Goal: Task Accomplishment & Management: Manage account settings

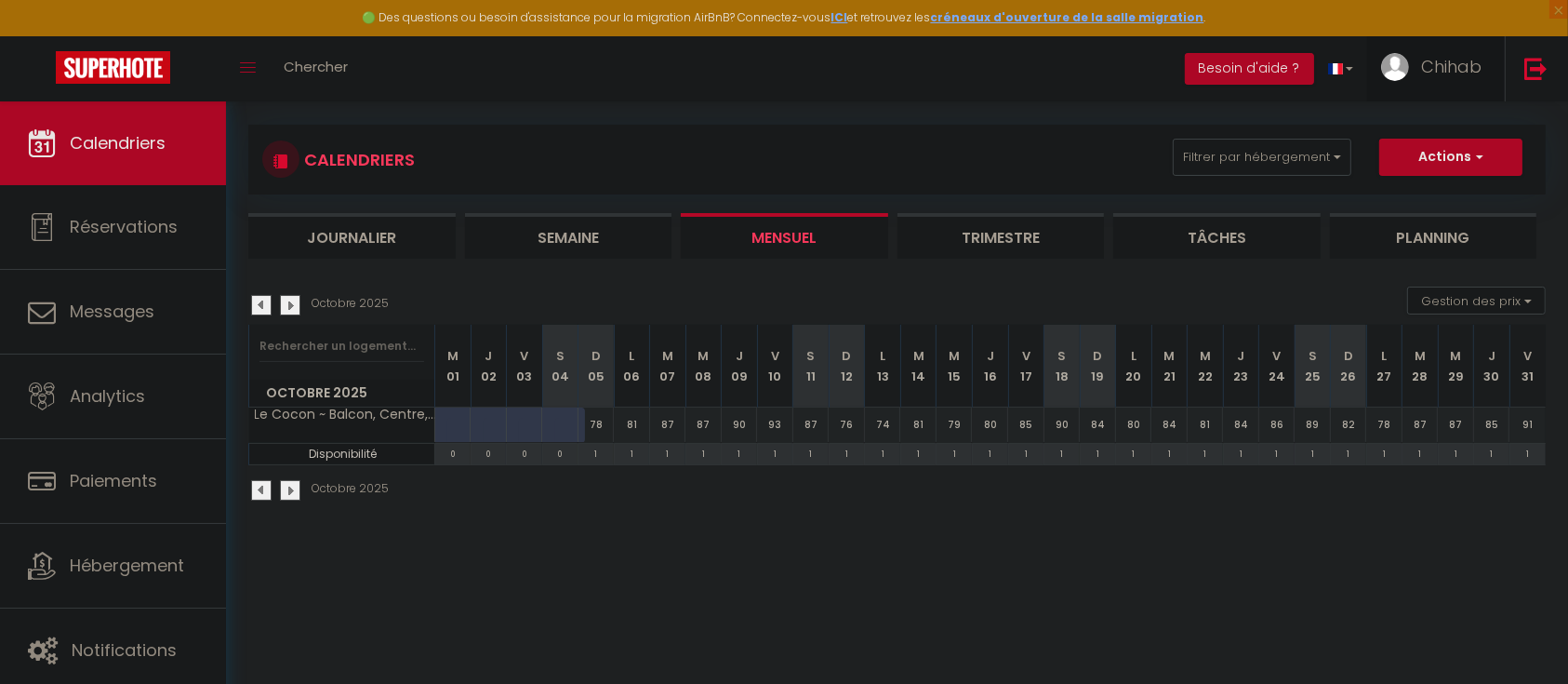
click at [1452, 65] on span "Chihab" at bounding box center [1452, 66] width 61 height 23
click at [542, 606] on body "🟢 Des questions ou besoin d'assistance pour la migration AirBnB? Connectez-vous…" at bounding box center [784, 347] width 1568 height 684
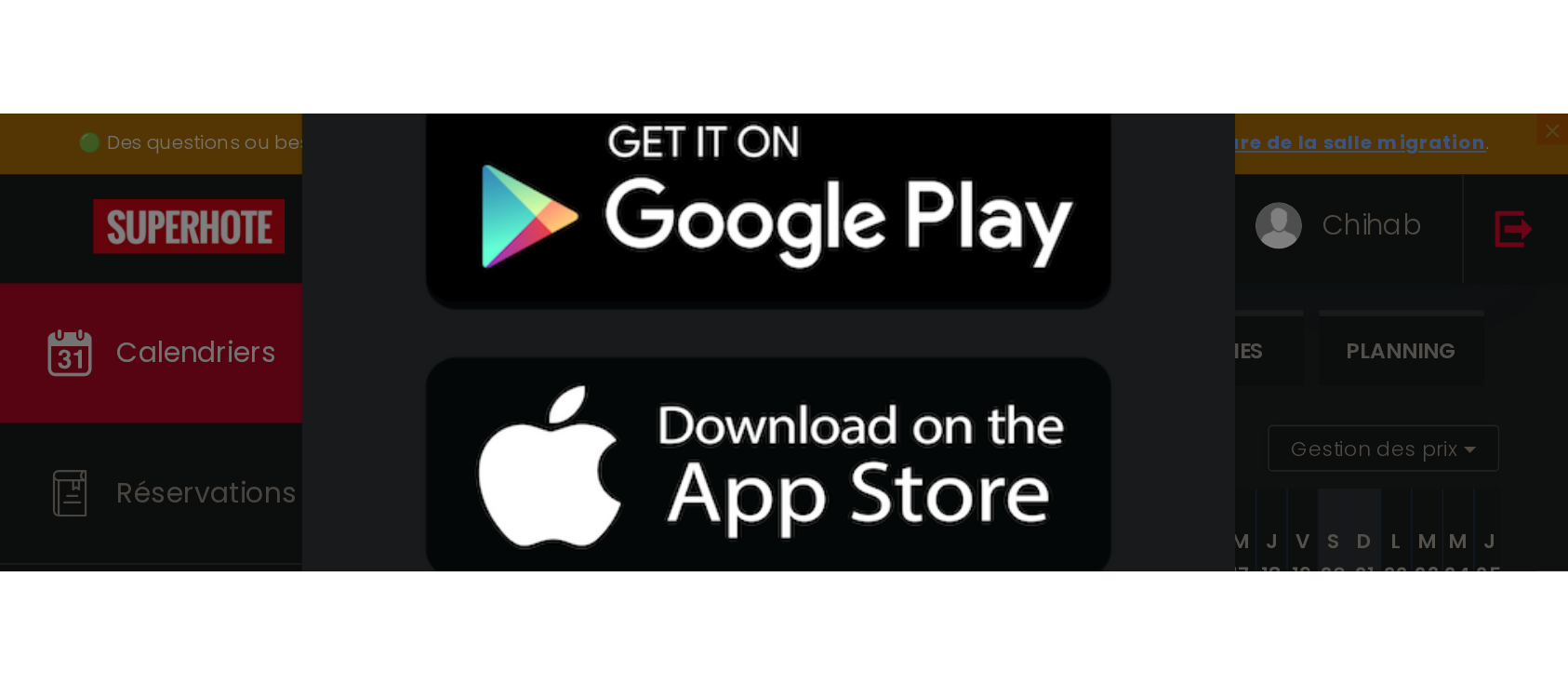
scroll to position [101, 0]
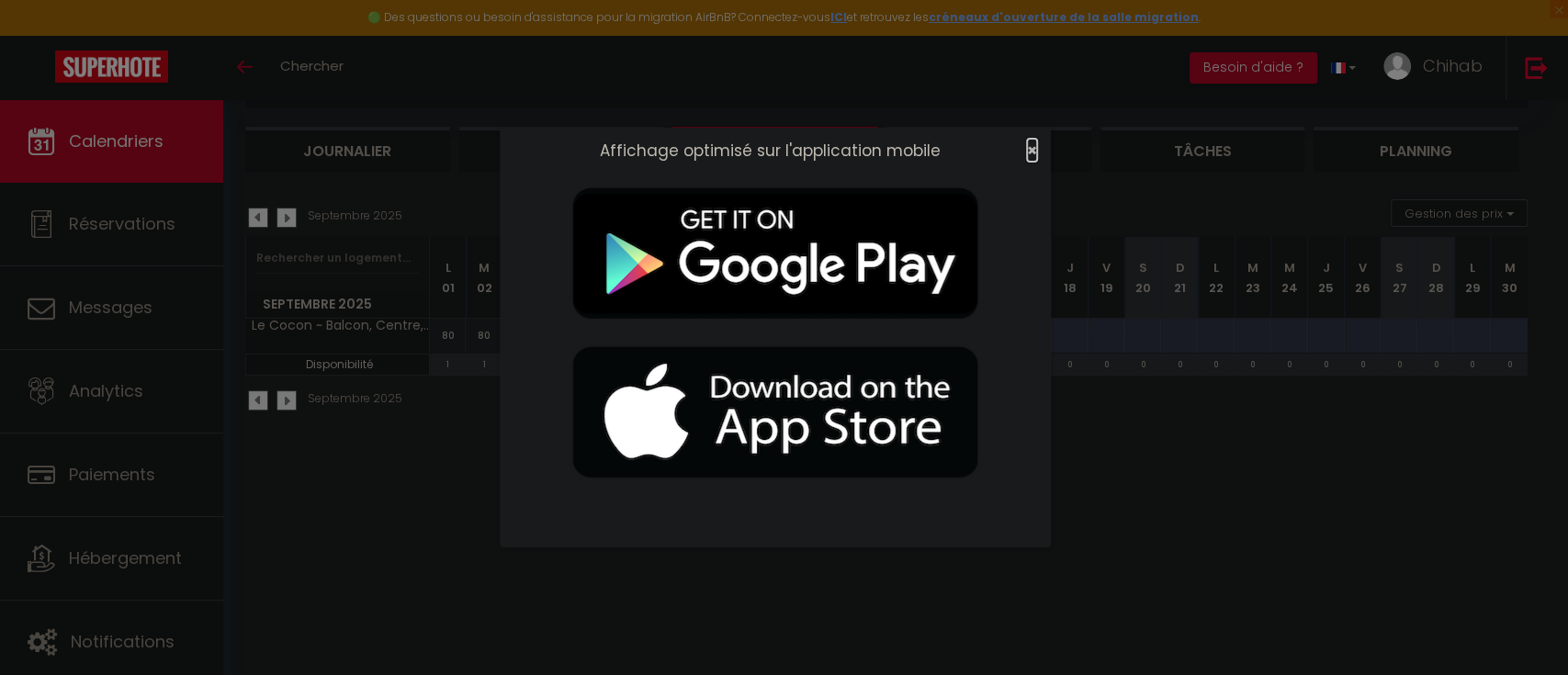
click at [1030, 157] on span "×" at bounding box center [1031, 150] width 10 height 23
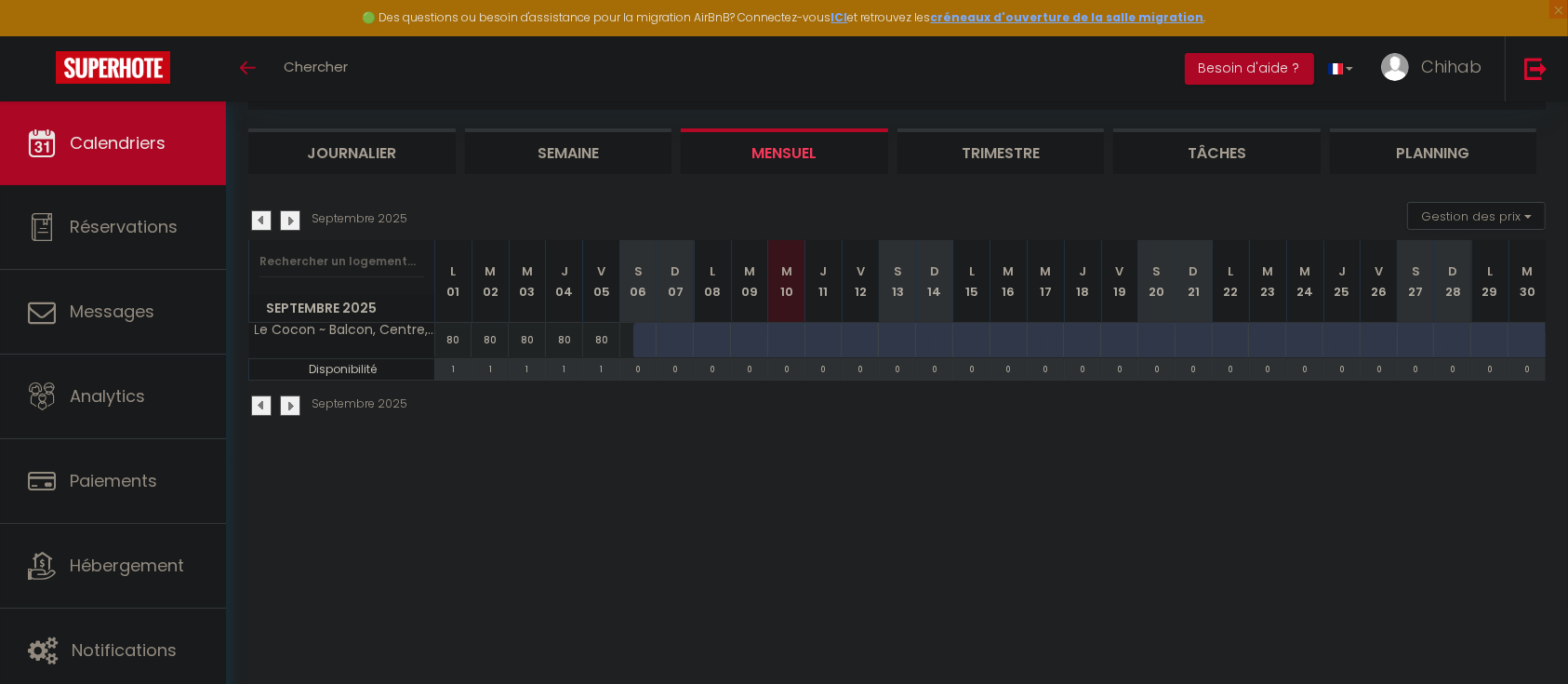
click at [644, 341] on div at bounding box center [652, 341] width 38 height 36
type input "80"
type input "Sam 06 Septembre 2025"
type input "Dim 07 Septembre 2025"
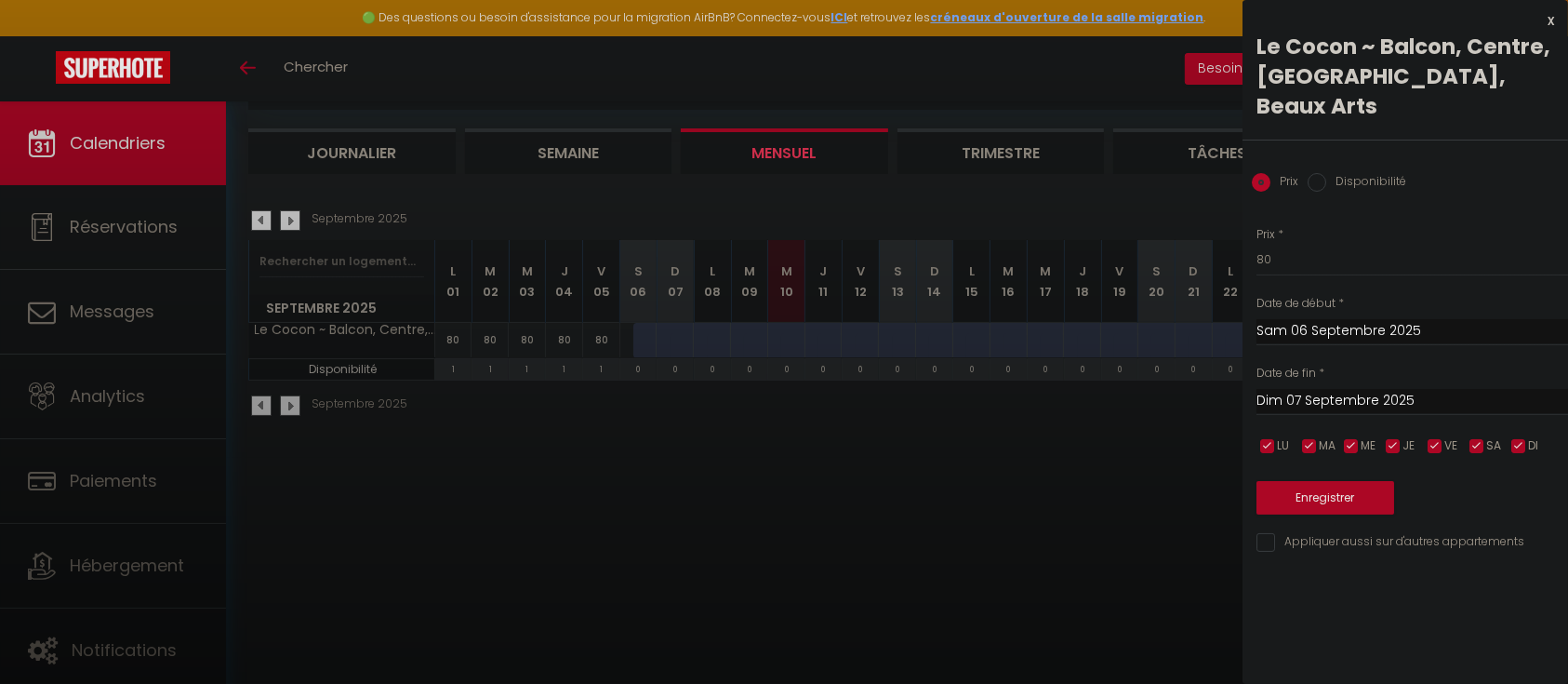
click at [1322, 389] on input "Dim 07 Septembre 2025" at bounding box center [1412, 400] width 312 height 24
click at [1328, 173] on label "Disponibilité" at bounding box center [1366, 183] width 80 height 20
click at [1327, 173] on input "Disponibilité" at bounding box center [1317, 182] width 18 height 18
radio input "true"
radio input "false"
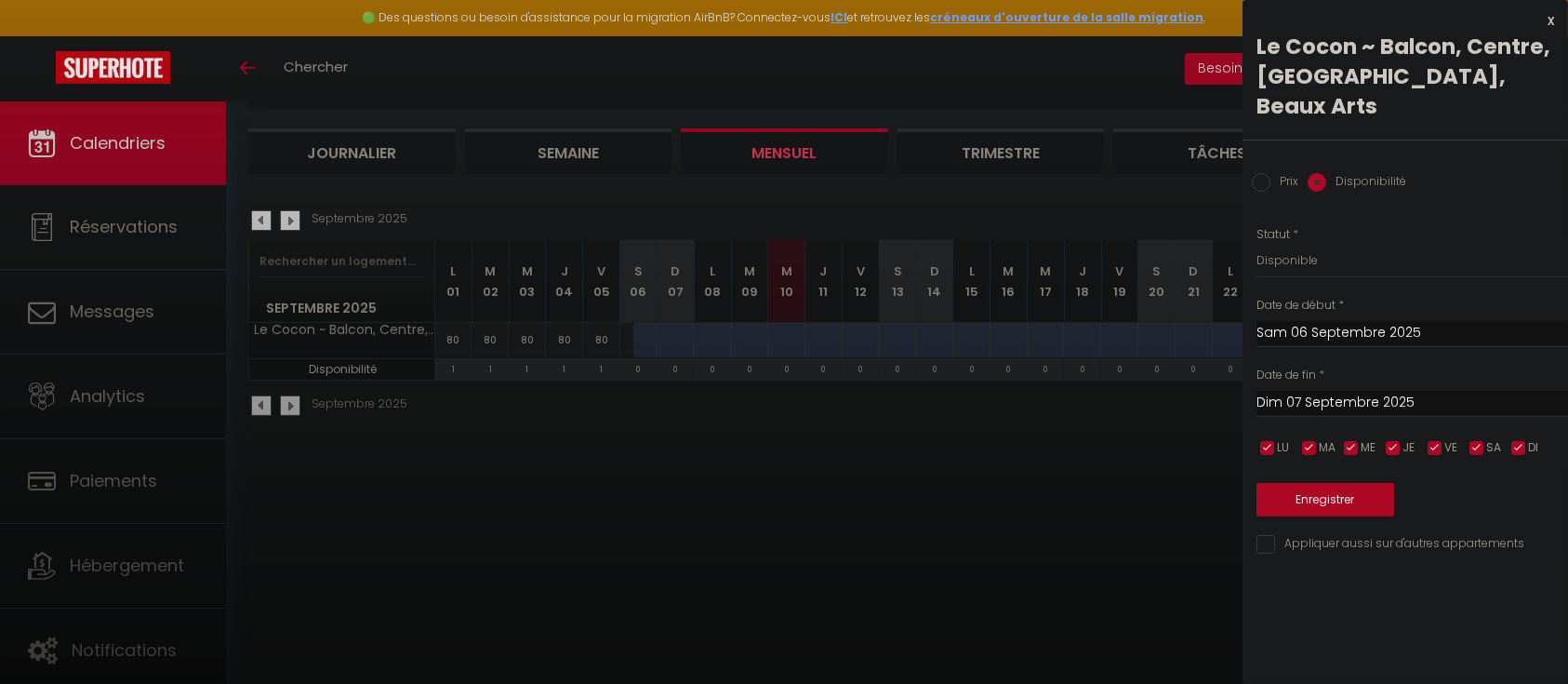
click at [1321, 391] on input "Dim 07 Septembre 2025" at bounding box center [1412, 402] width 312 height 24
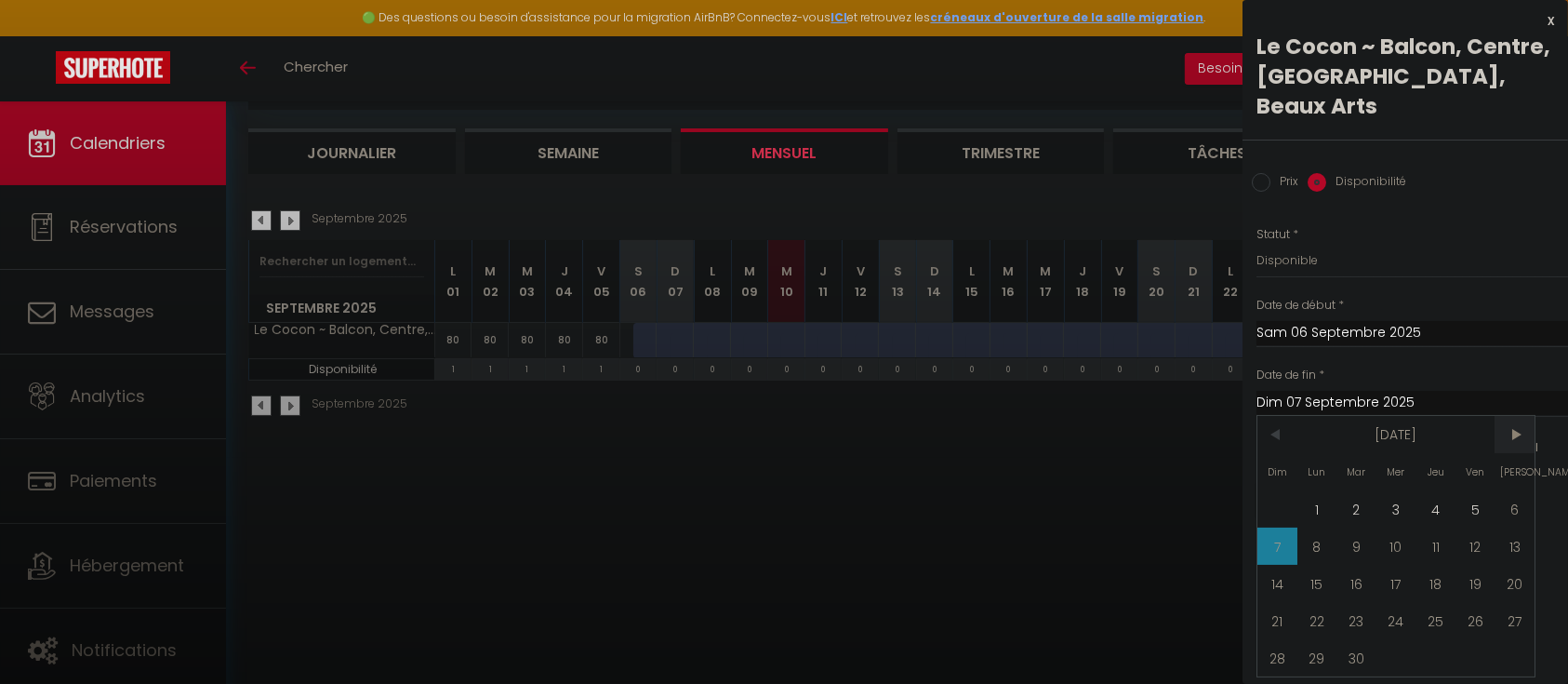
click at [1514, 416] on span ">" at bounding box center [1515, 434] width 40 height 38
click at [1292, 527] on span "5" at bounding box center [1277, 545] width 40 height 38
type input "Dim 05 Octobre 2025"
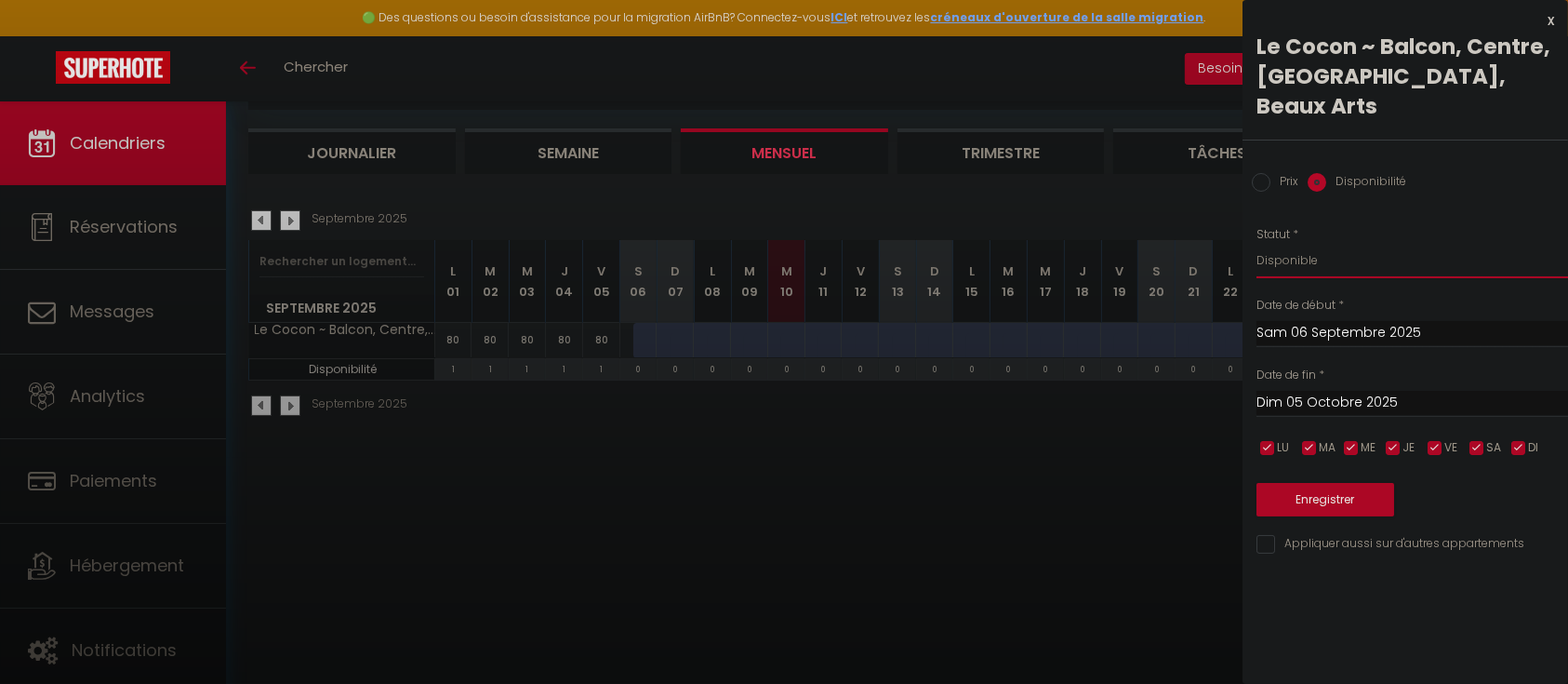
click at [1333, 242] on select "Disponible Indisponible" at bounding box center [1412, 260] width 312 height 36
select select "0"
click at [1256, 242] on select "Disponible Indisponible" at bounding box center [1412, 260] width 312 height 36
click at [1320, 483] on button "Enregistrer" at bounding box center [1325, 499] width 138 height 34
select select "0"
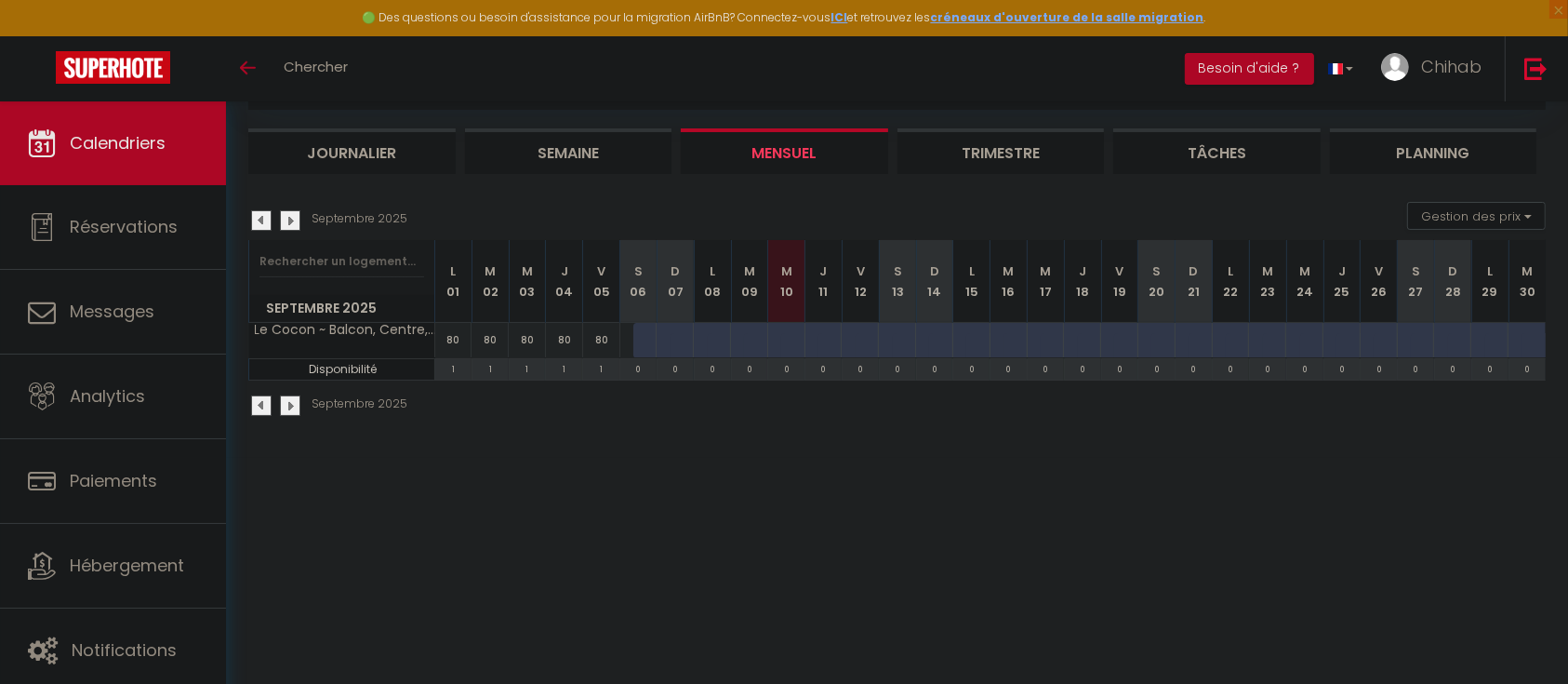
click at [459, 456] on div "CALENDRIERS Filtrer par hébergement Tous L'Argenterie ~ Spacieux, Centrale & Cl…" at bounding box center [897, 229] width 1342 height 458
click at [1462, 218] on button "Gestion des prix" at bounding box center [1477, 215] width 139 height 28
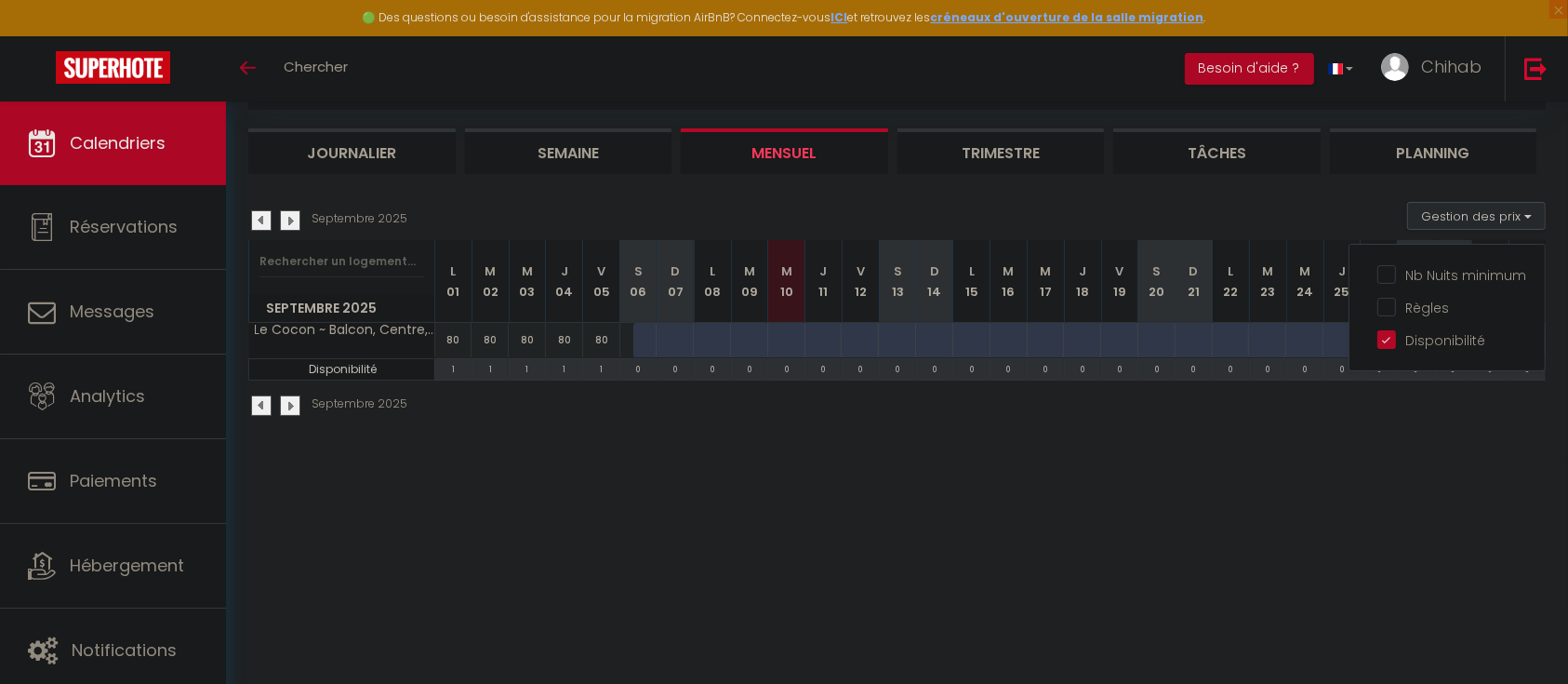
drag, startPoint x: 1097, startPoint y: 541, endPoint x: 884, endPoint y: 451, distance: 231.2
click at [1087, 522] on body "🟢 Des questions ou besoin d'assistance pour la migration AirBnB? Connectez-vous…" at bounding box center [784, 342] width 1568 height 684
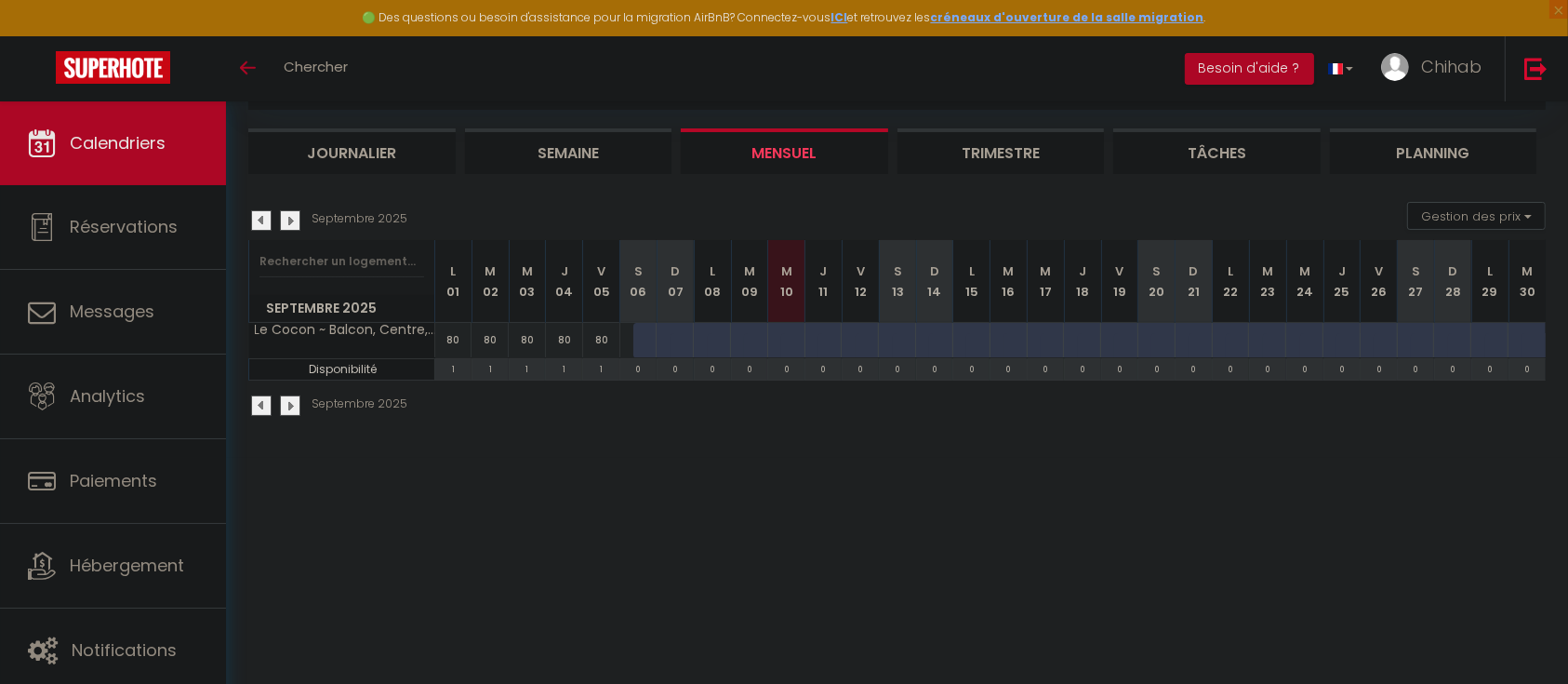
click at [648, 346] on div at bounding box center [652, 341] width 38 height 36
type input "Dim 07 Septembre 2025"
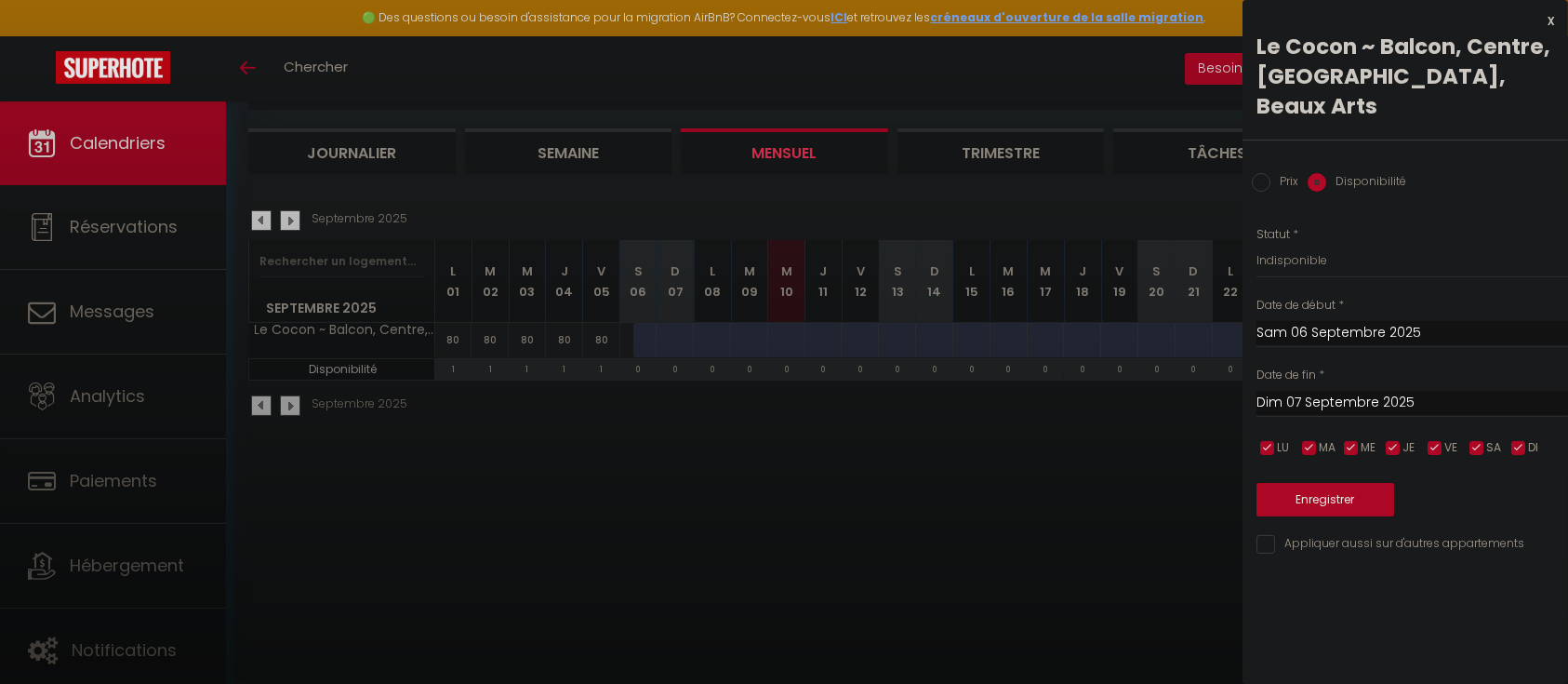
click at [1292, 321] on input "Sam 06 Septembre 2025" at bounding box center [1412, 333] width 312 height 24
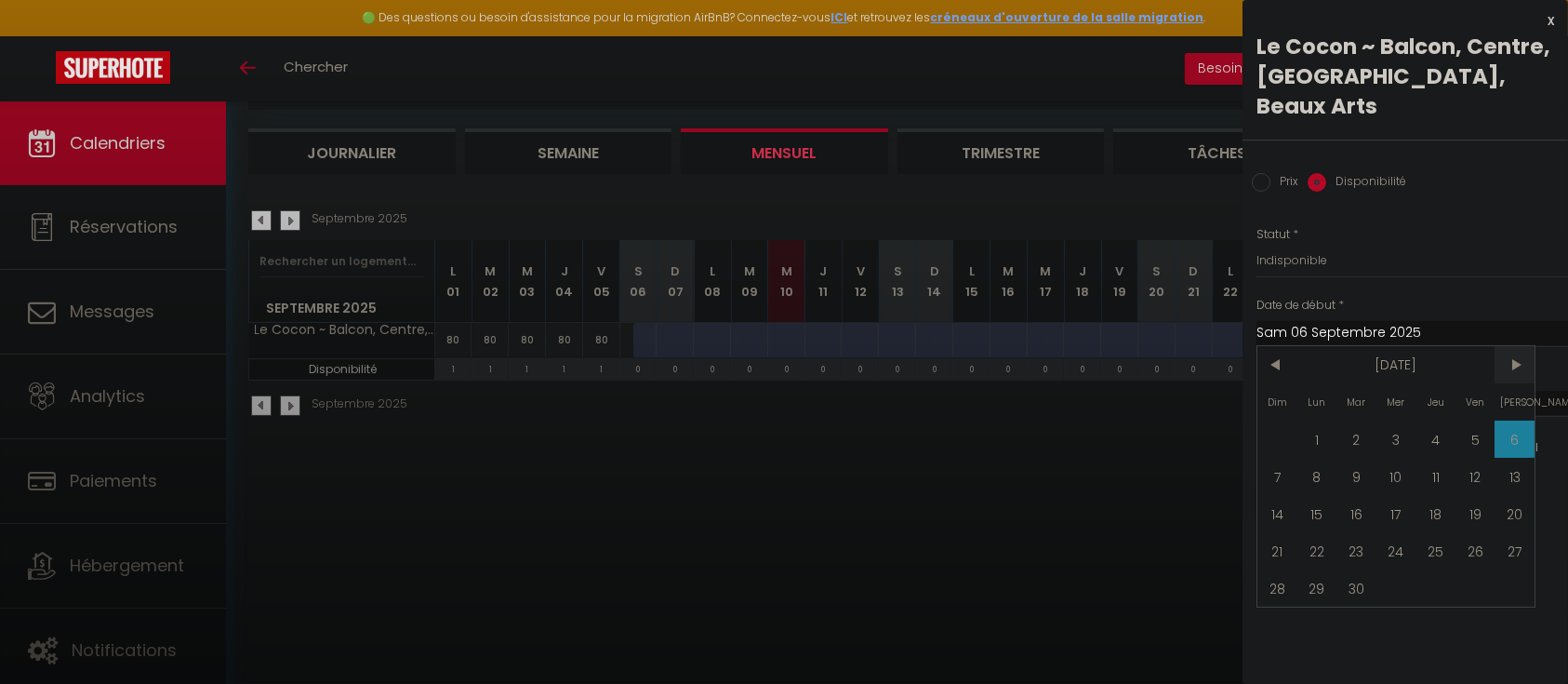
click at [1512, 346] on span ">" at bounding box center [1515, 365] width 40 height 38
click at [1275, 458] on span "5" at bounding box center [1277, 476] width 40 height 38
type input "Dim 05 Octobre 2025"
type input "Lun 06 Octobre 2025"
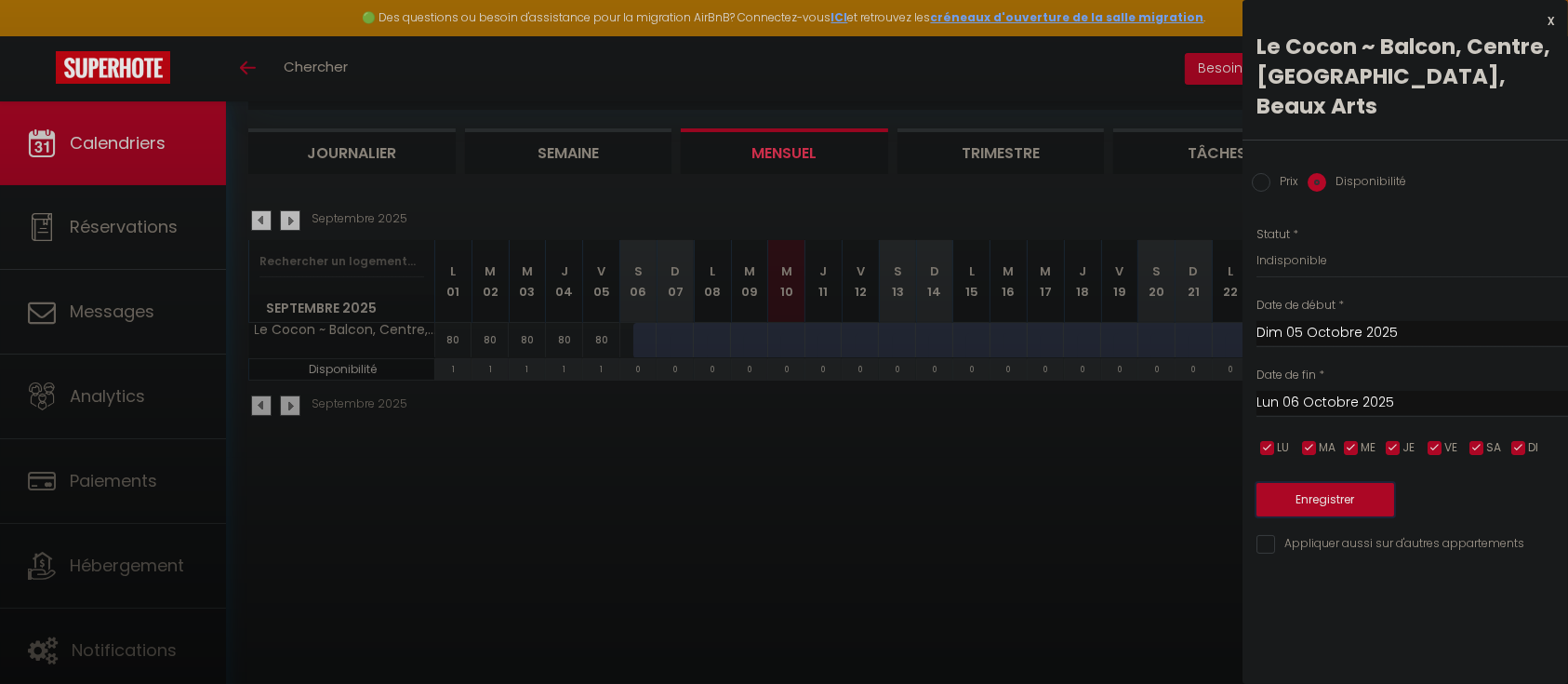
click at [1322, 483] on button "Enregistrer" at bounding box center [1325, 499] width 138 height 34
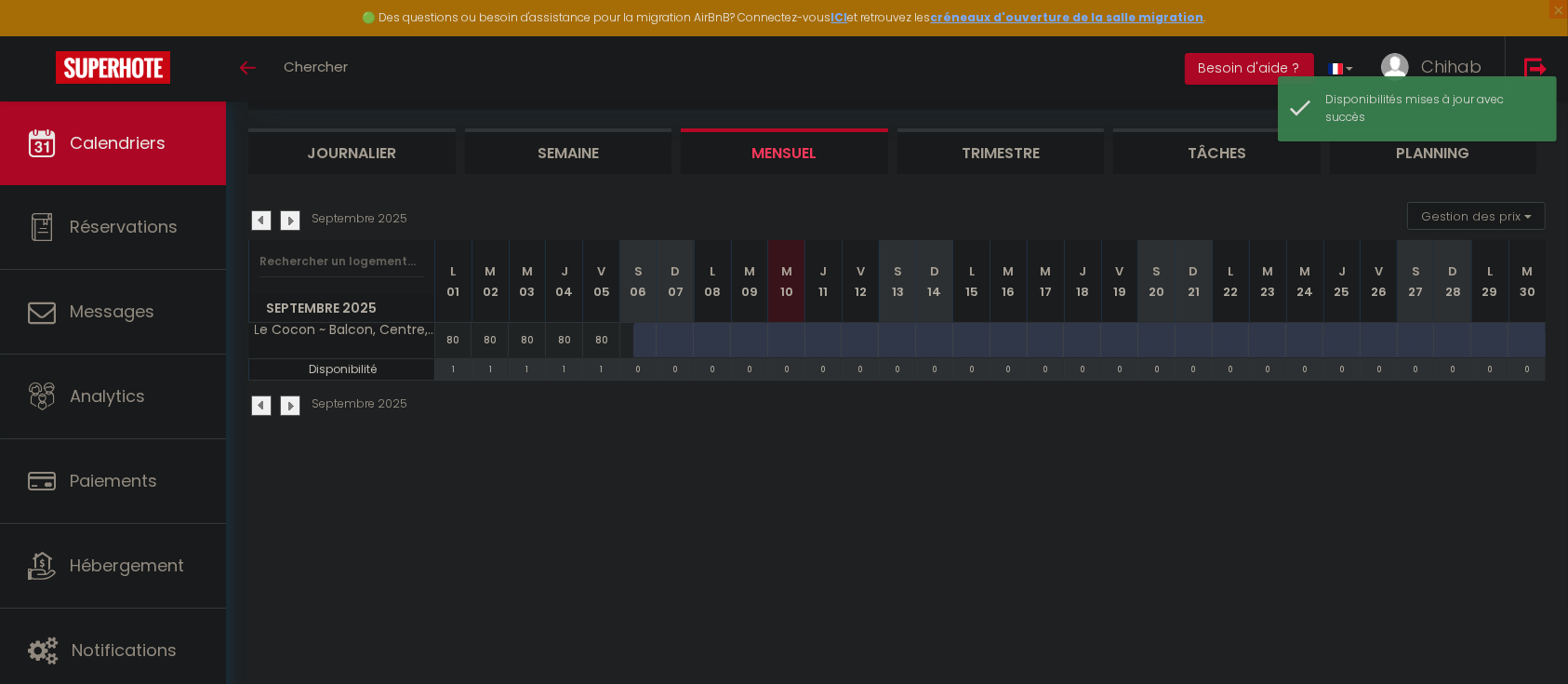
click at [651, 342] on div at bounding box center [652, 341] width 38 height 36
select select "1"
type input "Sam 06 Septembre 2025"
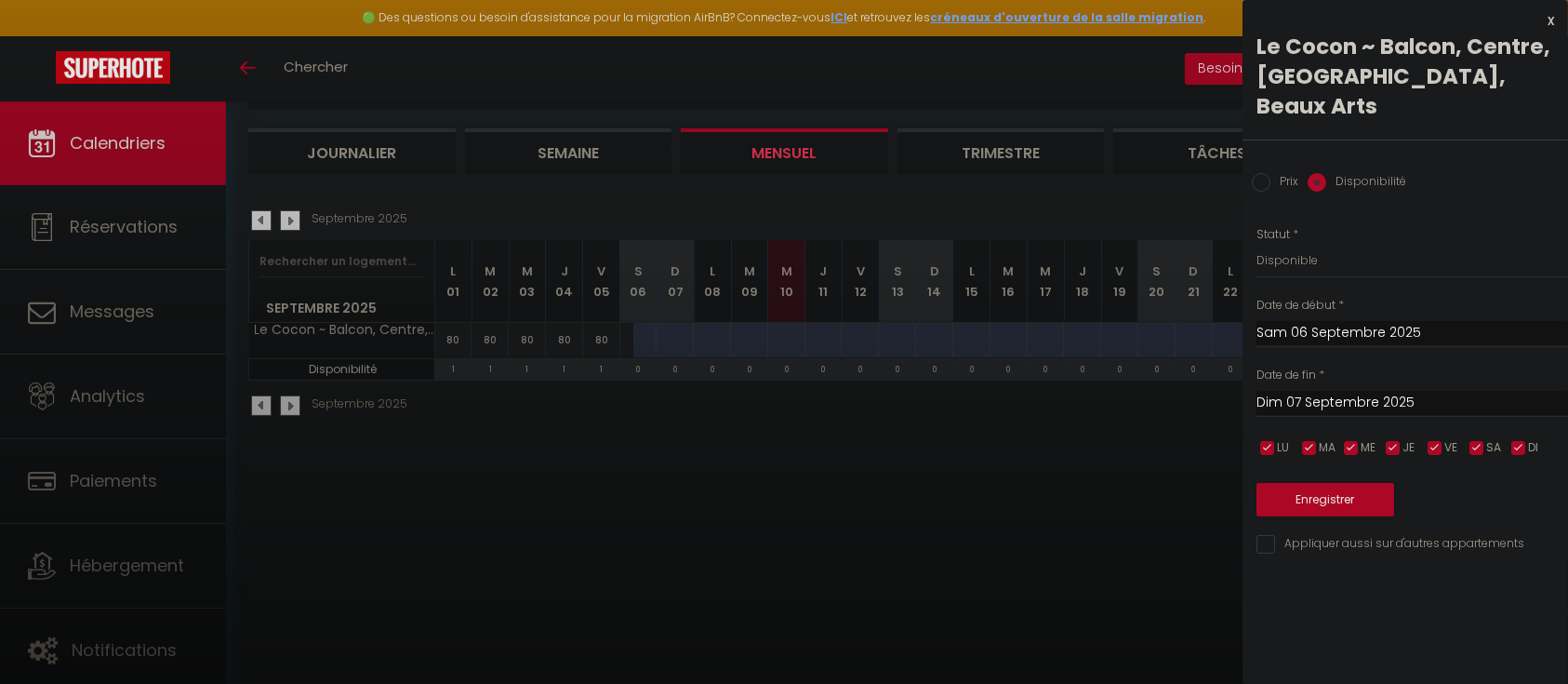
click at [1321, 391] on input "Dim 07 Septembre 2025" at bounding box center [1412, 402] width 312 height 24
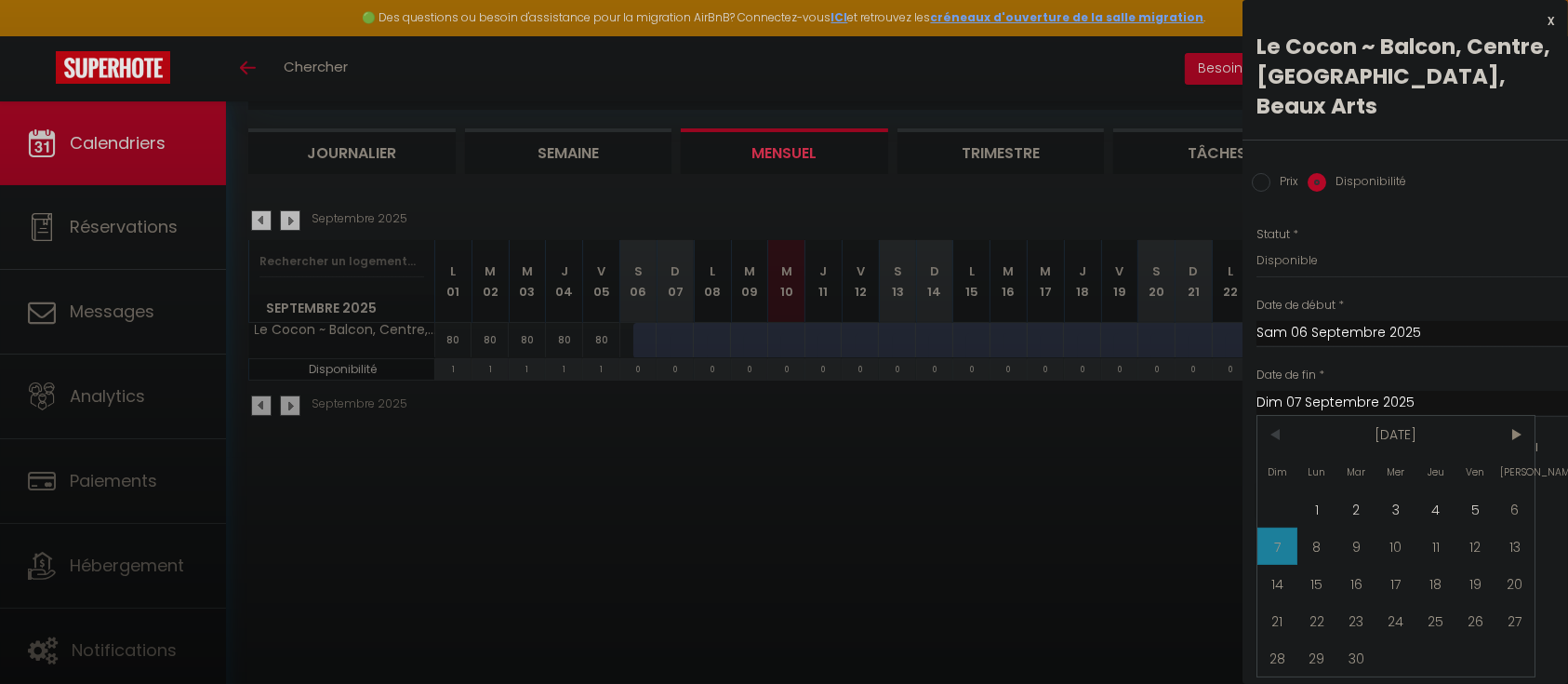
click at [1272, 527] on span "7" at bounding box center [1277, 545] width 40 height 38
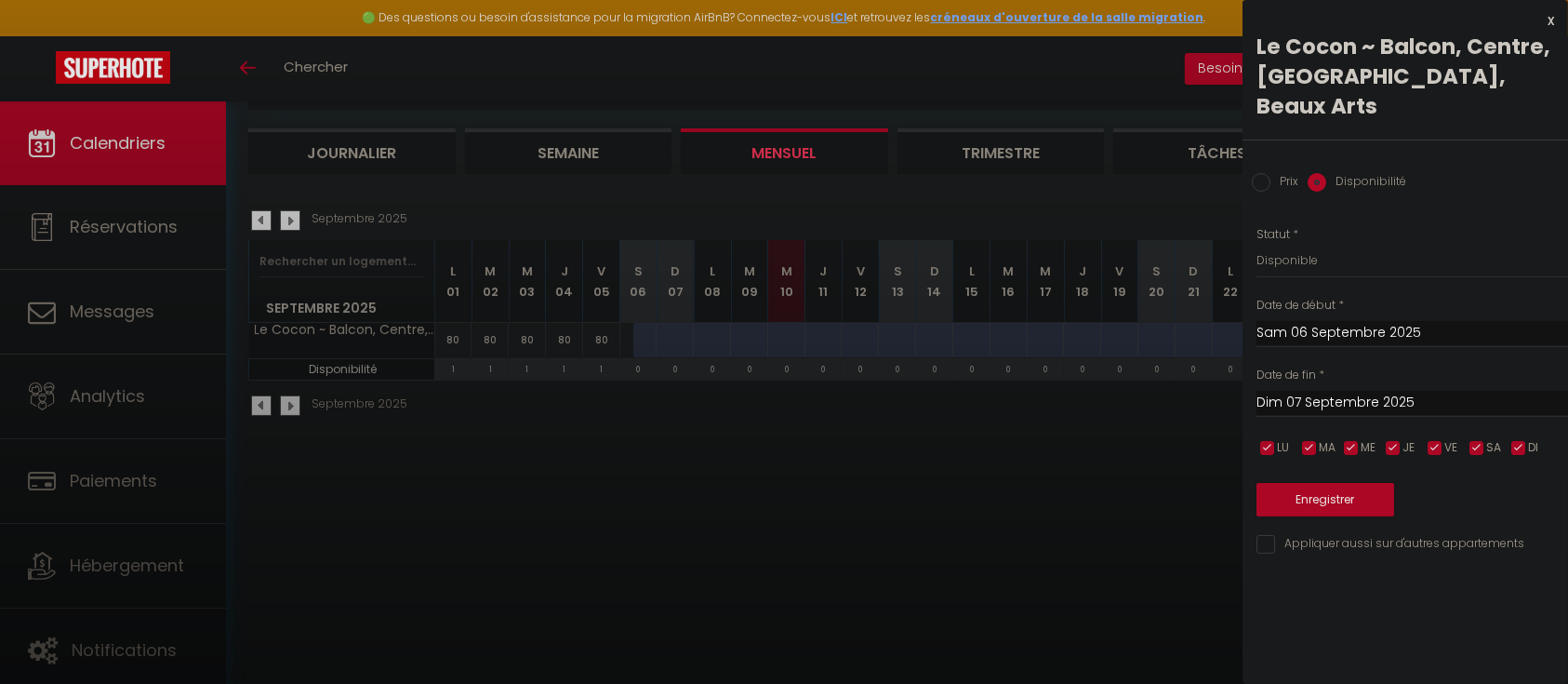
click at [1307, 391] on input "Dim 07 Septembre 2025" at bounding box center [1412, 402] width 312 height 24
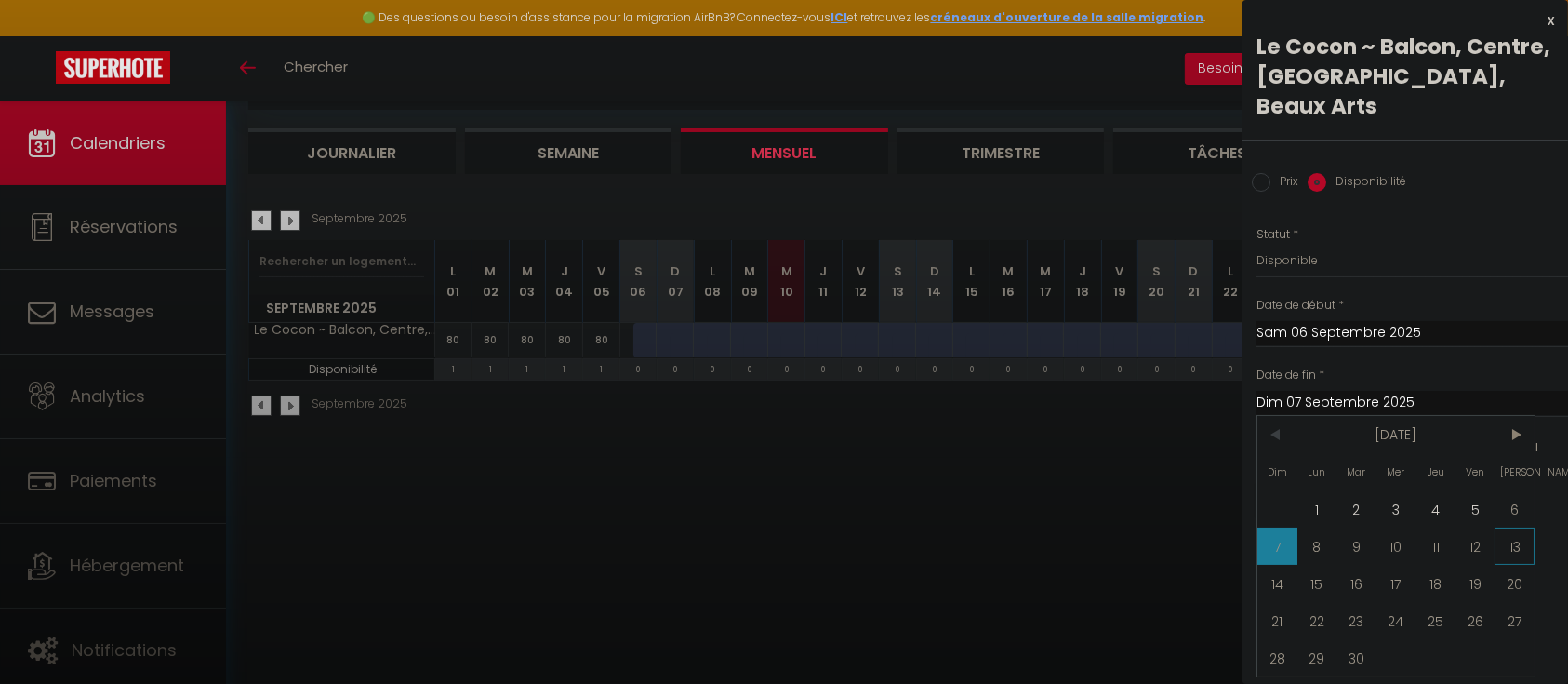
click at [1527, 527] on span "13" at bounding box center [1515, 545] width 40 height 38
type input "Sam 13 Septembre 2025"
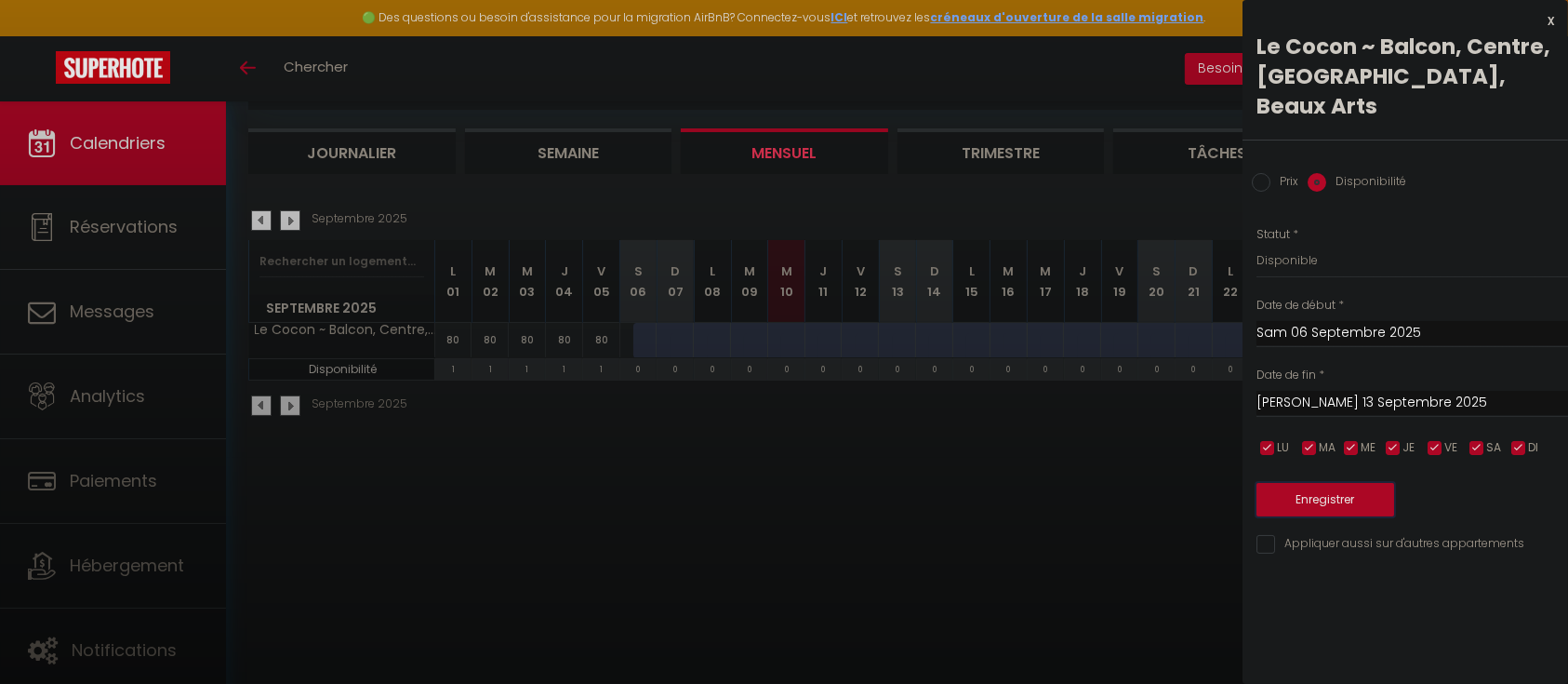
click at [1307, 483] on button "Enregistrer" at bounding box center [1325, 499] width 138 height 34
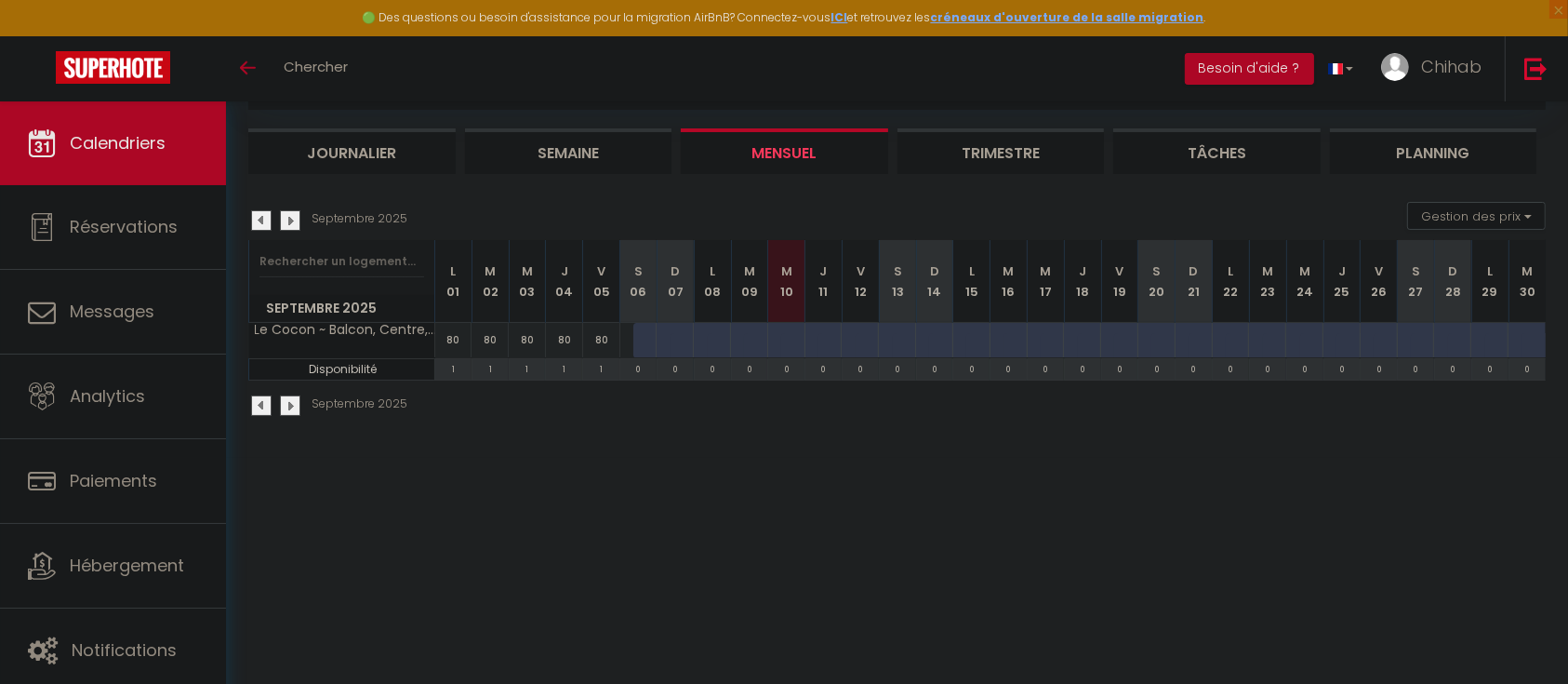
drag, startPoint x: 1471, startPoint y: 435, endPoint x: 1521, endPoint y: 195, distance: 245.2
click at [1476, 418] on div "CALENDRIERS Filtrer par hébergement Tous L'Argenterie ~ Spacieux, Centrale & Cl…" at bounding box center [897, 229] width 1342 height 458
click at [1530, 70] on img at bounding box center [1536, 68] width 23 height 23
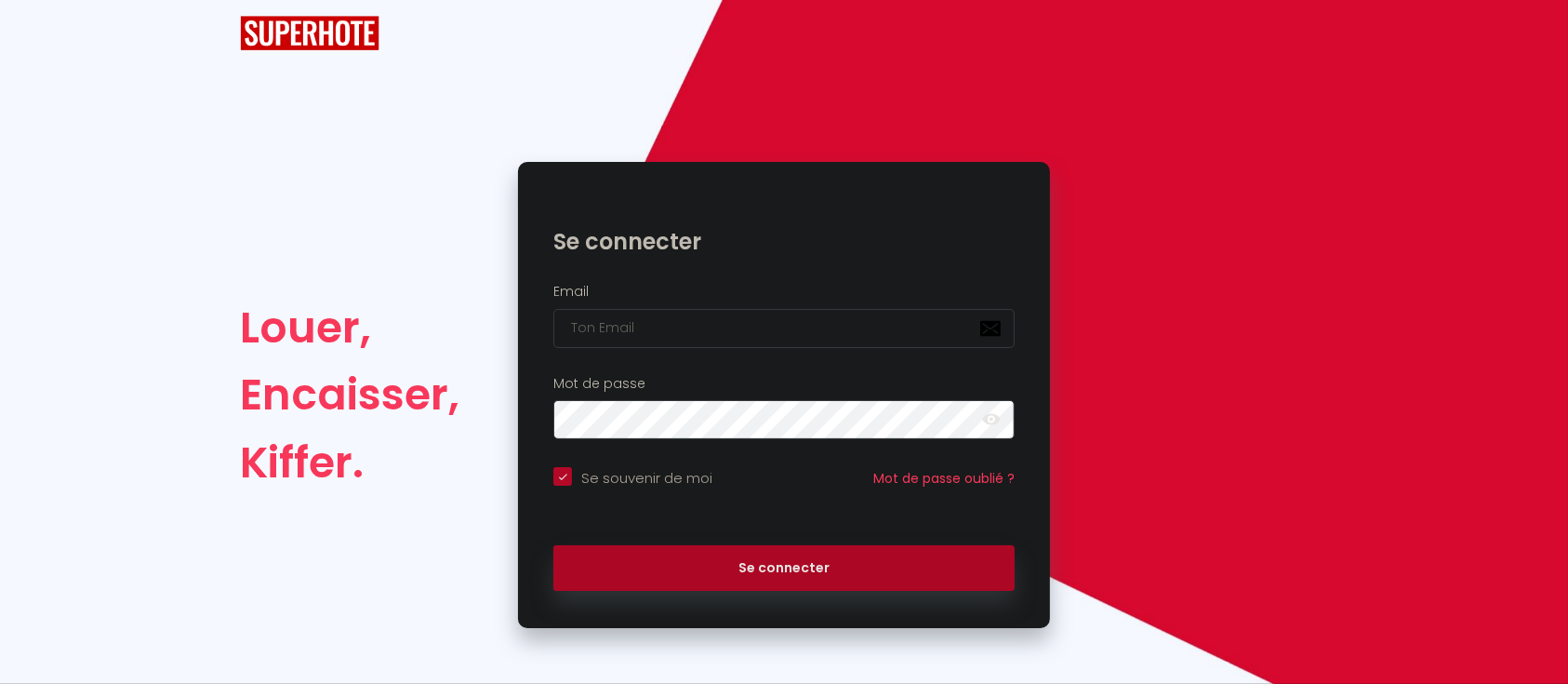
checkbox input "true"
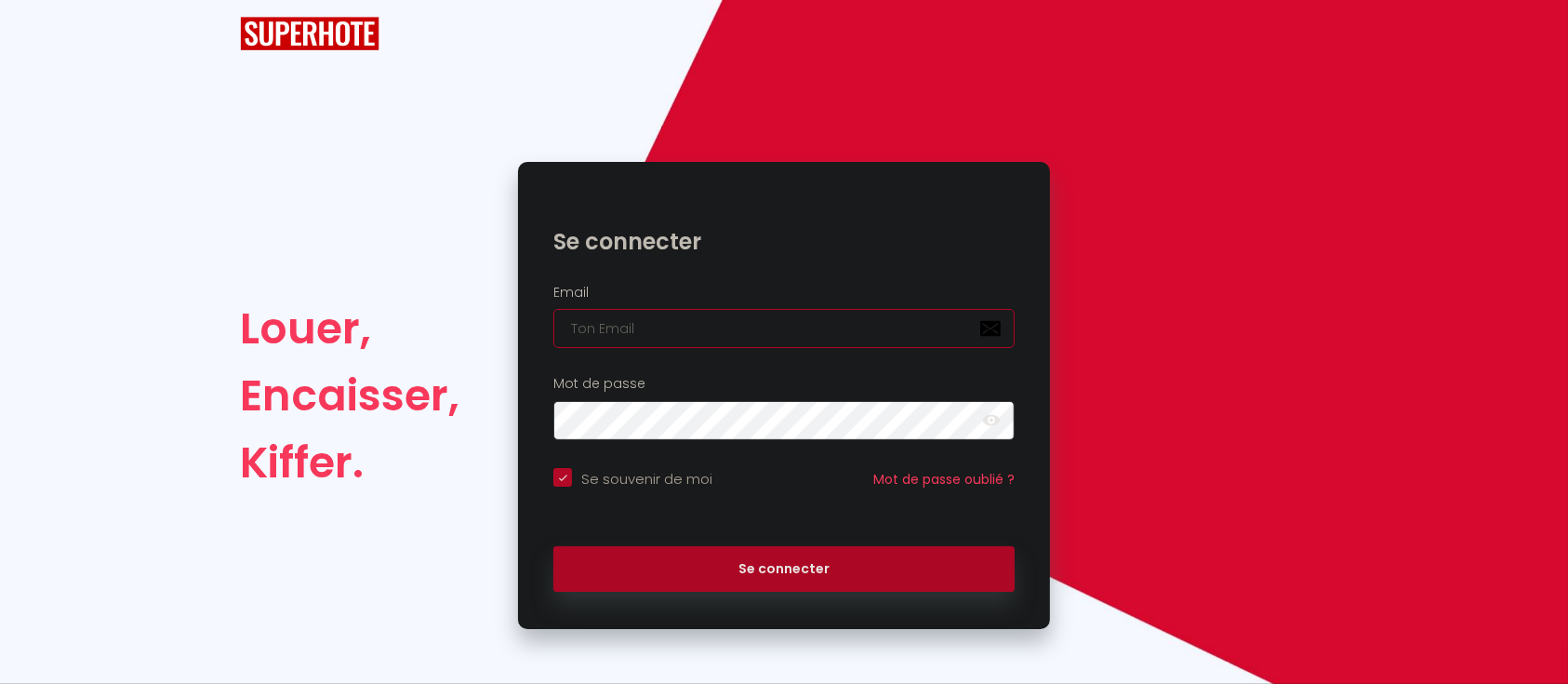
type input "Défault"
checkbox input "true"
click at [623, 324] on input "Défault" at bounding box center [784, 328] width 462 height 39
drag, startPoint x: 639, startPoint y: 324, endPoint x: 567, endPoint y: 331, distance: 72.3
click at [567, 331] on input "Défault" at bounding box center [784, 328] width 462 height 39
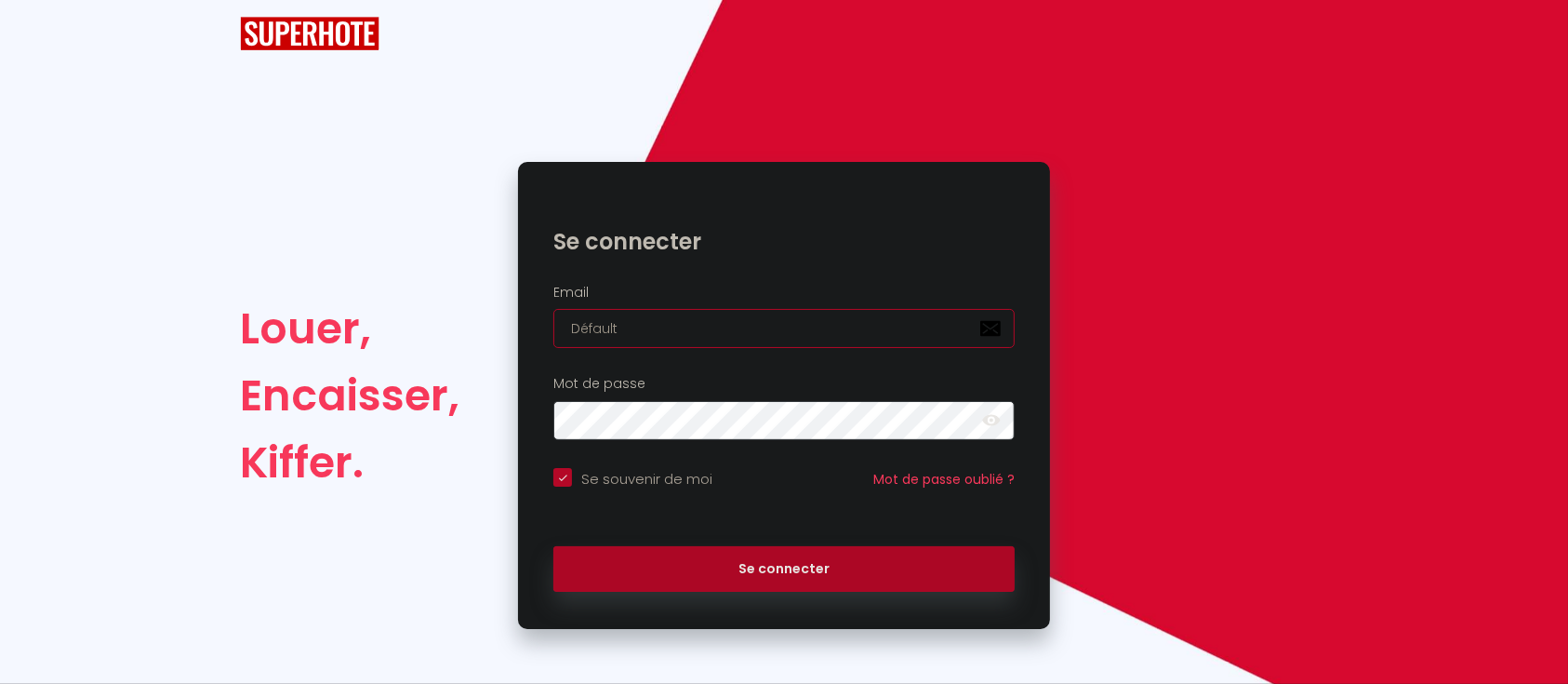
paste input "agence.needhouse@gmail.com"
type input "agence.needhouse@gmail.com"
checkbox input "true"
type input "agence.needhouse@gmail.com"
click at [553, 546] on button "Se connecter" at bounding box center [784, 570] width 462 height 46
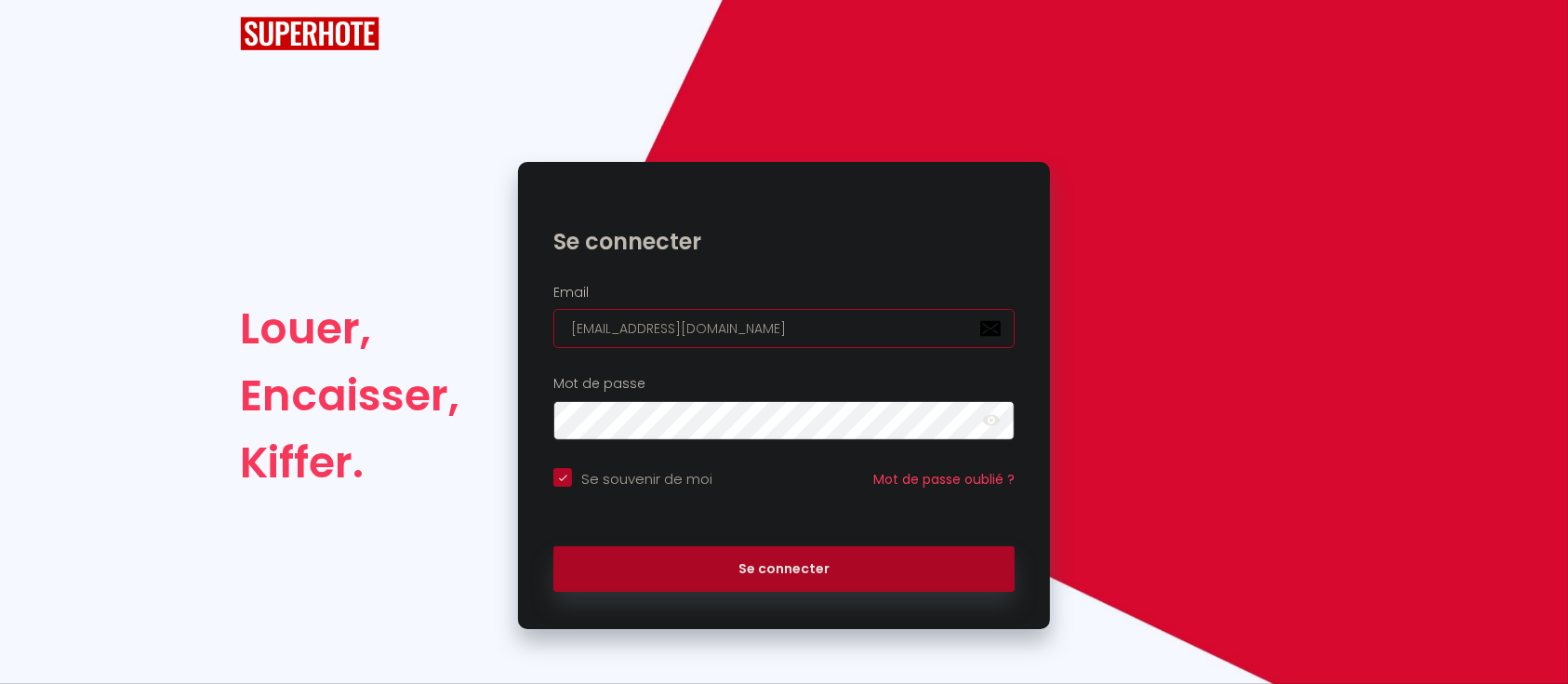
checkbox input "true"
drag, startPoint x: 816, startPoint y: 342, endPoint x: 447, endPoint y: 317, distance: 369.8
click at [447, 317] on div "Louer, Encaisser, Kiffer. Se connecter Email agence.needhouse@gmail.com Mot de …" at bounding box center [784, 394] width 1113 height 467
paste input "madougo@hot"
type input "madougo@hotmail.com"
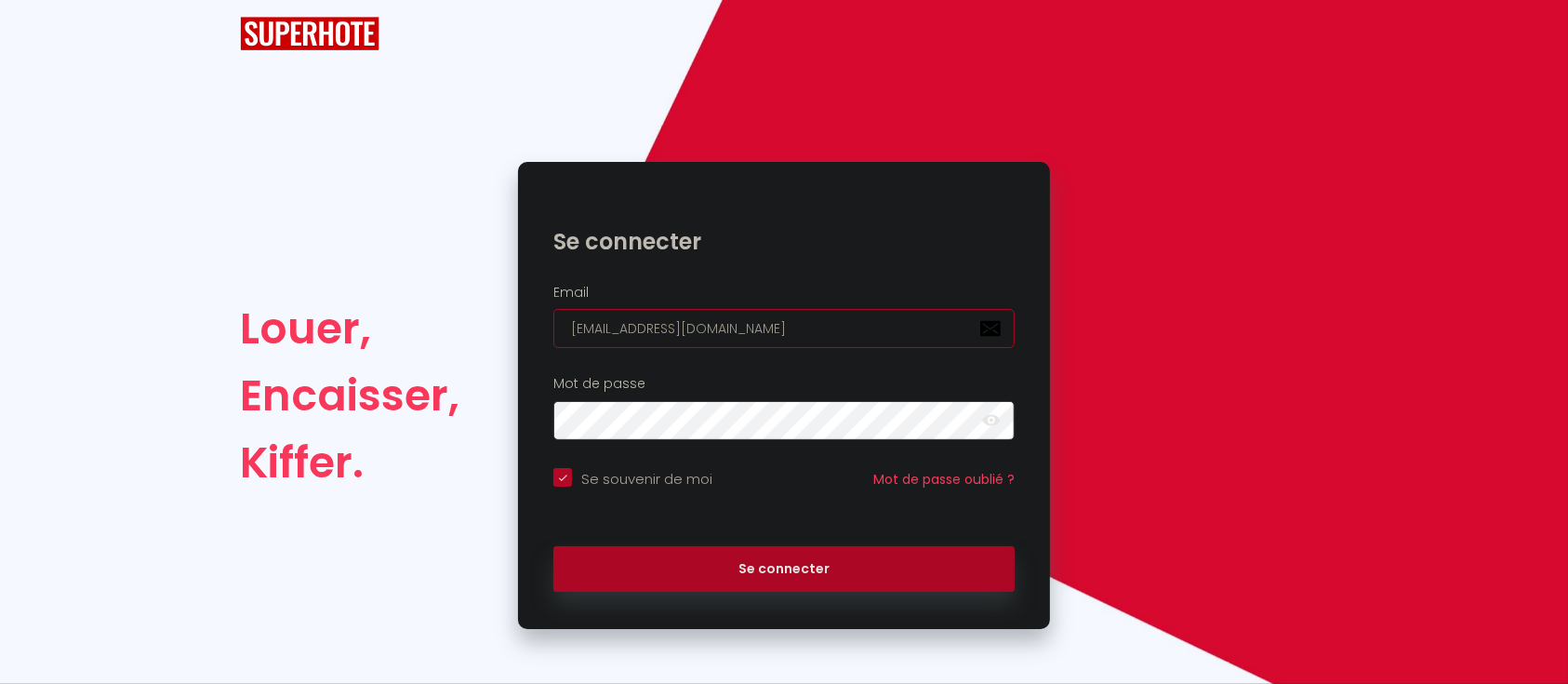
checkbox input "true"
type input "madougo@hotmail.com"
click at [553, 546] on button "Se connecter" at bounding box center [784, 570] width 462 height 46
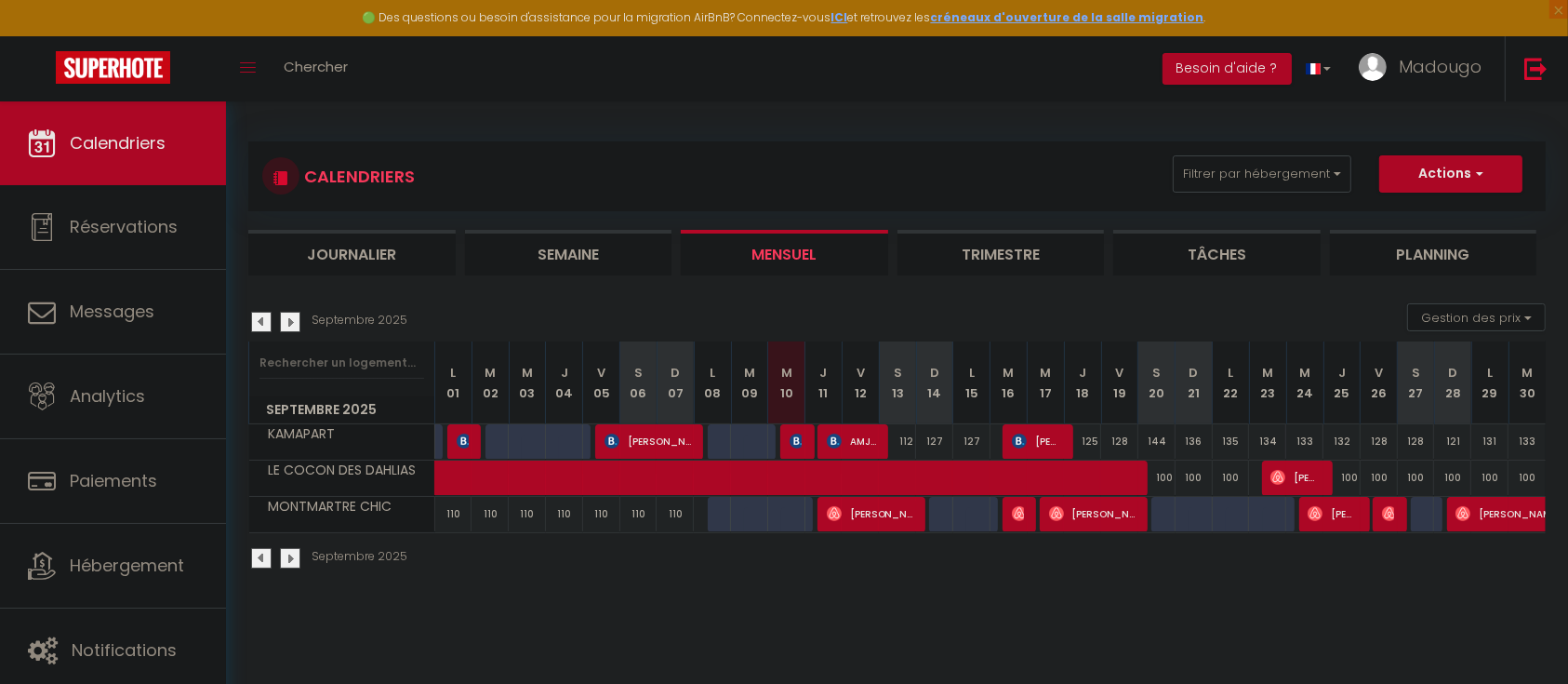
drag, startPoint x: 508, startPoint y: 657, endPoint x: 507, endPoint y: 641, distance: 16.0
click at [507, 654] on body "🟢 Des questions ou besoin d'assistance pour la migration AirBnB? Connectez-vous…" at bounding box center [784, 443] width 1568 height 684
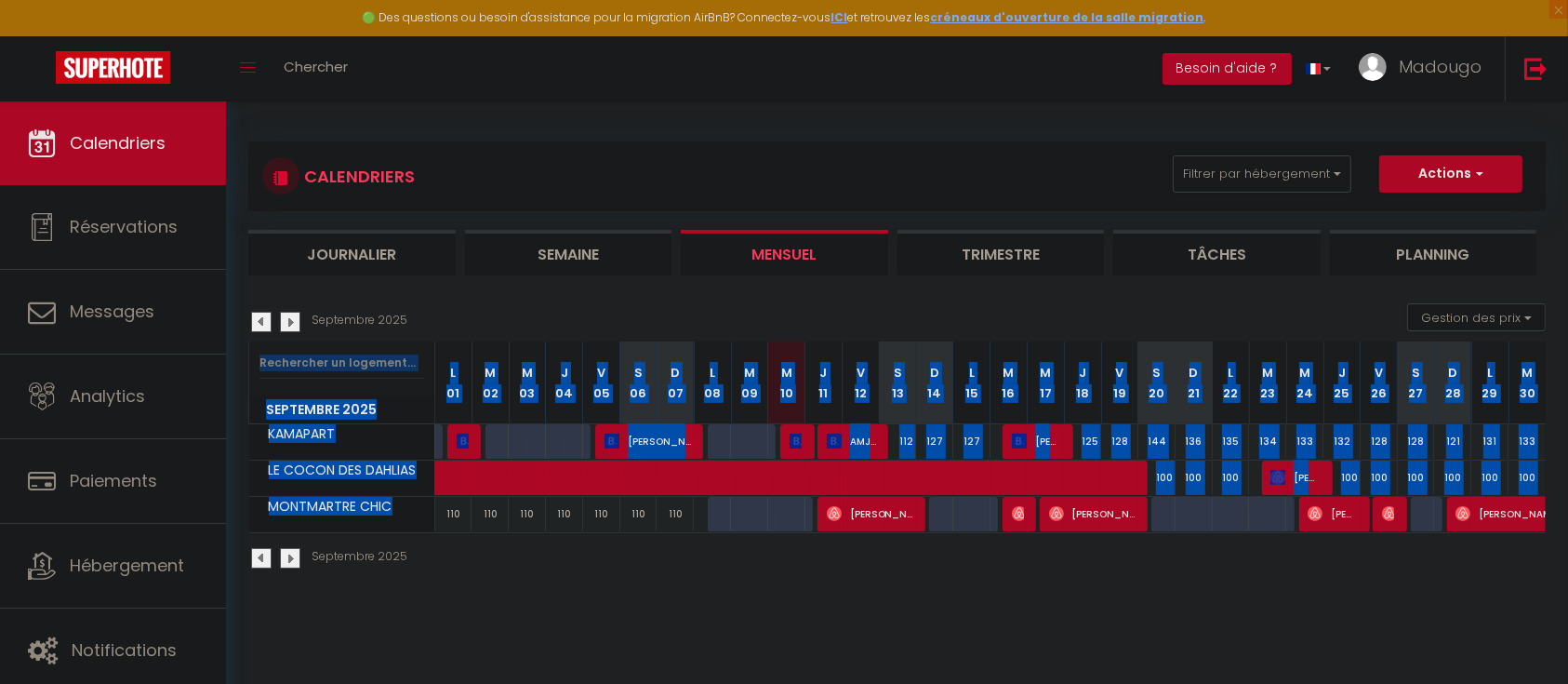
drag, startPoint x: 339, startPoint y: 510, endPoint x: 277, endPoint y: 510, distance: 62.0
click at [238, 510] on div "CALENDRIERS Filtrer par hébergement Tous KAMAPART LE COCON DES DAHLIAS MONTMART…" at bounding box center [897, 355] width 1342 height 509
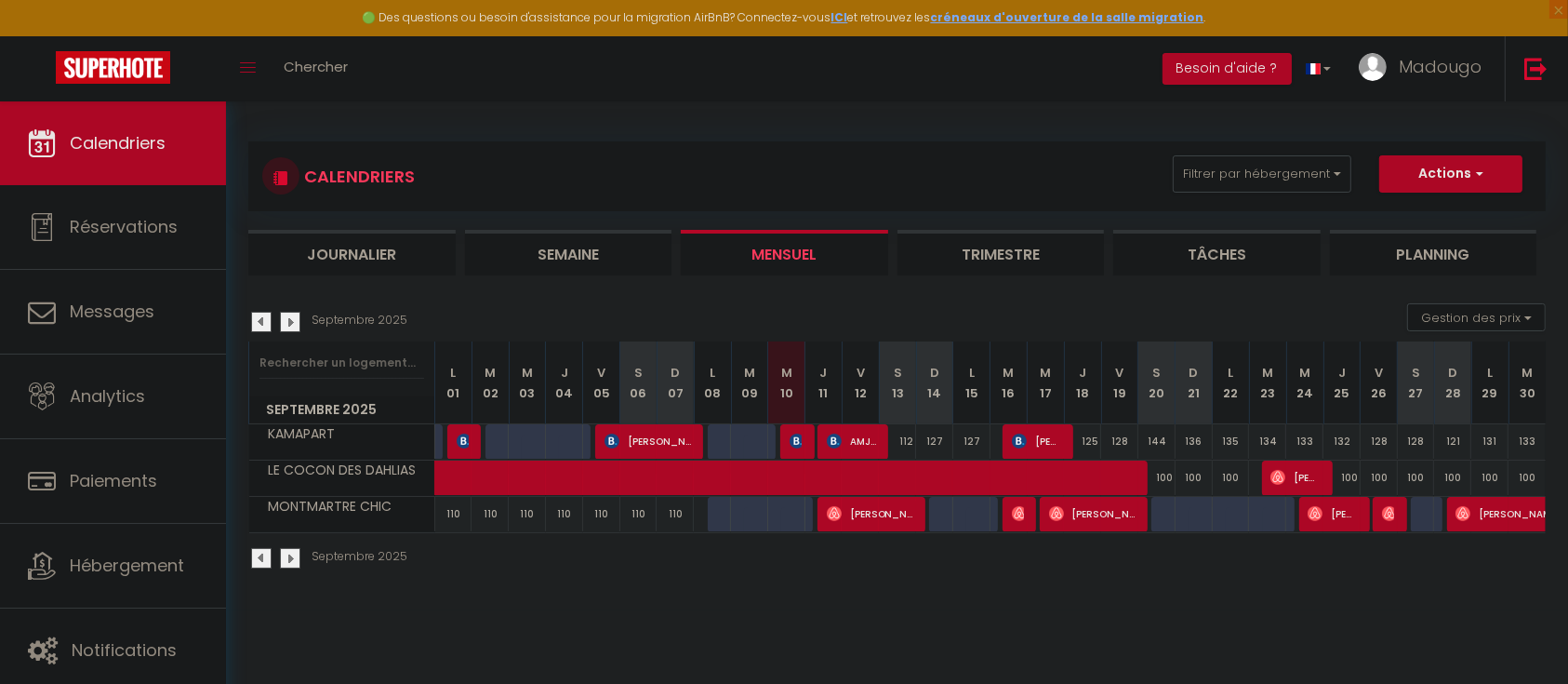
drag, startPoint x: 361, startPoint y: 624, endPoint x: 455, endPoint y: 494, distance: 160.4
click at [382, 603] on body "🟢 Des questions ou besoin d'assistance pour la migration AirBnB? Connectez-vous…" at bounding box center [784, 443] width 1568 height 684
drag, startPoint x: 397, startPoint y: 514, endPoint x: 252, endPoint y: 515, distance: 145.0
click at [252, 515] on div "MONTMARTRE CHIC" at bounding box center [344, 506] width 186 height 20
copy span "MONTMARTRE CHIC"
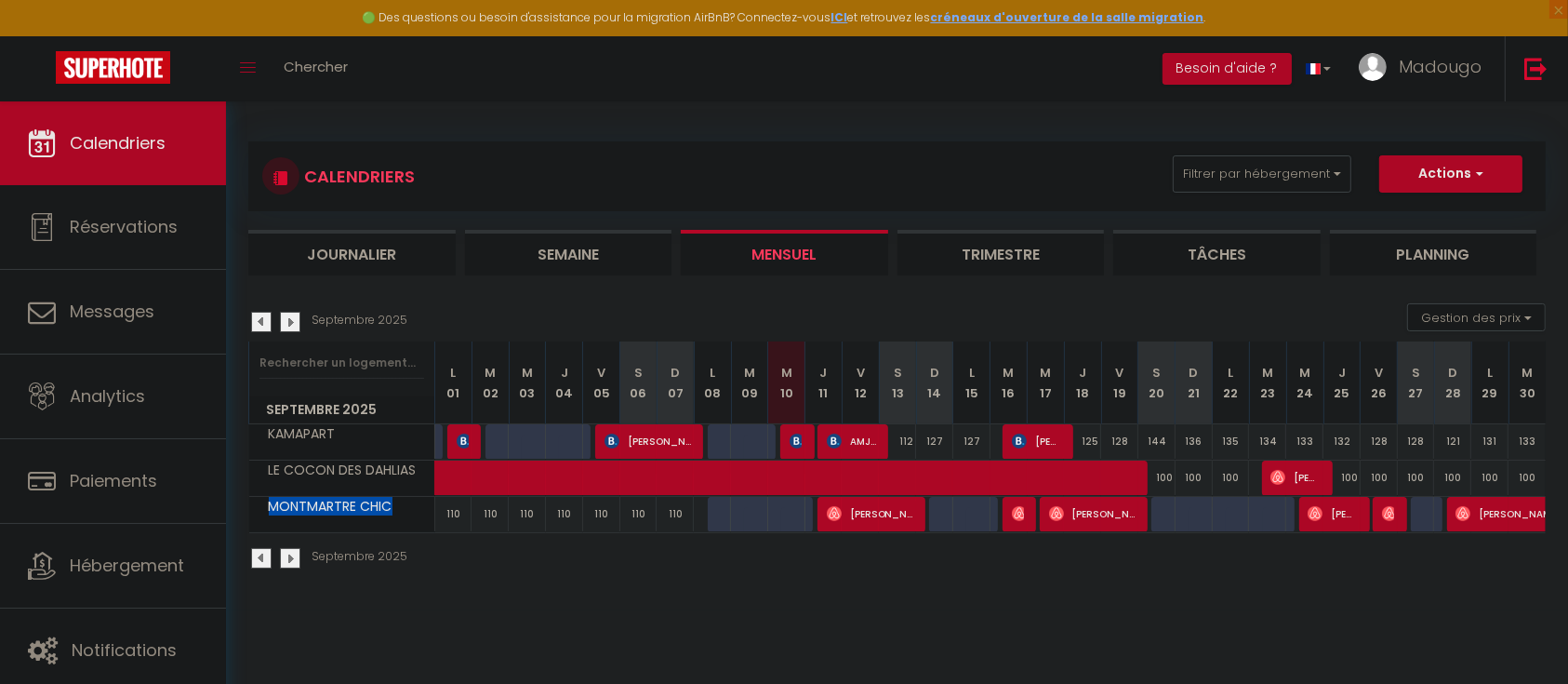
drag, startPoint x: 1470, startPoint y: 629, endPoint x: 1505, endPoint y: 405, distance: 226.7
click at [1480, 608] on body "🟢 Des questions ou besoin d'assistance pour la migration AirBnB? Connectez-vous…" at bounding box center [784, 443] width 1568 height 684
click at [1532, 63] on img at bounding box center [1536, 68] width 23 height 23
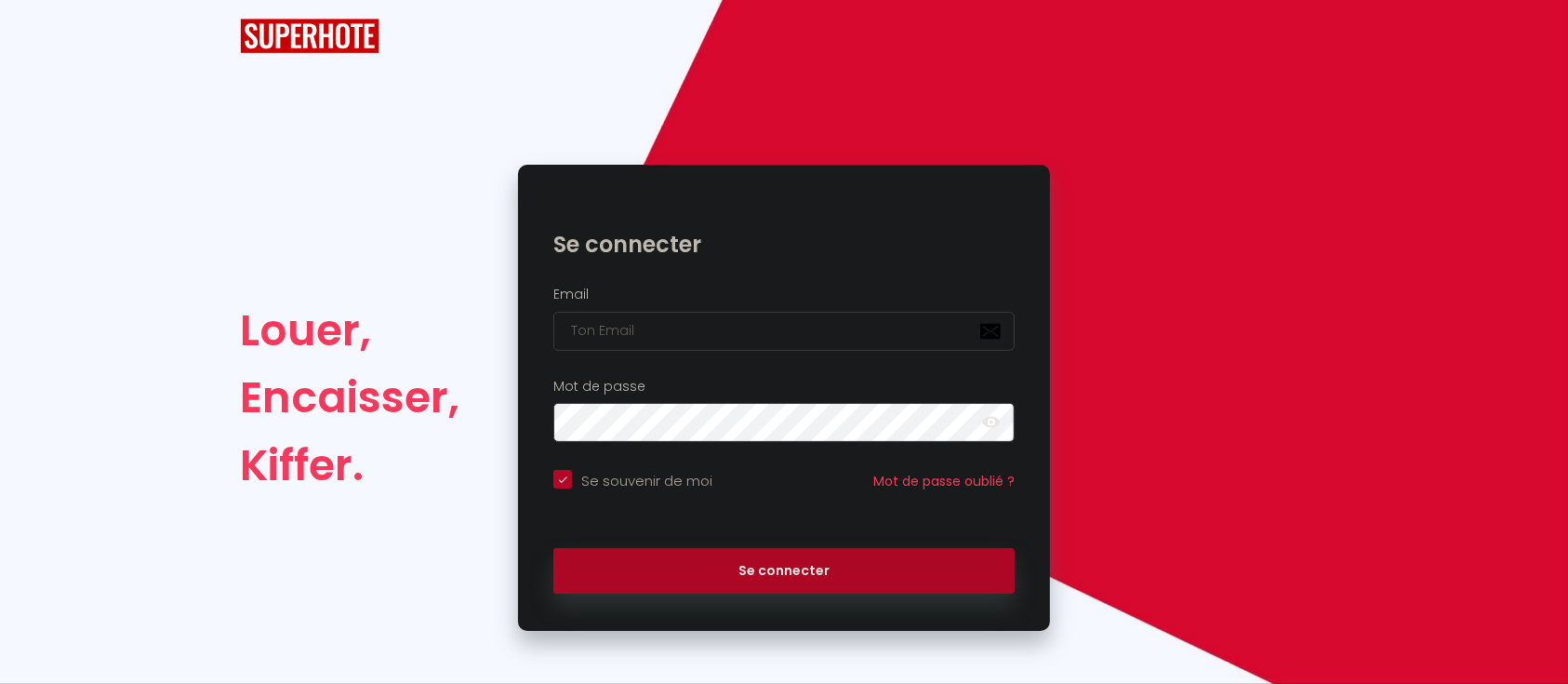
checkbox input "true"
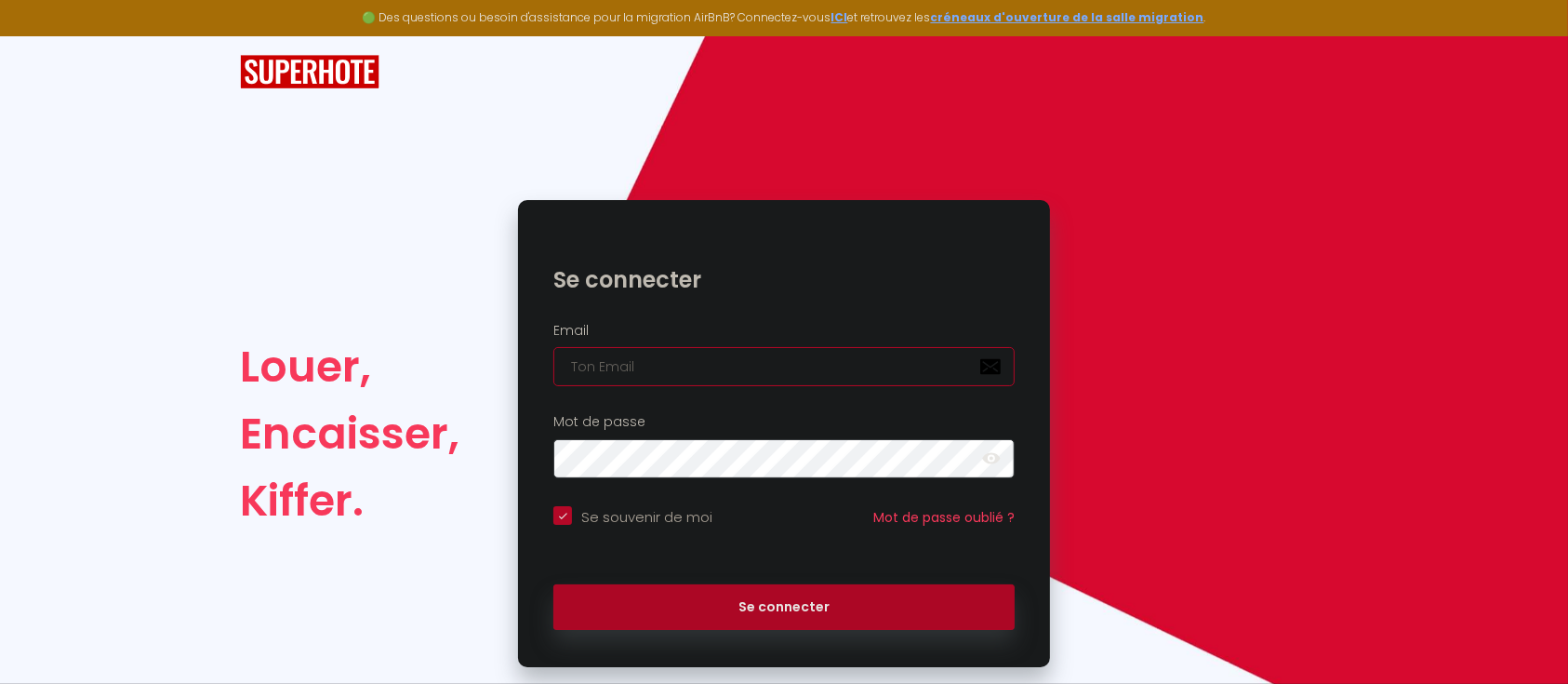
type input "Défault"
checkbox input "true"
drag, startPoint x: 702, startPoint y: 376, endPoint x: 485, endPoint y: 378, distance: 217.0
click at [485, 378] on div "Louer, Encaisser, Kiffer. Se connecter Email Défault Mot de passe false Se souv…" at bounding box center [784, 433] width 1113 height 467
paste input "d.vacances26@gmail.com"
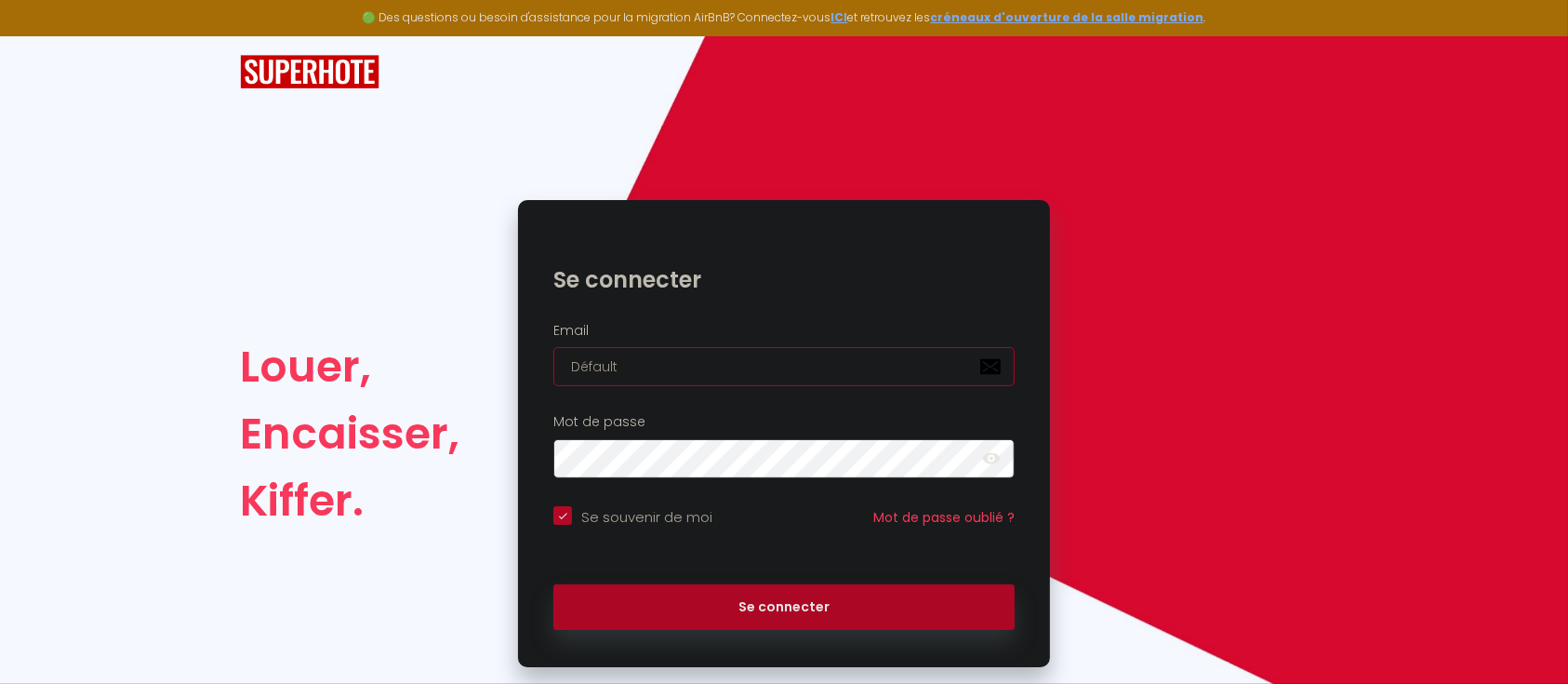
type input "d.vacances26@gmail.com"
checkbox input "true"
type input "d.vacances26@gmail.com"
click at [553, 584] on button "Se connecter" at bounding box center [784, 607] width 462 height 46
checkbox input "true"
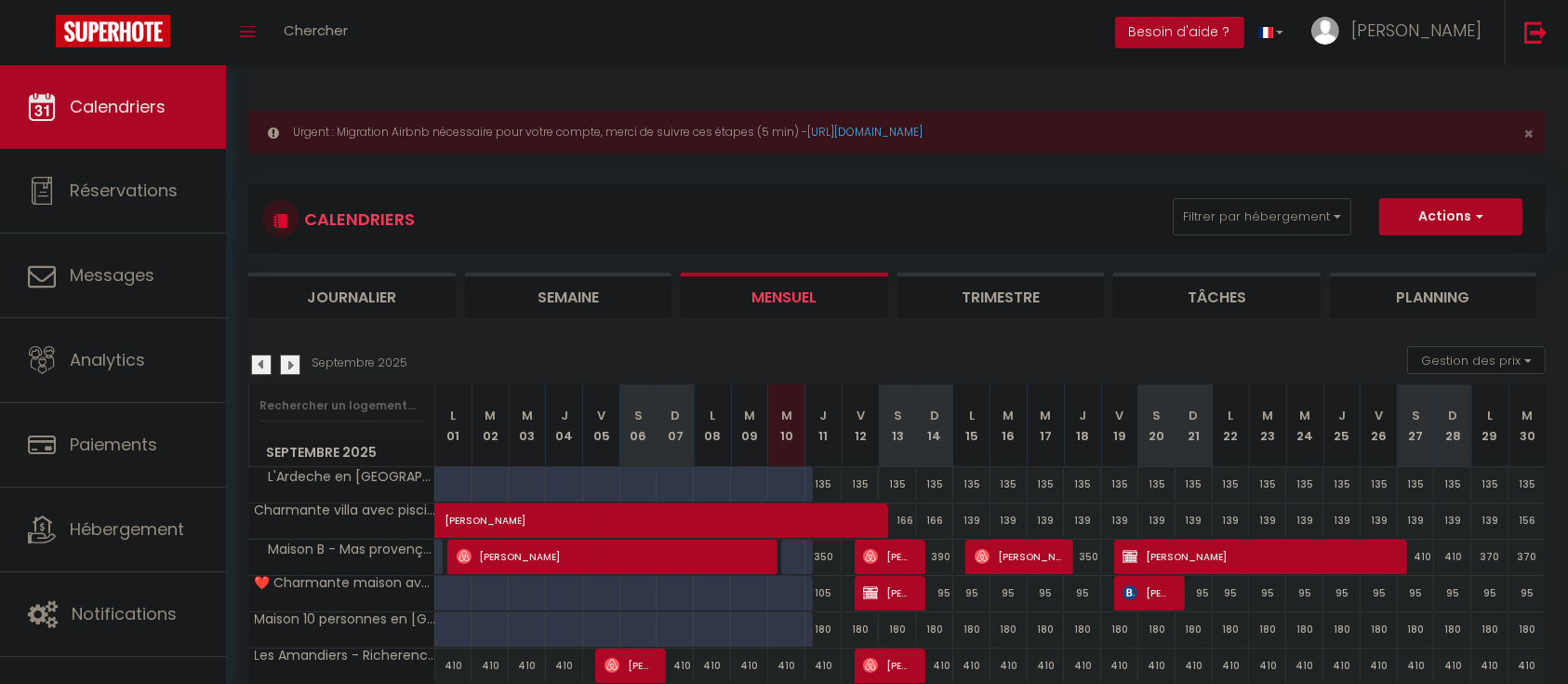
scroll to position [75, 0]
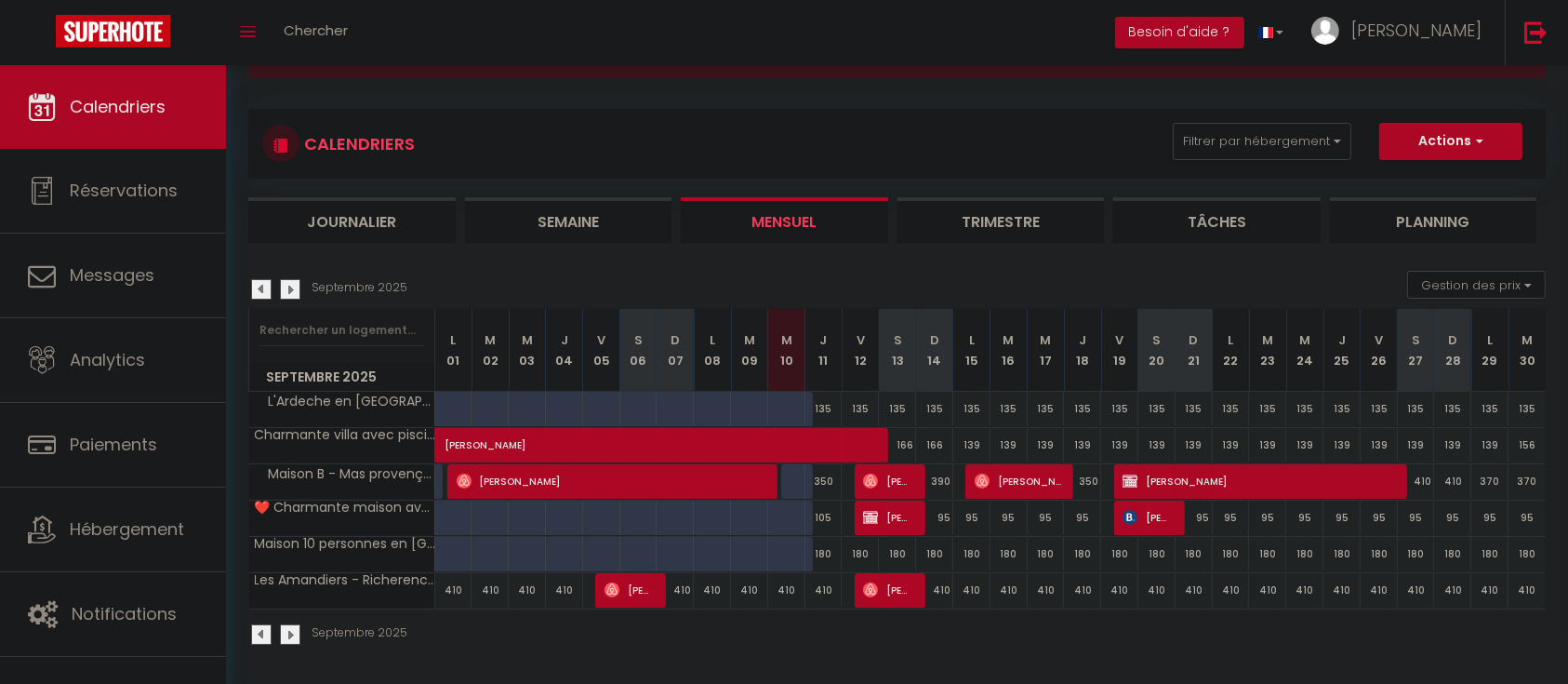
click at [1442, 186] on div "CALENDRIERS Filtrer par hébergement Tous Maison B - Mas provençal Les Amandiers…" at bounding box center [897, 175] width 1298 height 134
click at [1538, 36] on img at bounding box center [1536, 32] width 23 height 23
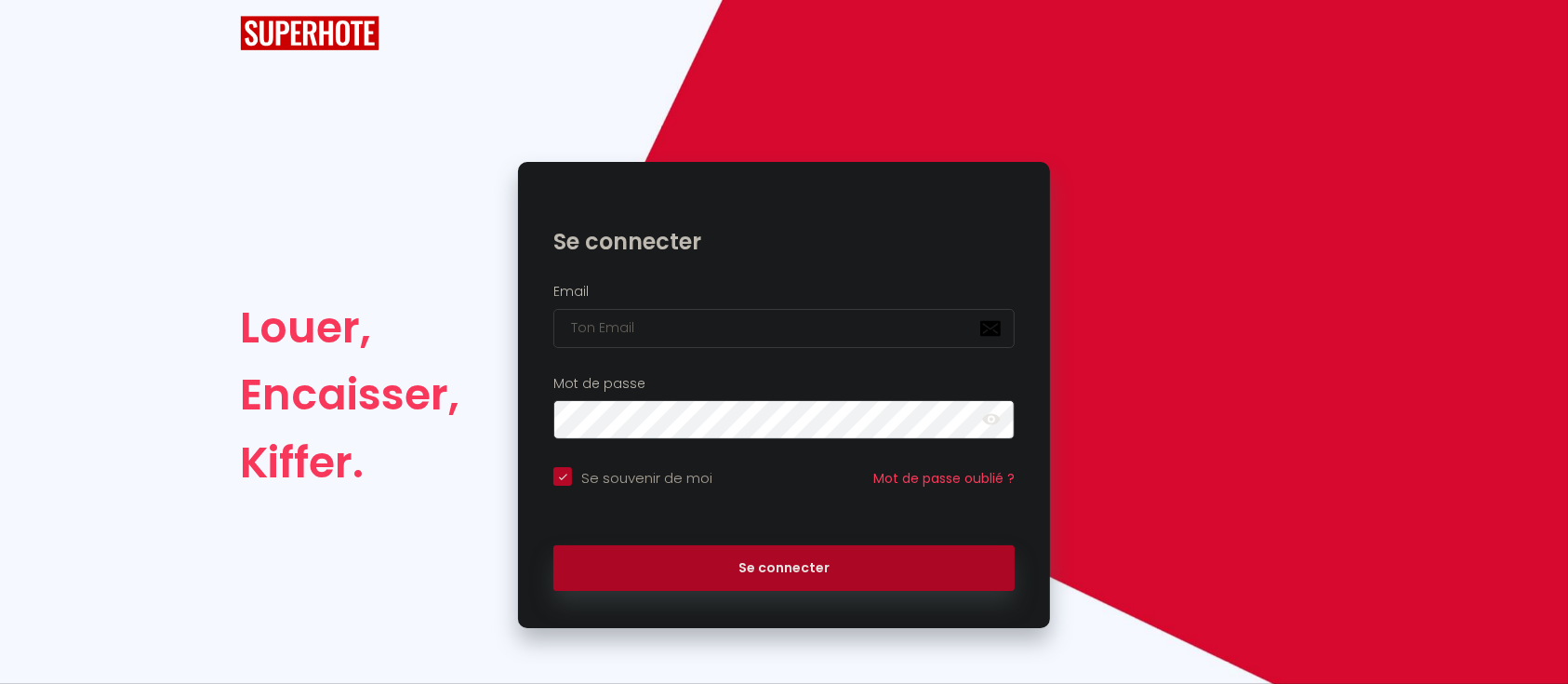
scroll to position [38, 0]
checkbox input "true"
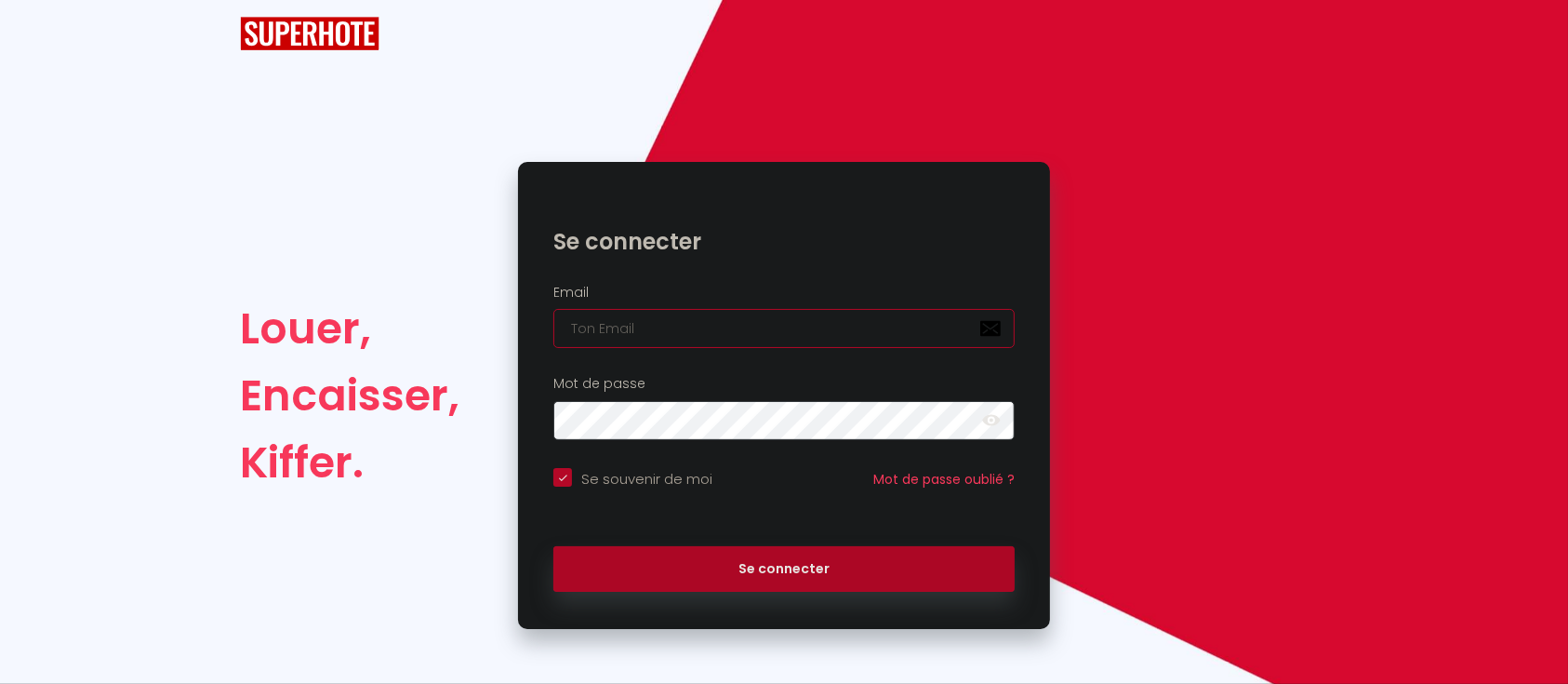
type input "Défault"
checkbox input "true"
drag, startPoint x: 686, startPoint y: 329, endPoint x: 519, endPoint y: 325, distance: 167.0
click at [519, 325] on div "Email Défault" at bounding box center [784, 317] width 532 height 64
paste input "infinysuites@gmail.com"
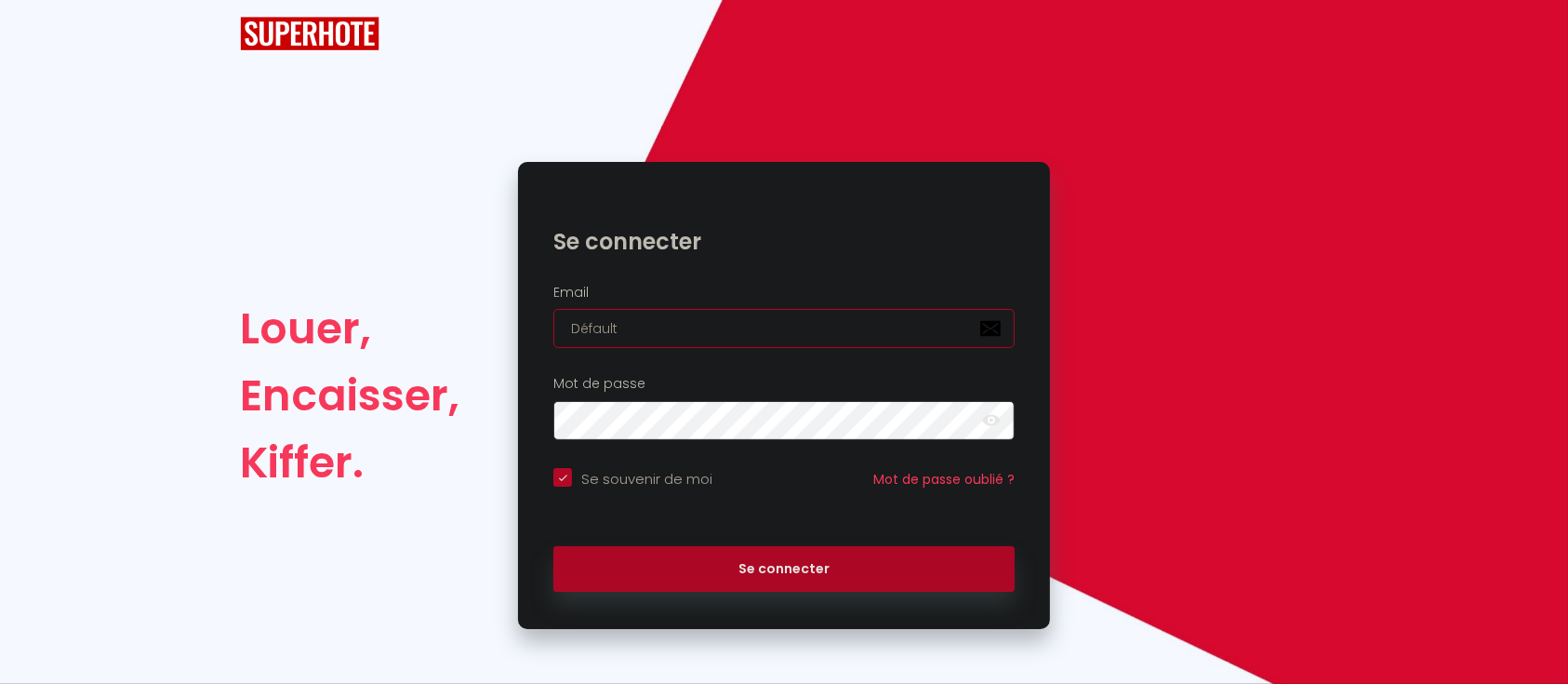
type input "infinysuites@gmail.com"
checkbox input "true"
type input "infinysuites@gmail.com"
click at [553, 546] on button "Se connecter" at bounding box center [784, 570] width 462 height 46
checkbox input "true"
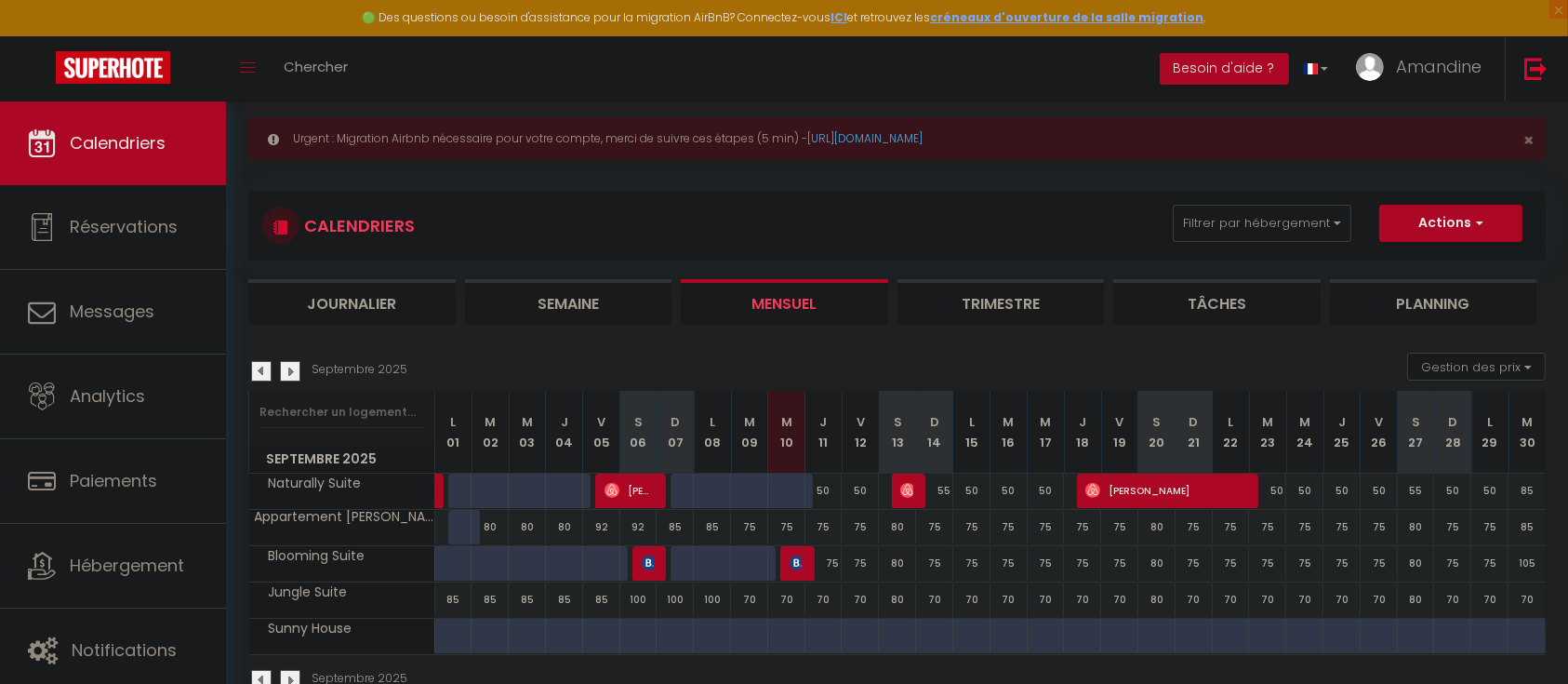
scroll to position [101, 0]
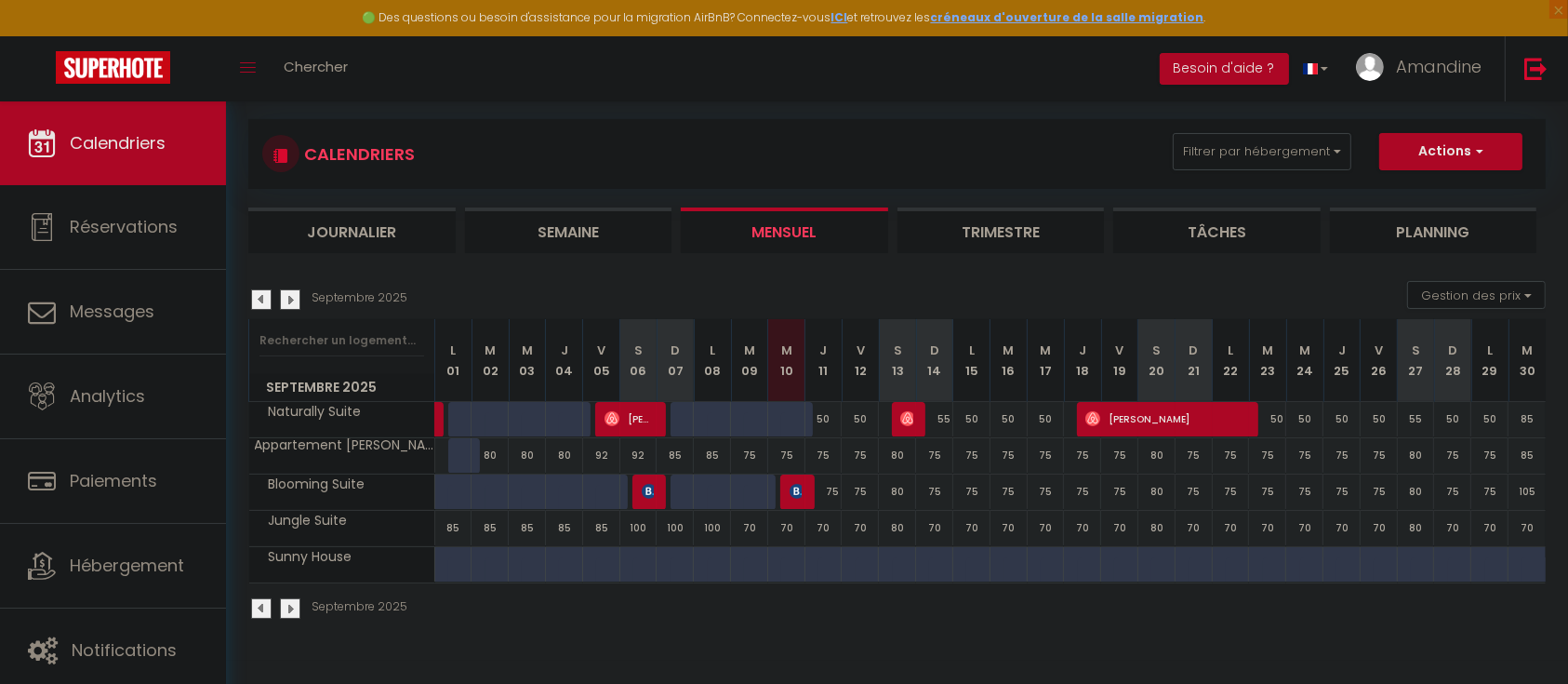
click at [788, 569] on div at bounding box center [799, 574] width 38 height 36
type input "90"
type input "Mer 10 Septembre 2025"
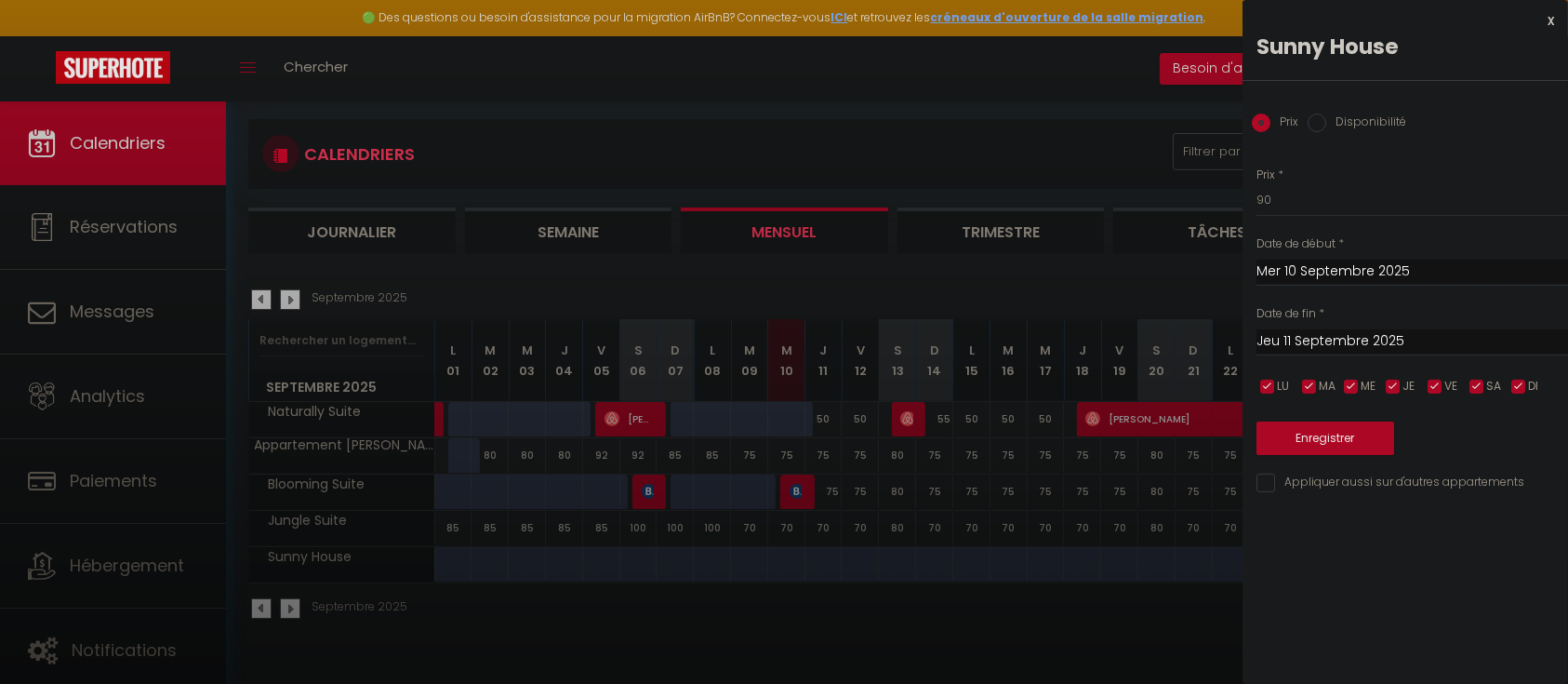
click at [1300, 347] on input "Jeu 11 Septembre 2025" at bounding box center [1412, 341] width 312 height 24
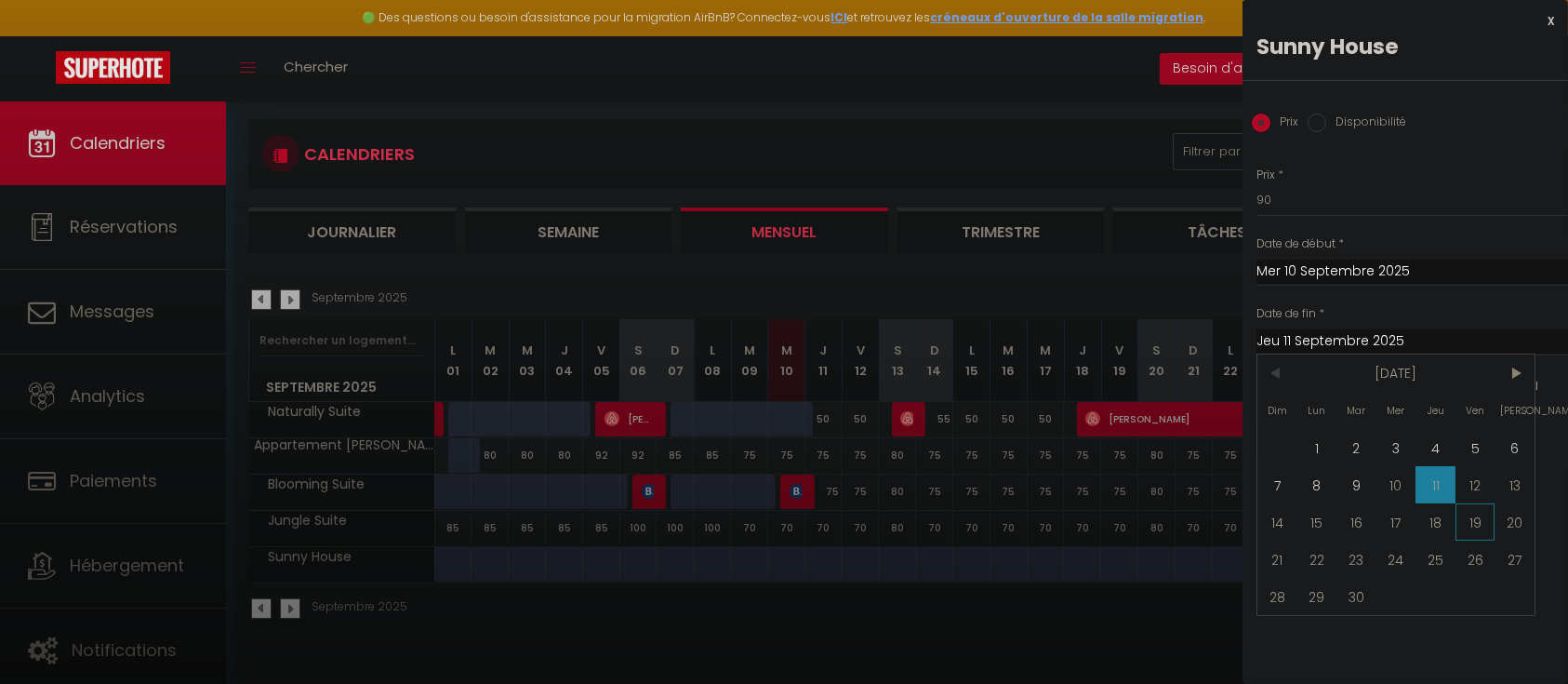
click at [1490, 526] on span "19" at bounding box center [1476, 521] width 40 height 38
type input "Ven 19 Septembre 2025"
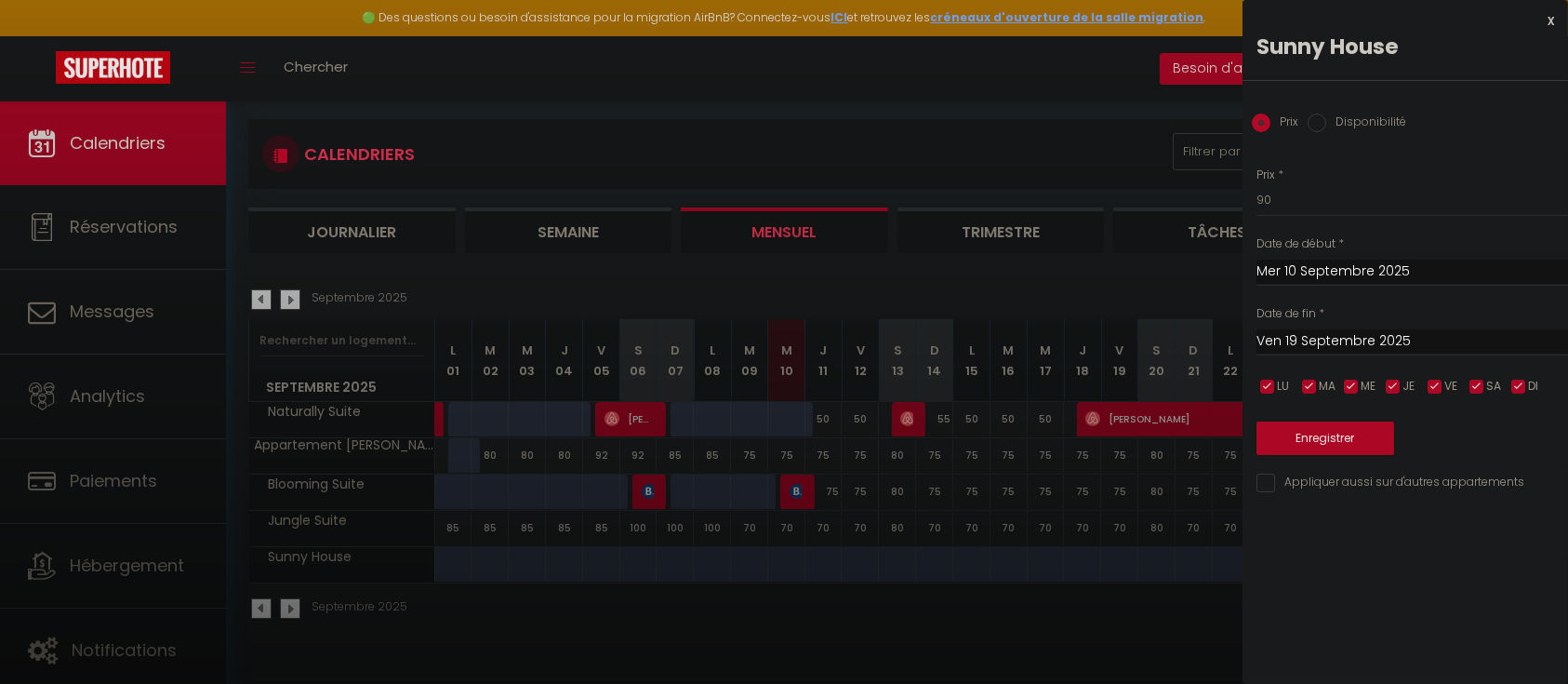
click at [1318, 123] on input "Disponibilité" at bounding box center [1317, 122] width 18 height 18
radio input "true"
radio input "false"
click at [1311, 448] on button "Enregistrer" at bounding box center [1325, 440] width 138 height 34
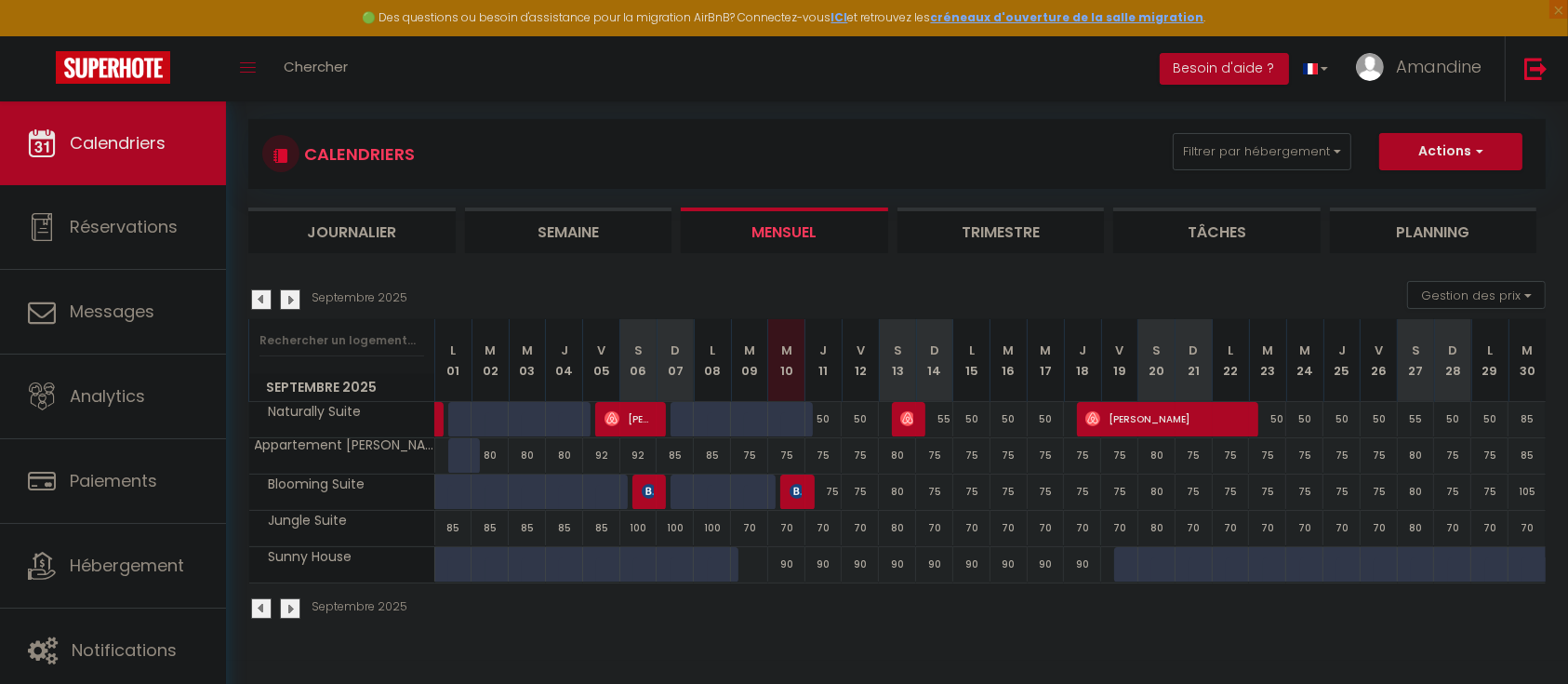
drag, startPoint x: 751, startPoint y: 563, endPoint x: 1097, endPoint y: 559, distance: 346.0
click at [1097, 559] on tr "Sunny House 90 90" at bounding box center [898, 565] width 1298 height 37
click at [1469, 296] on button "Gestion des prix" at bounding box center [1477, 294] width 139 height 28
click at [1397, 423] on input "Disponibilité" at bounding box center [1461, 418] width 167 height 18
checkbox input "true"
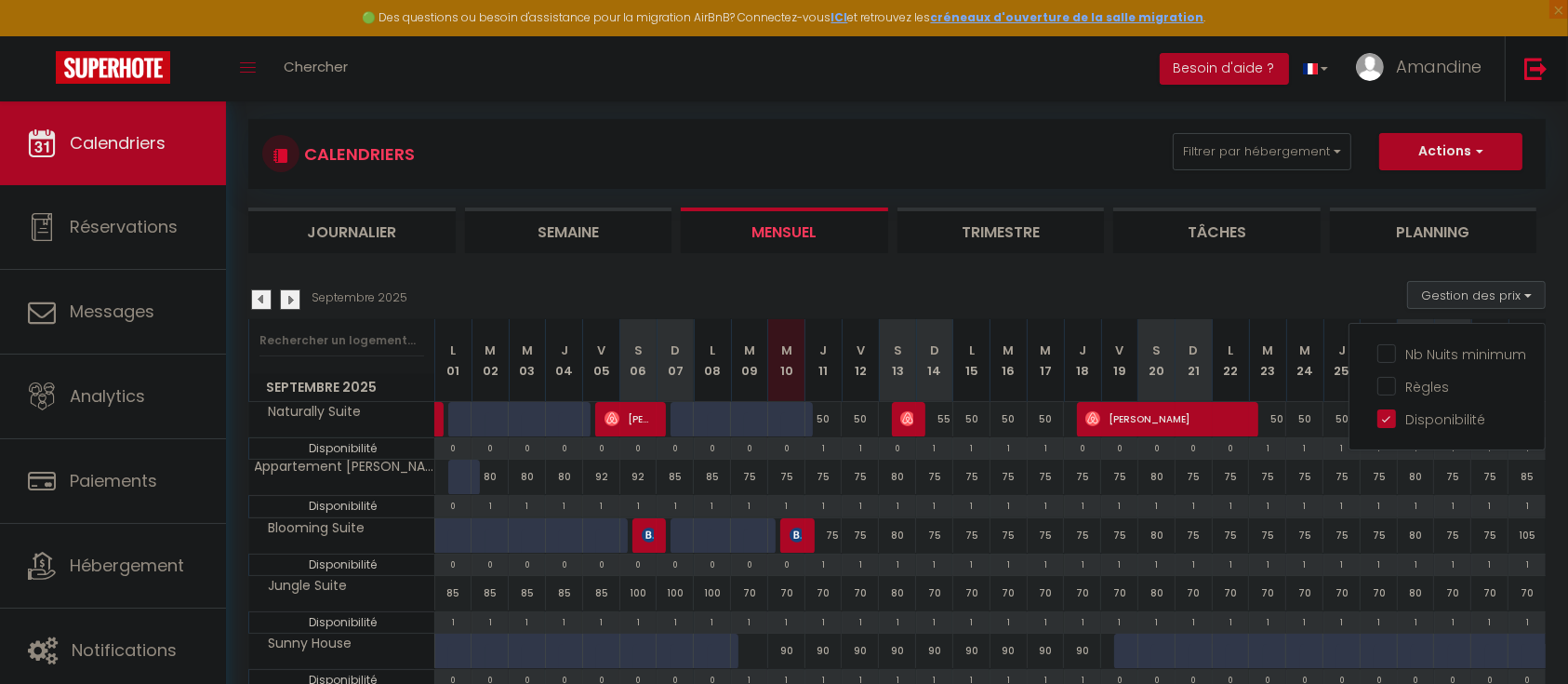
click at [1531, 64] on img at bounding box center [1536, 68] width 23 height 23
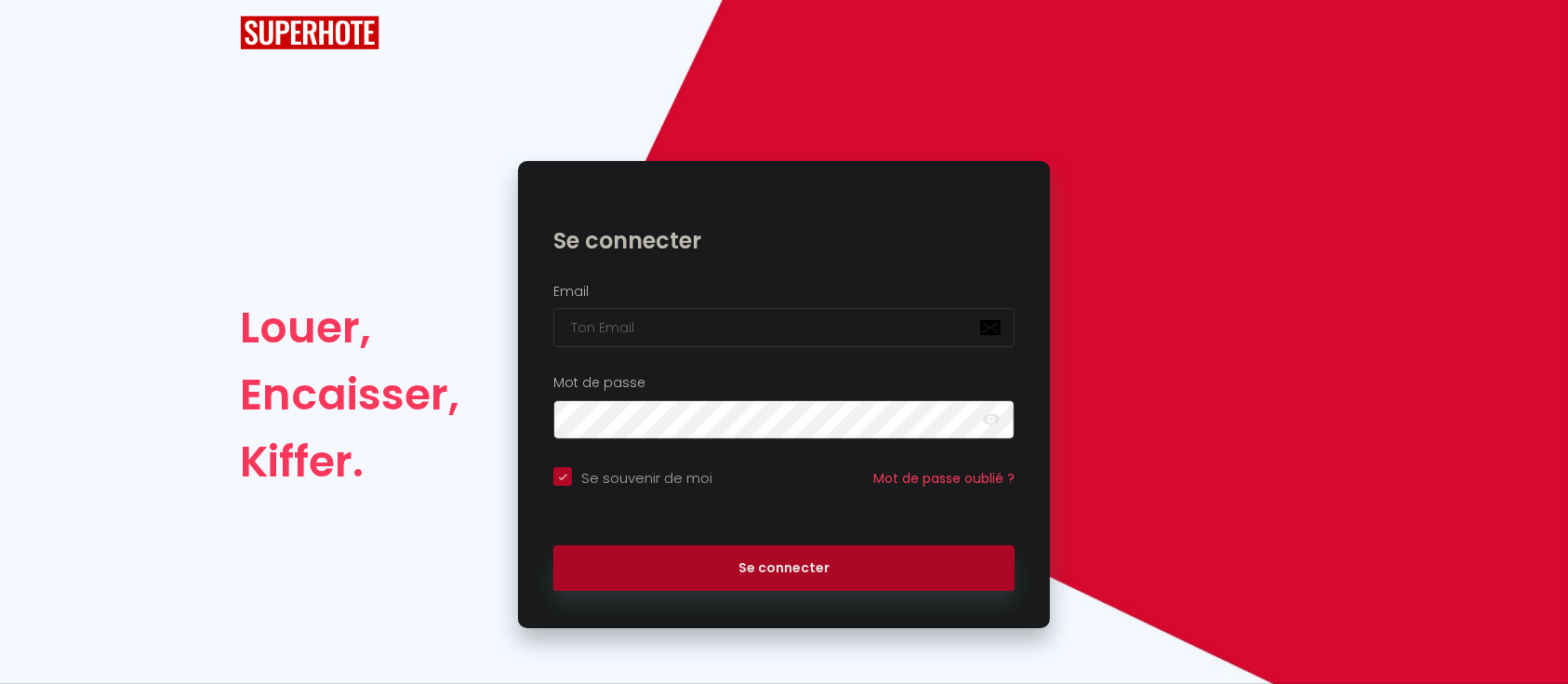
scroll to position [38, 0]
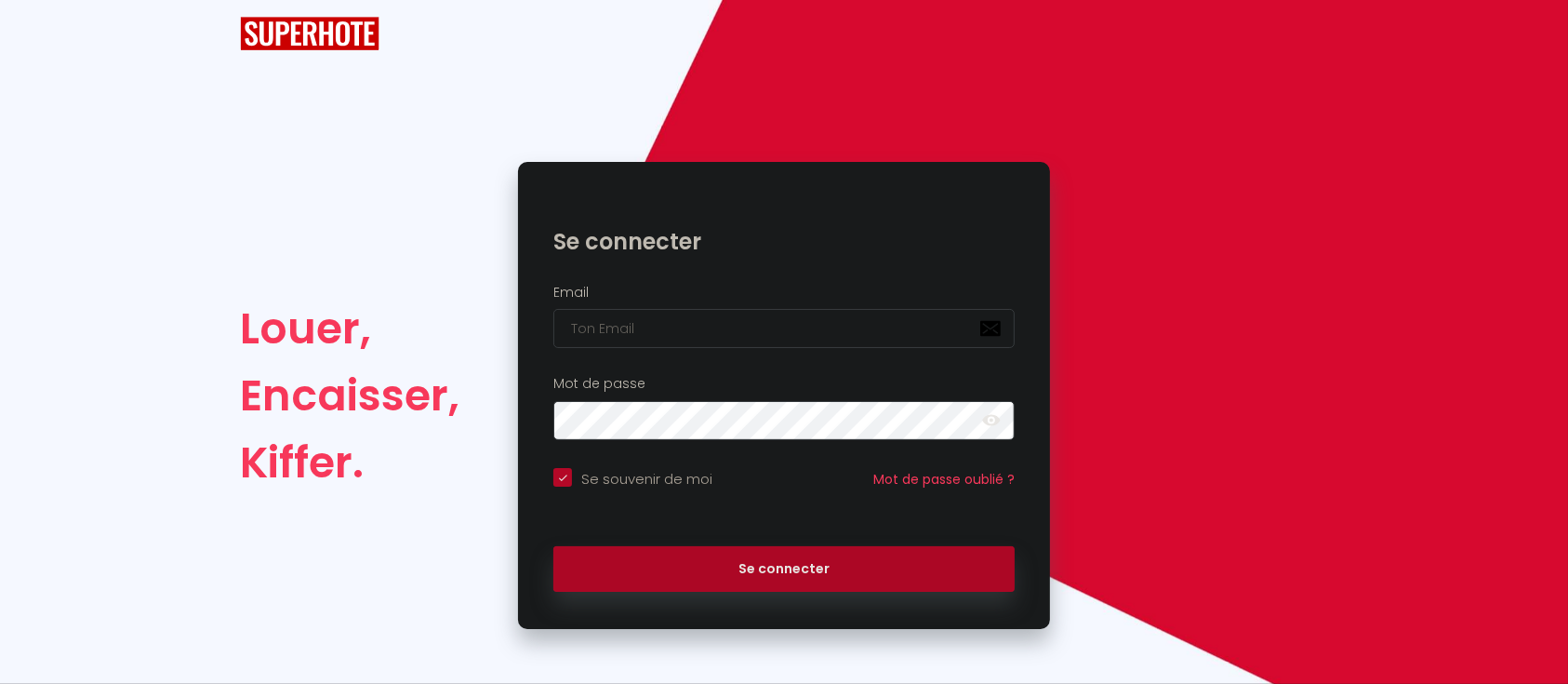
checkbox input "true"
type input "Défault"
checkbox input "true"
click at [598, 323] on input "Défault" at bounding box center [784, 328] width 462 height 39
drag, startPoint x: 650, startPoint y: 323, endPoint x: 612, endPoint y: 335, distance: 39.8
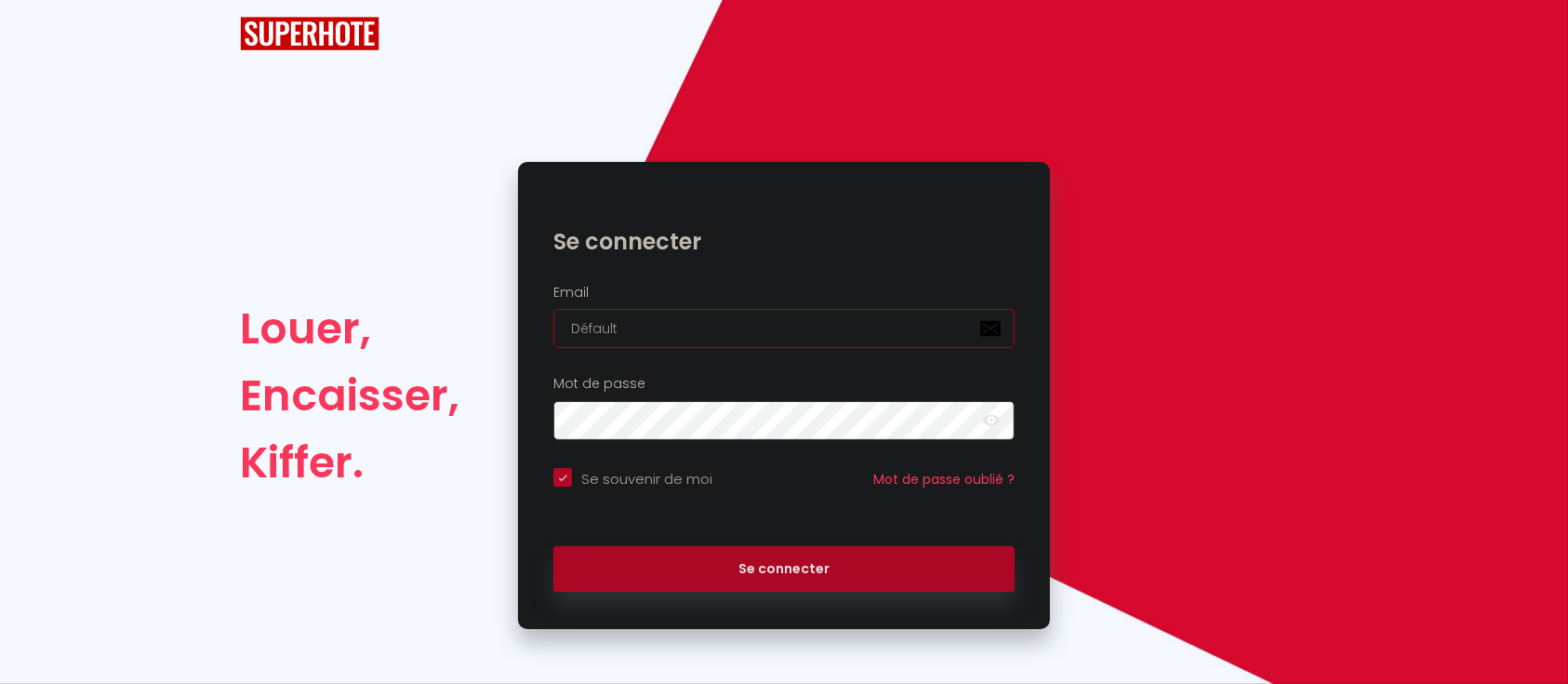
click at [566, 342] on input "Défault" at bounding box center [784, 328] width 462 height 39
paste input "bluehorizonconciergerie.contact@gmail.com"
type input "bluehorizonconciergerie.contact@gmail.com"
checkbox input "true"
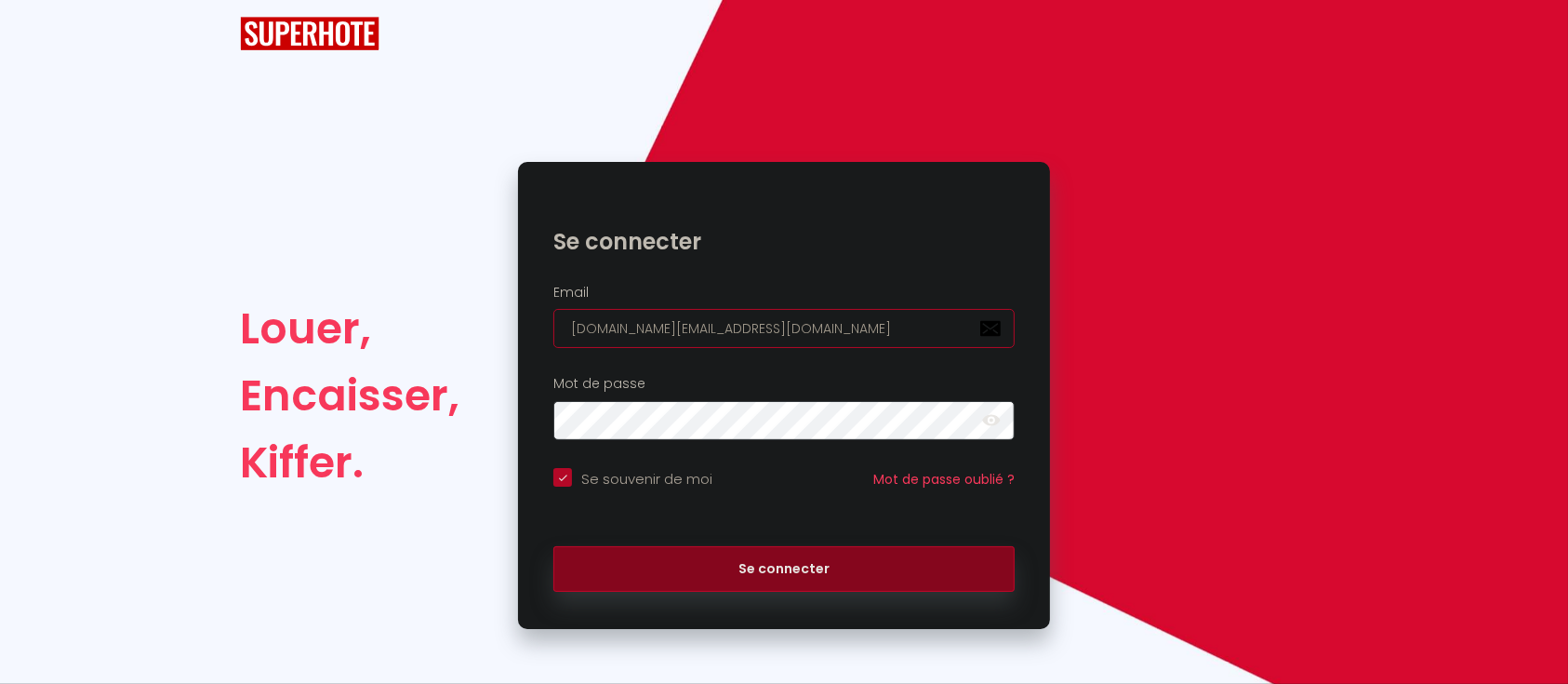
type input "bluehorizonconciergerie.contact@gmail.com"
click at [699, 573] on button "Se connecter" at bounding box center [784, 570] width 462 height 46
checkbox input "true"
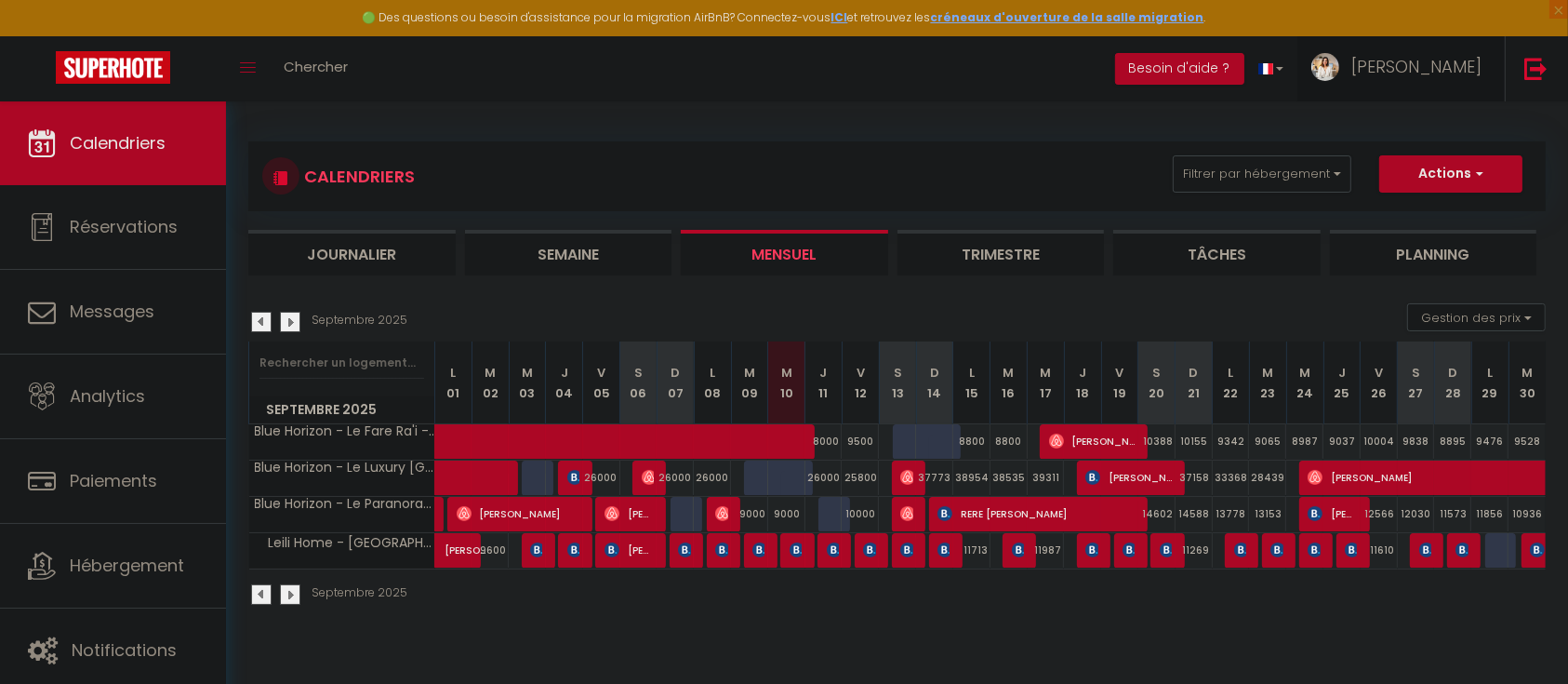
click at [1436, 65] on span "Céline" at bounding box center [1416, 66] width 130 height 23
click at [1452, 126] on link "Paramètres" at bounding box center [1430, 129] width 138 height 32
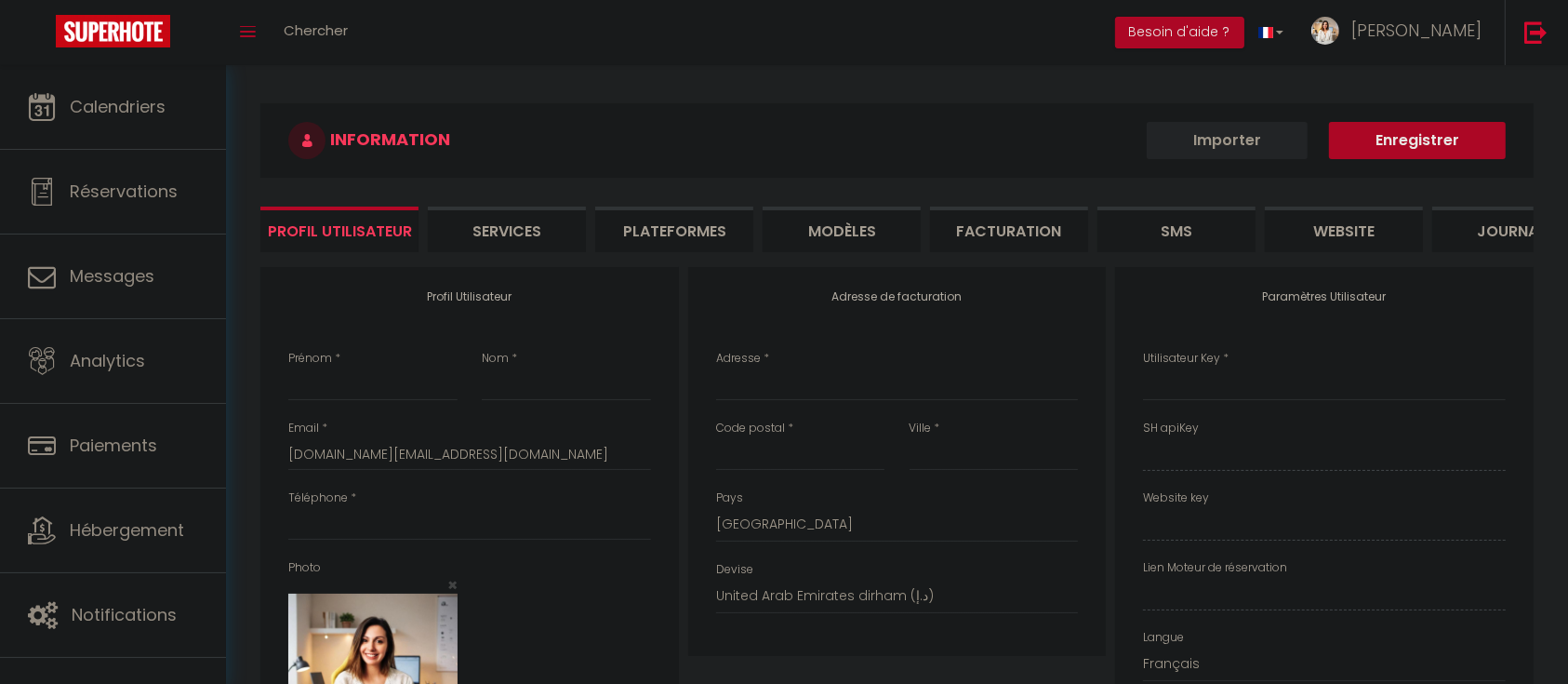
type input "Céline"
type input "Gagno"
type input "+68989515218"
type input "BP141799"
type input "98701"
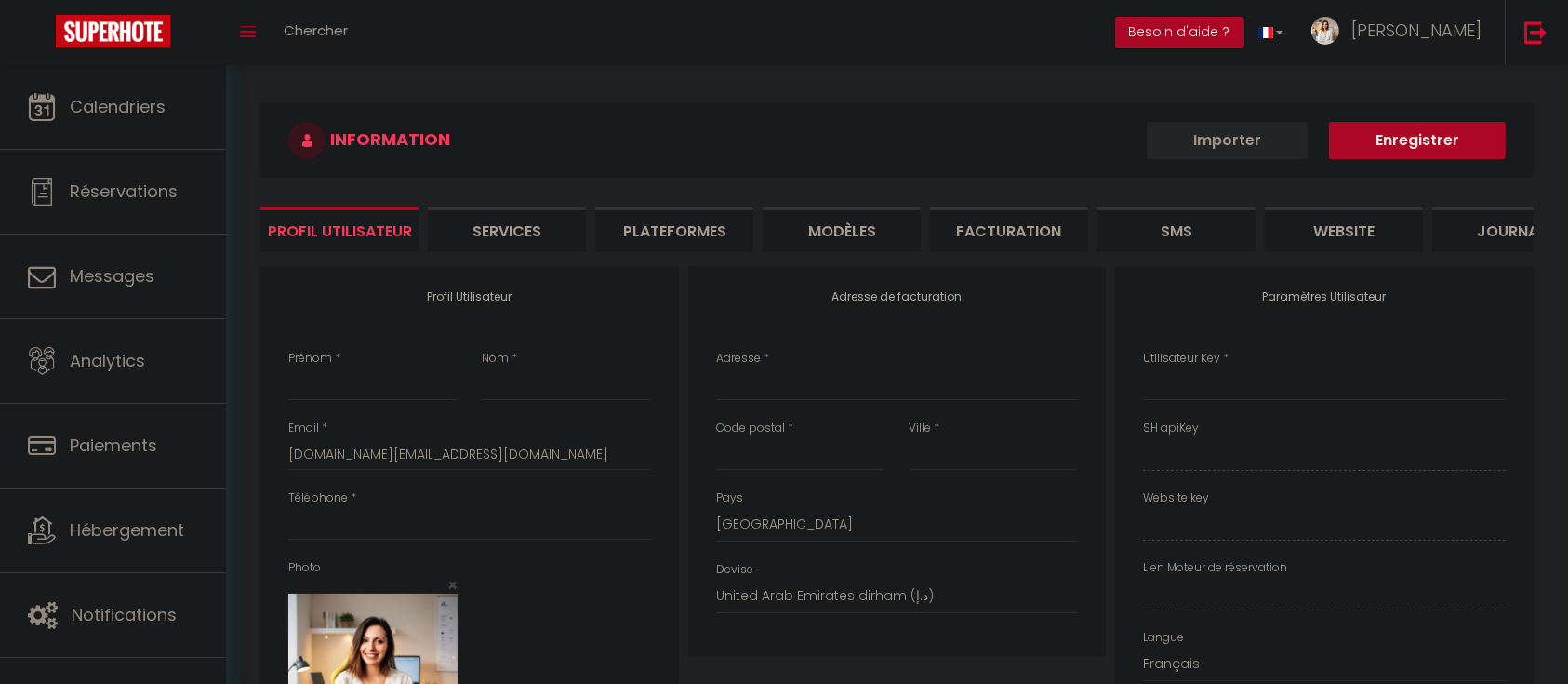
type input "ARUE"
select select "13"
type input "BhiA2z0K0v2hlmQxaDetjKWLB"
type input "Cb8iLj8QtAnCjt8wkKXYbaBag"
type input "https://app.superhote.com/#/get-available-rentals/Cb8iLj8QtAnCjt8wkKXYbaBag"
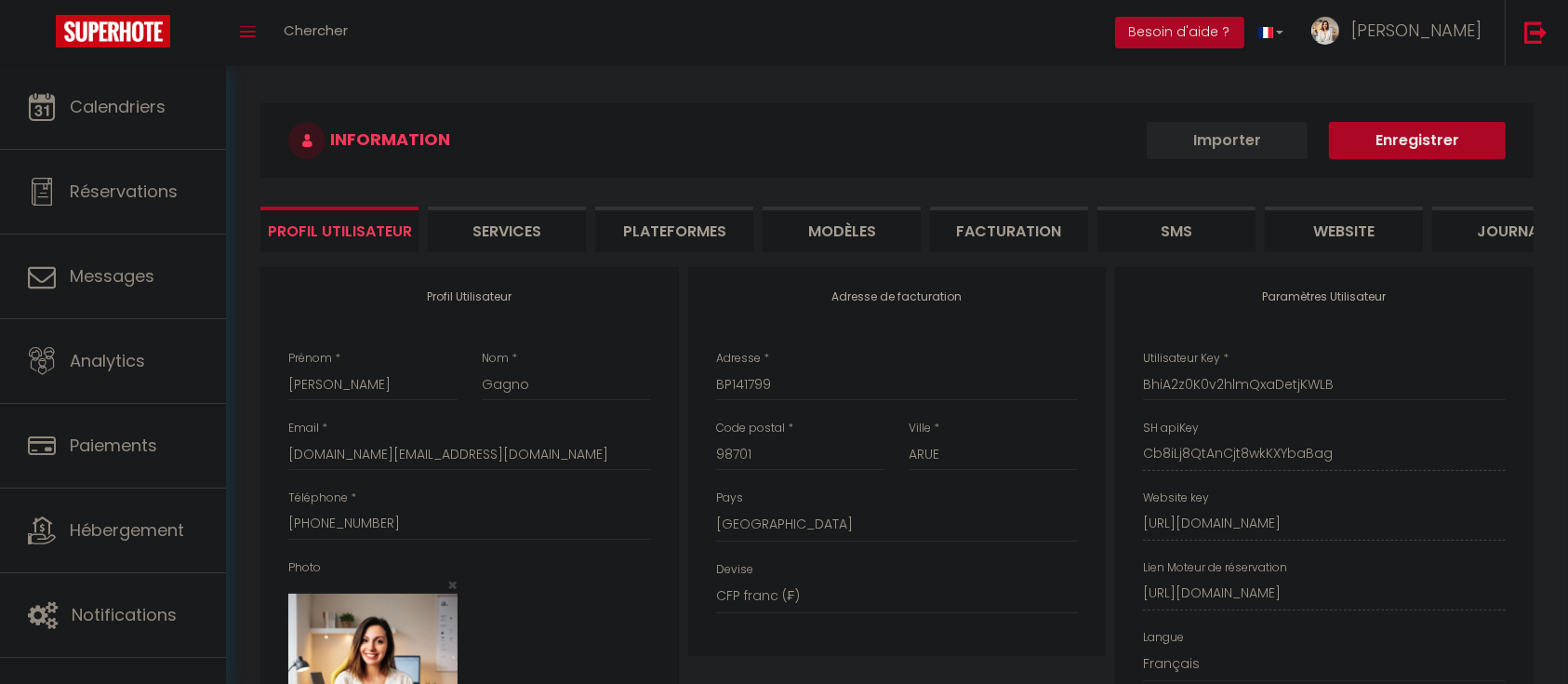
type input "Défault"
select select "fr"
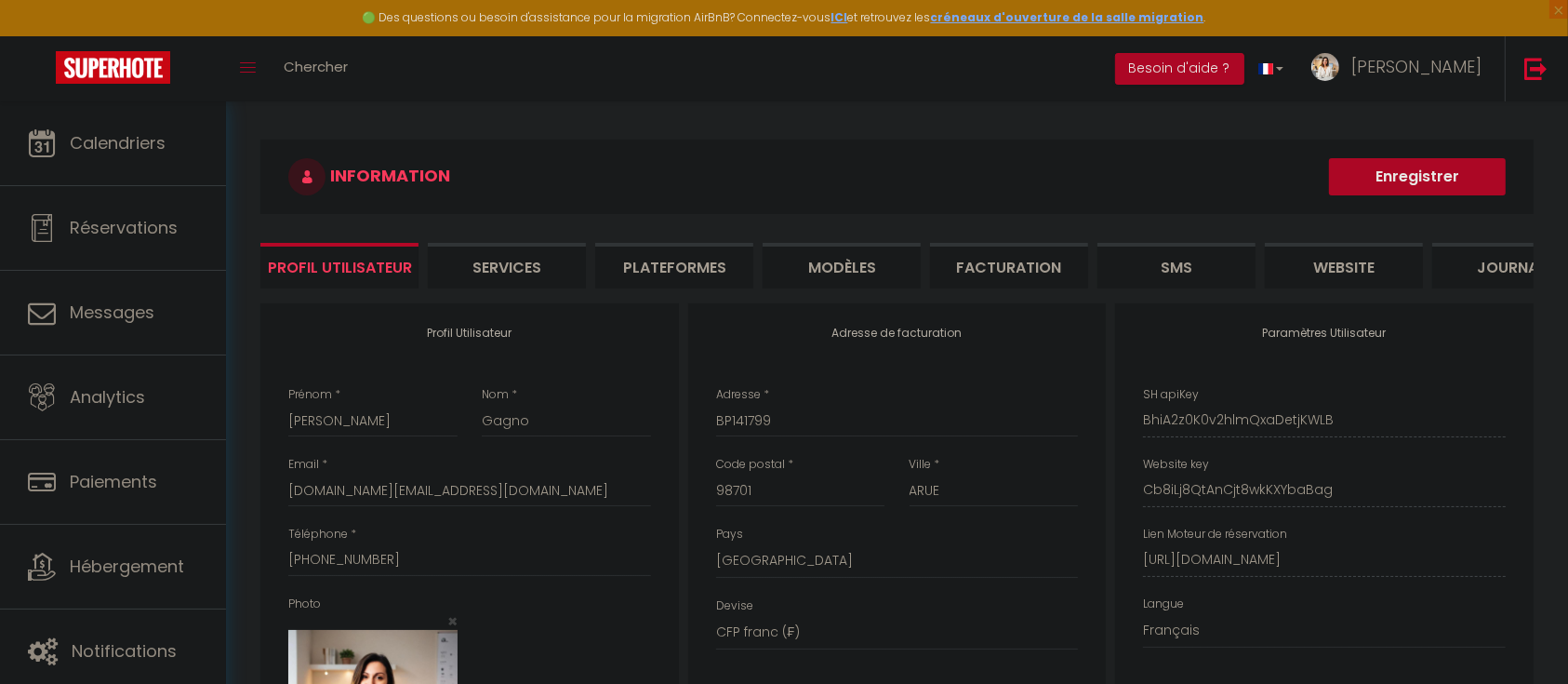
click at [525, 267] on li "Services" at bounding box center [507, 265] width 158 height 45
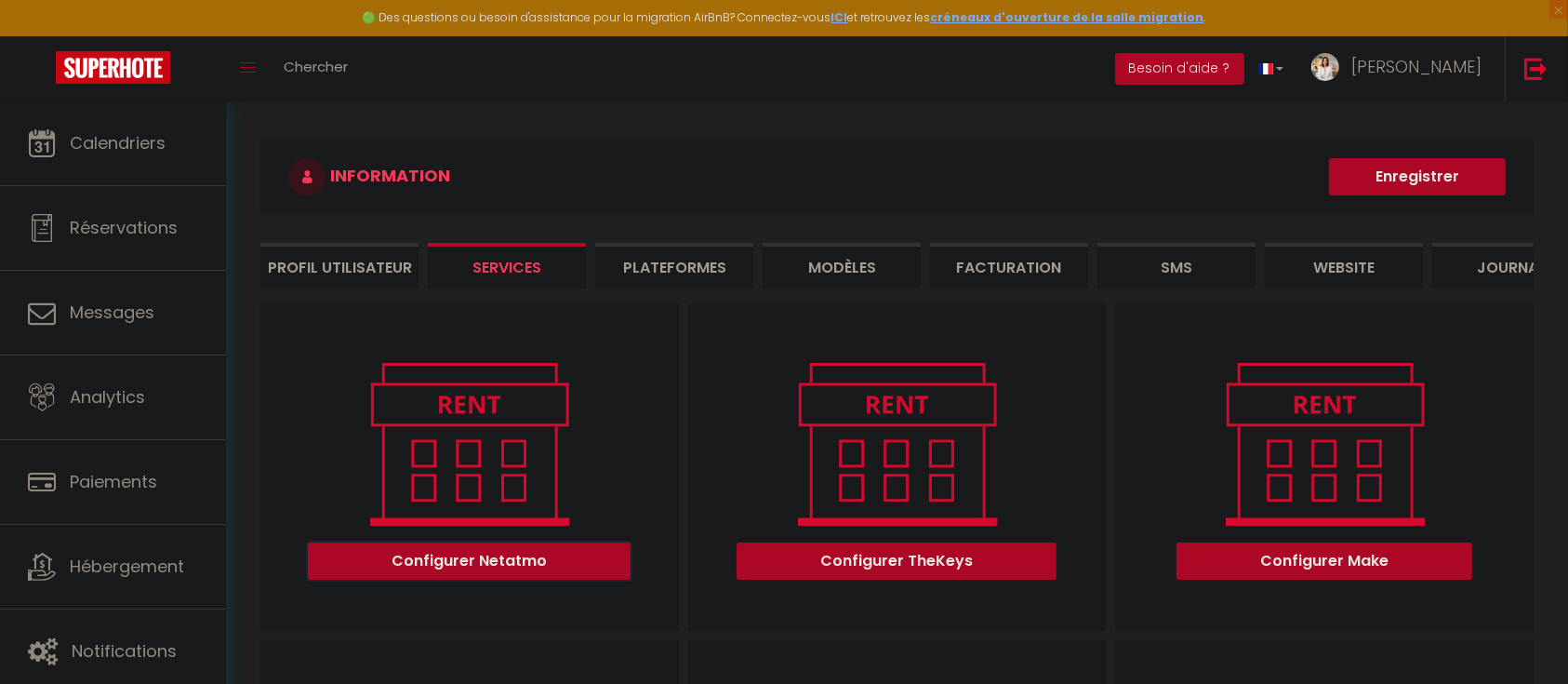
click at [567, 577] on button "Configurer Netatmo" at bounding box center [469, 561] width 323 height 38
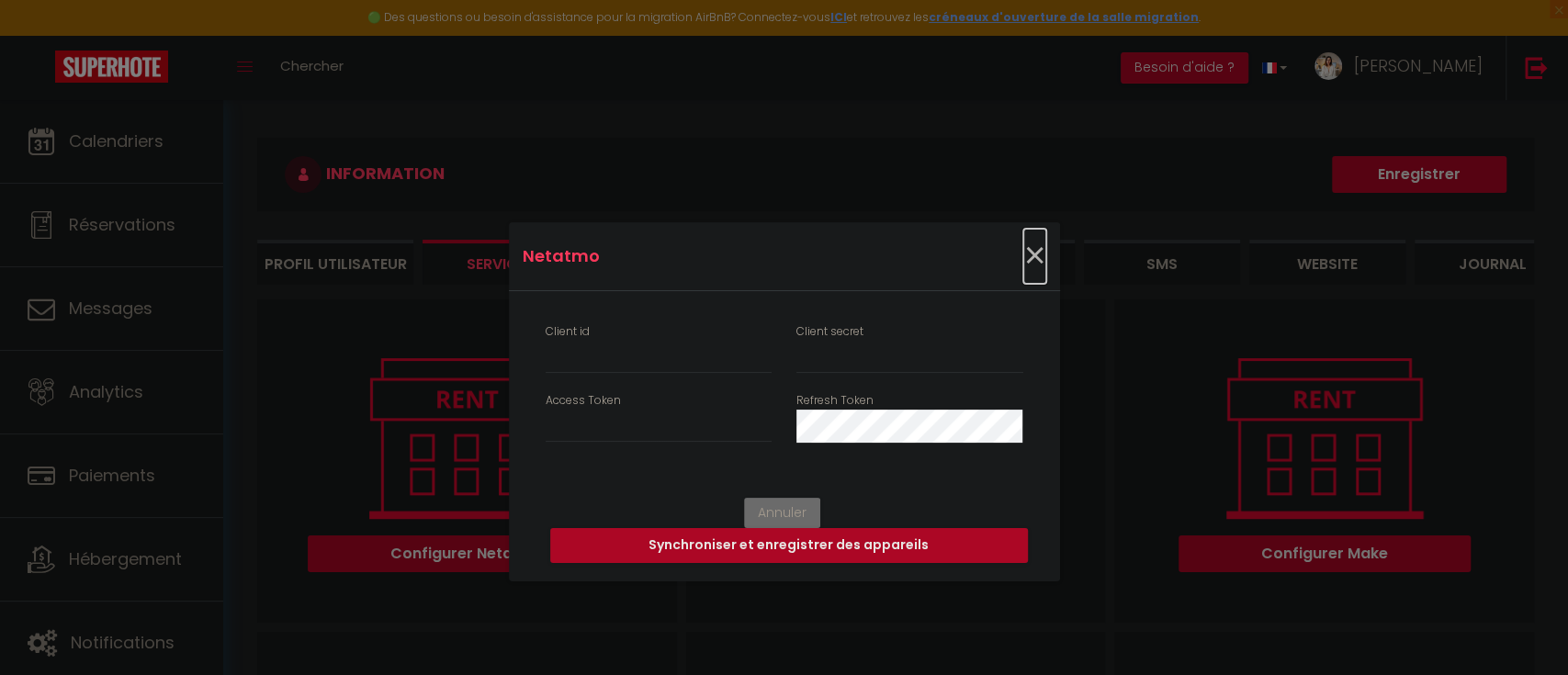
click at [1028, 254] on span "×" at bounding box center [1034, 256] width 23 height 55
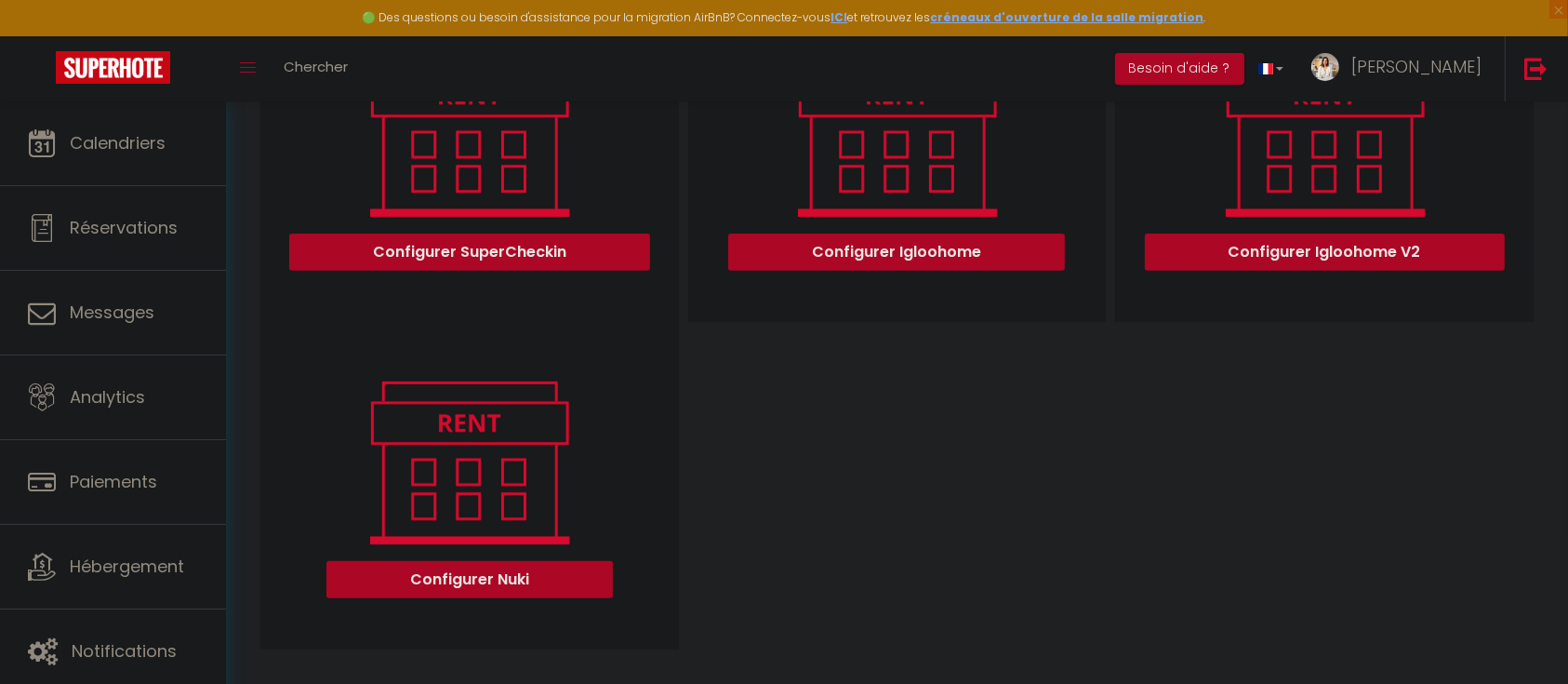
scroll to position [682, 0]
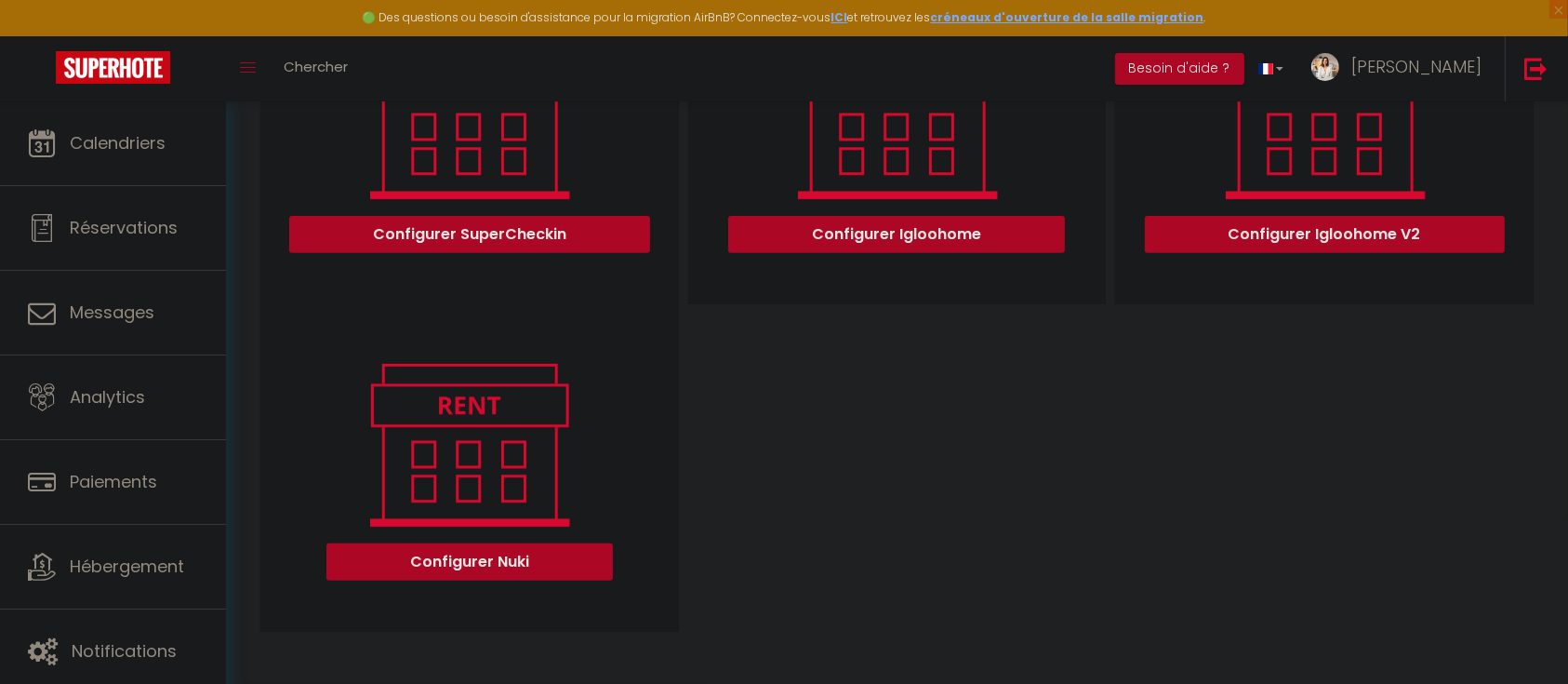
drag, startPoint x: 1476, startPoint y: 284, endPoint x: 1521, endPoint y: 108, distance: 181.7
click at [1490, 249] on div "Configurer Igloohome V2" at bounding box center [1324, 140] width 418 height 327
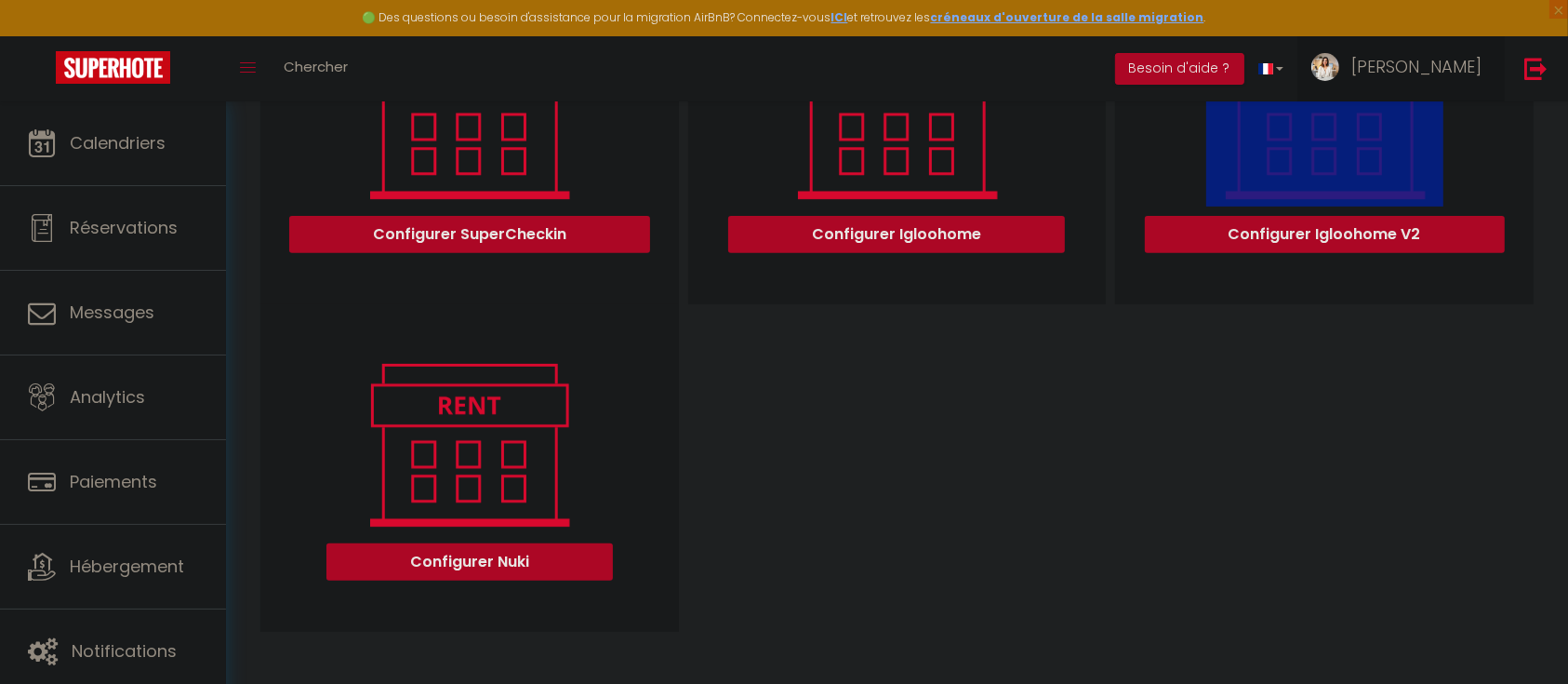
click at [1461, 70] on span "Céline" at bounding box center [1416, 66] width 130 height 23
click at [1558, 73] on link at bounding box center [1536, 69] width 62 height 65
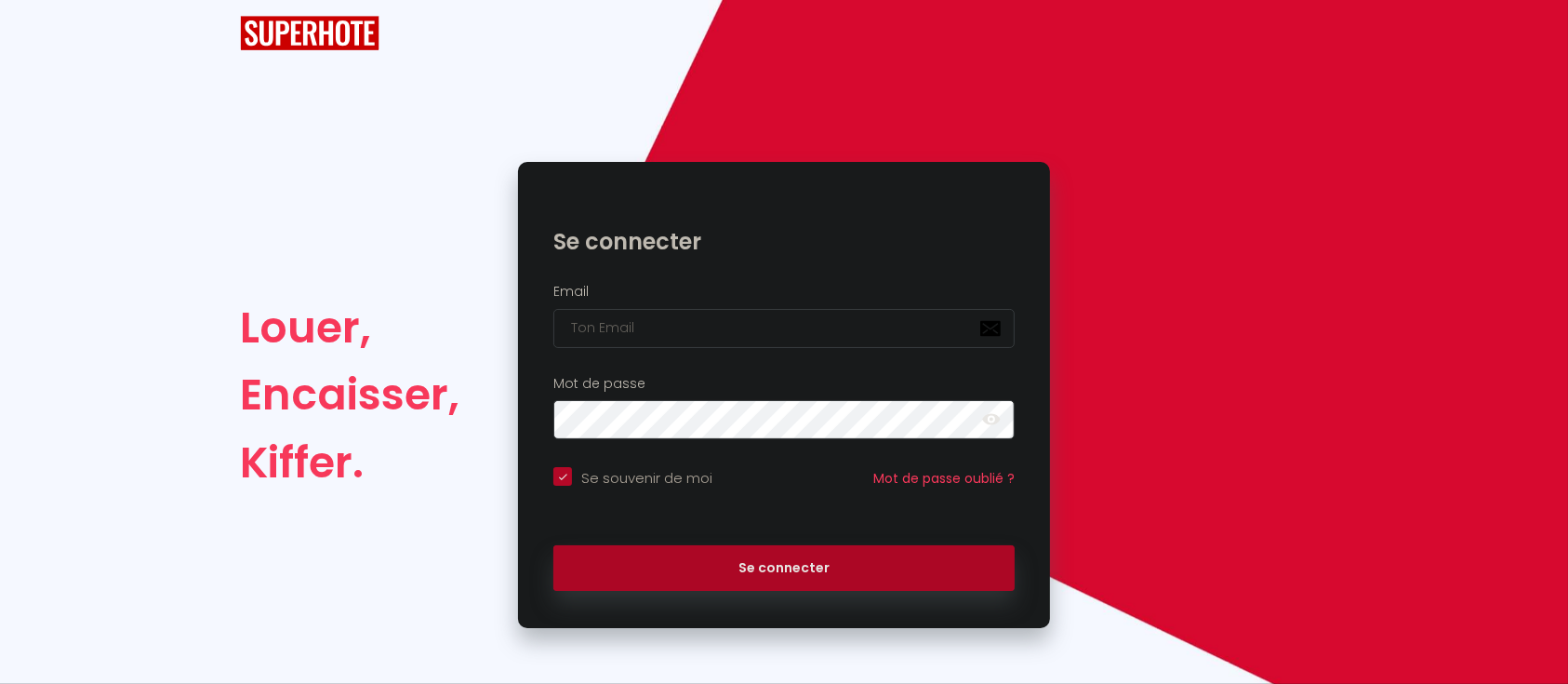
scroll to position [38, 0]
checkbox input "true"
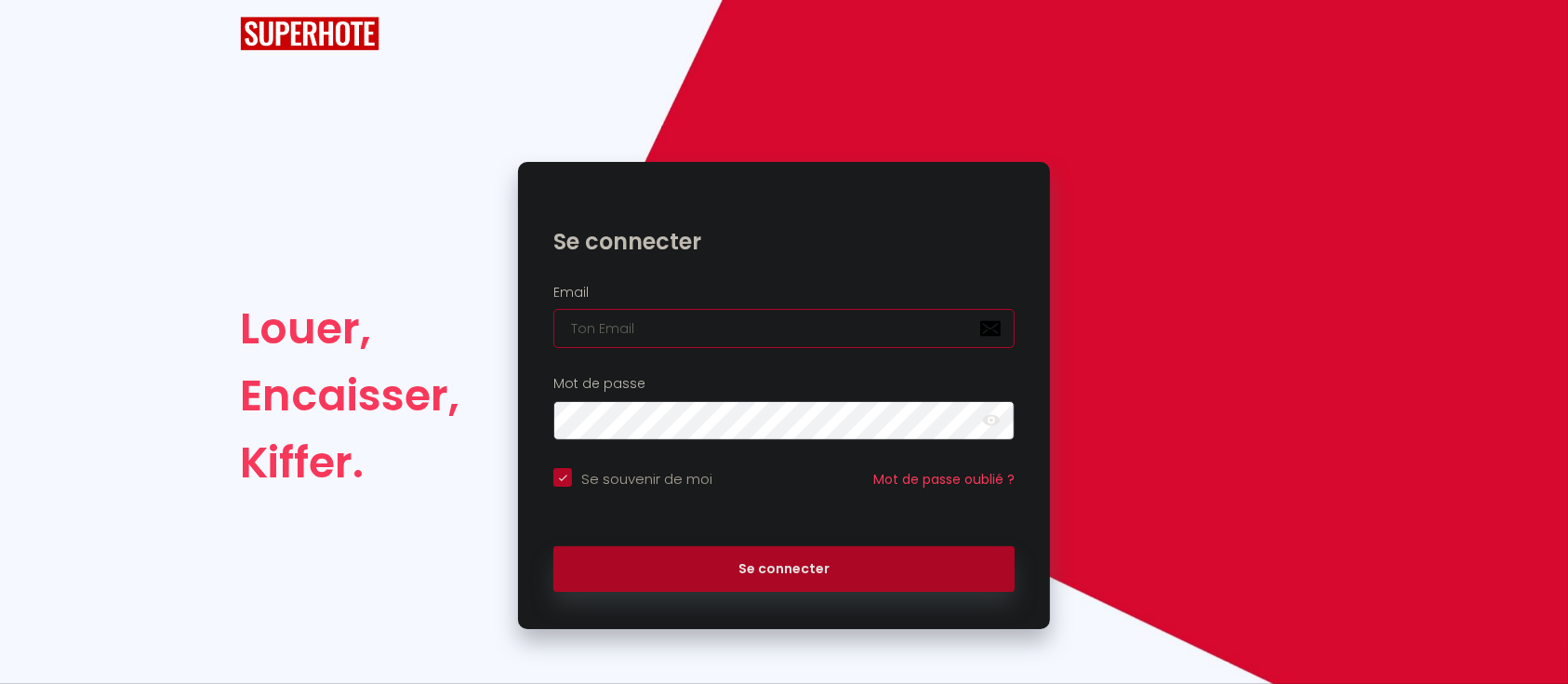
type input "Défault"
checkbox input "true"
drag, startPoint x: 245, startPoint y: 336, endPoint x: 232, endPoint y: 334, distance: 13.2
click at [232, 334] on div "Louer, Encaisser, Kiffer. Se connecter Email Défault Mot de passe false Se souv…" at bounding box center [784, 394] width 1113 height 467
paste input "booking60@stnahome.com"
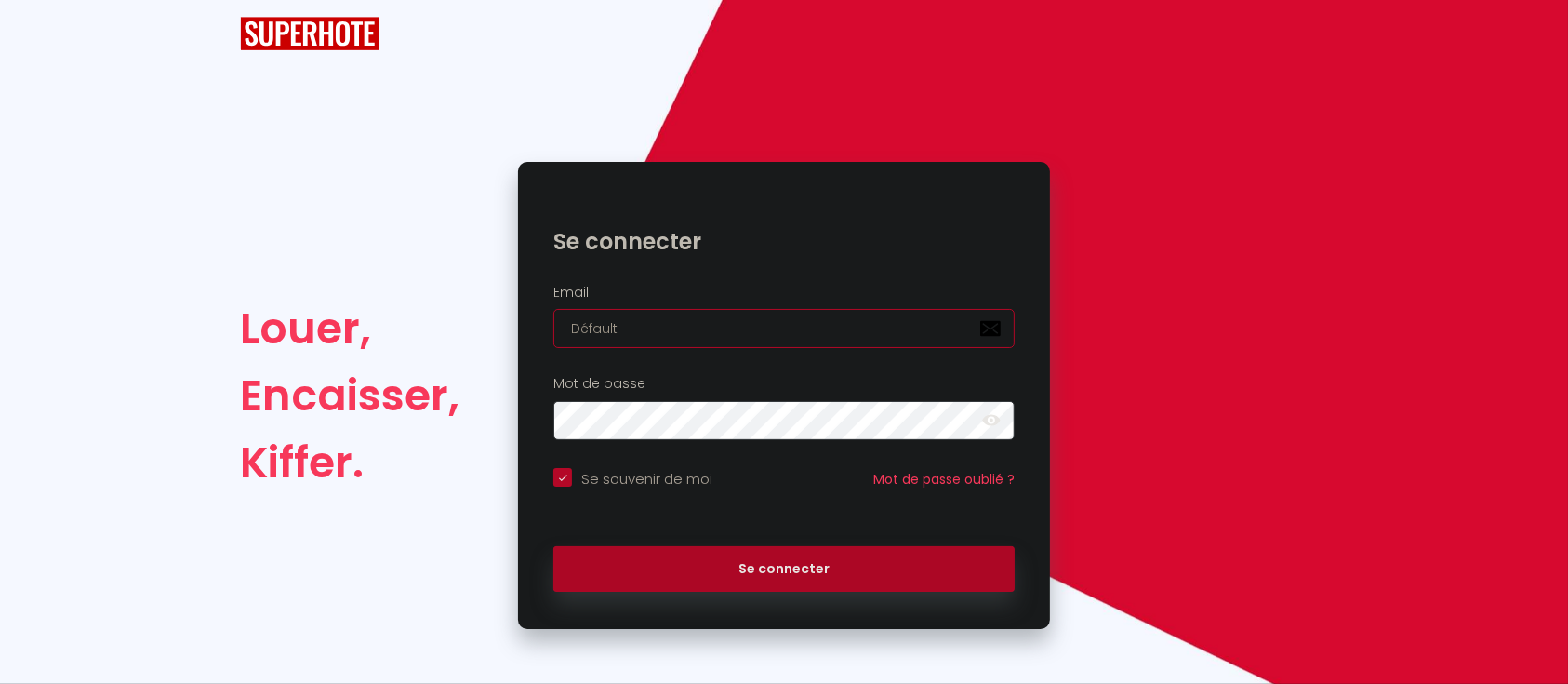
type input "booking60@stnahome.com"
checkbox input "true"
type input "booking60@stnahome.com"
click at [553, 546] on button "Se connecter" at bounding box center [784, 570] width 462 height 46
checkbox input "true"
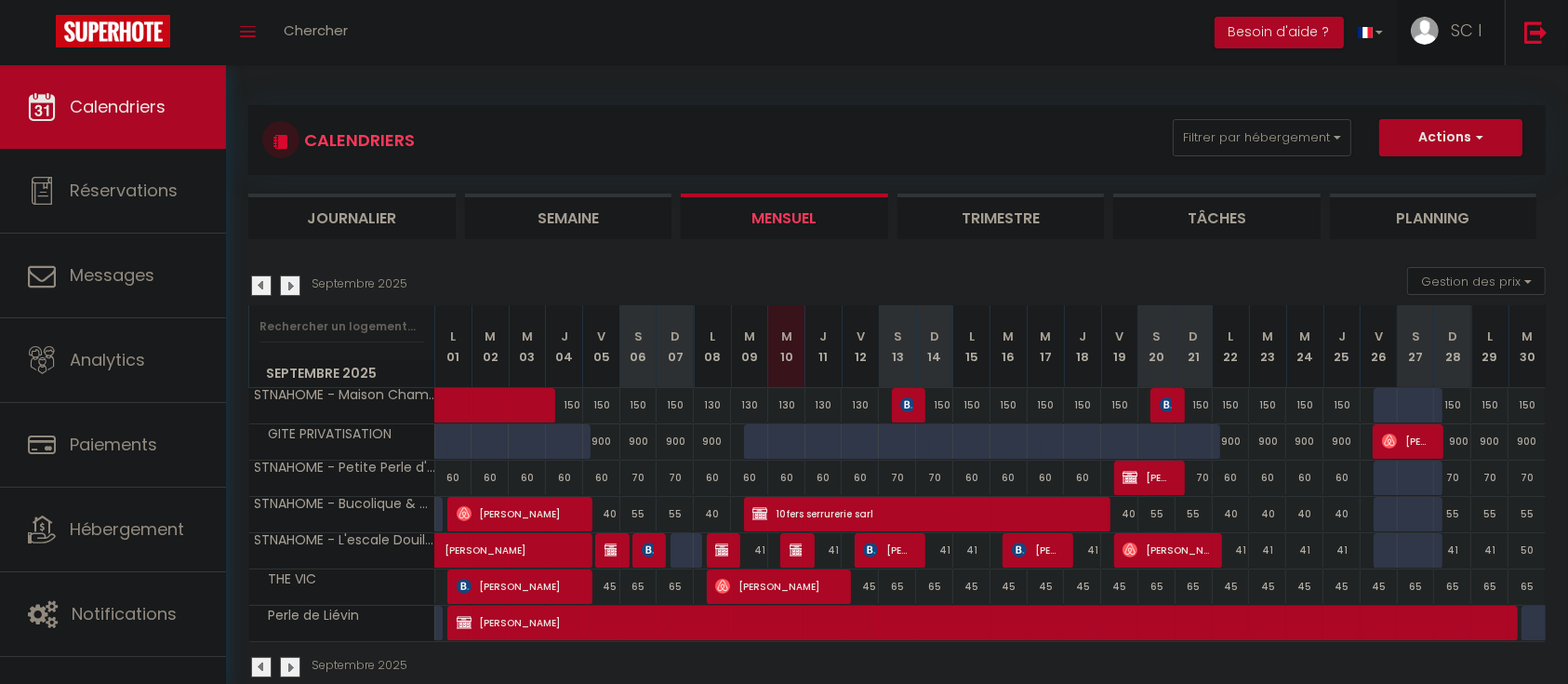
click at [1454, 31] on span "SC I" at bounding box center [1467, 30] width 31 height 23
click at [1436, 93] on link "Paramètres" at bounding box center [1430, 92] width 138 height 32
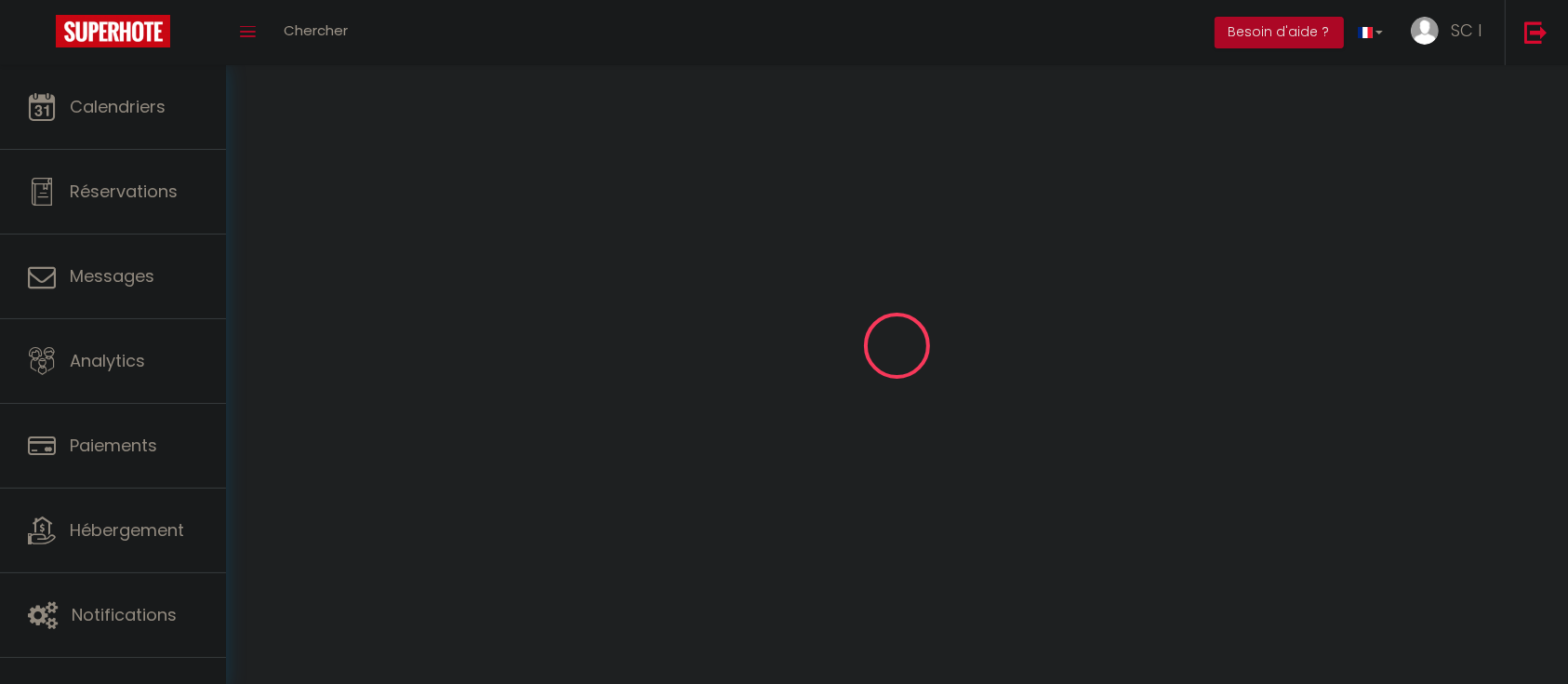
type input "SC I"
type input "STNAHOME"
type input "0678620604"
type input "STNAHOME 38 rue narionale"
type input "60110"
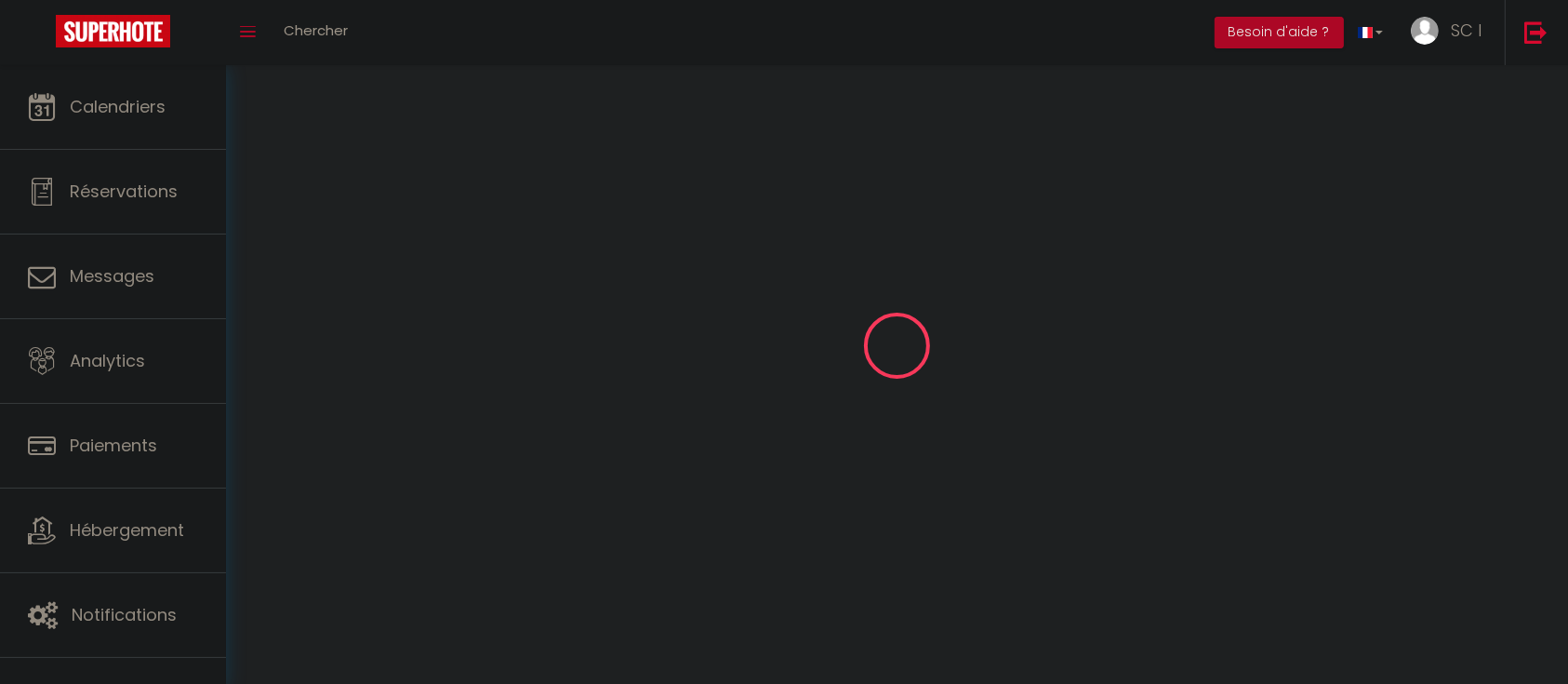
type input "amblainville"
type input "9A98zk5nvMLeXpXgoIM52feJF"
type input "L33nCMg6oVrCArdal1x4JtZnd"
select select "28"
select select "fr"
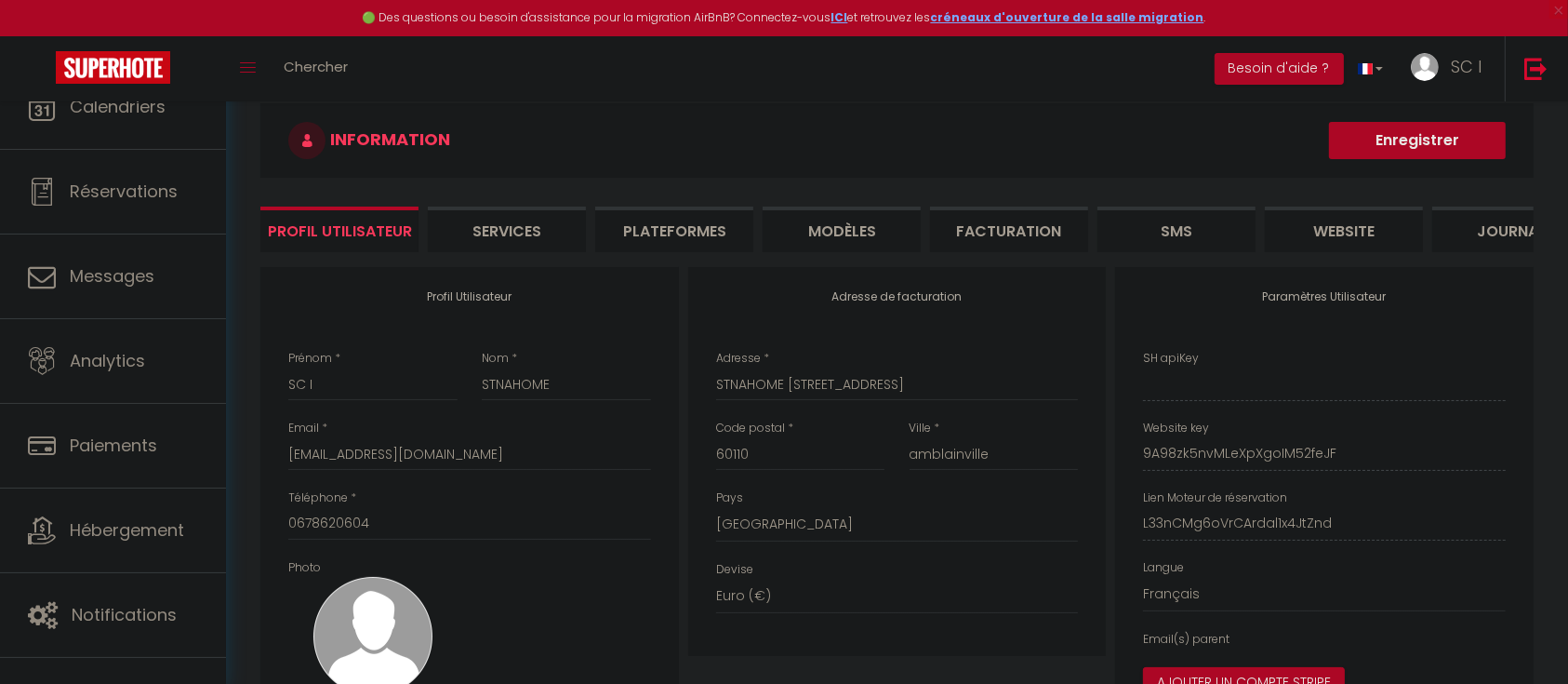
type input "9A98zk5nvMLeXpXgoIM52feJF"
type input "L33nCMg6oVrCArdal1x4JtZnd"
type input "https://app.superhote.com/#/get-available-rentals/L33nCMg6oVrCArdal1x4JtZnd"
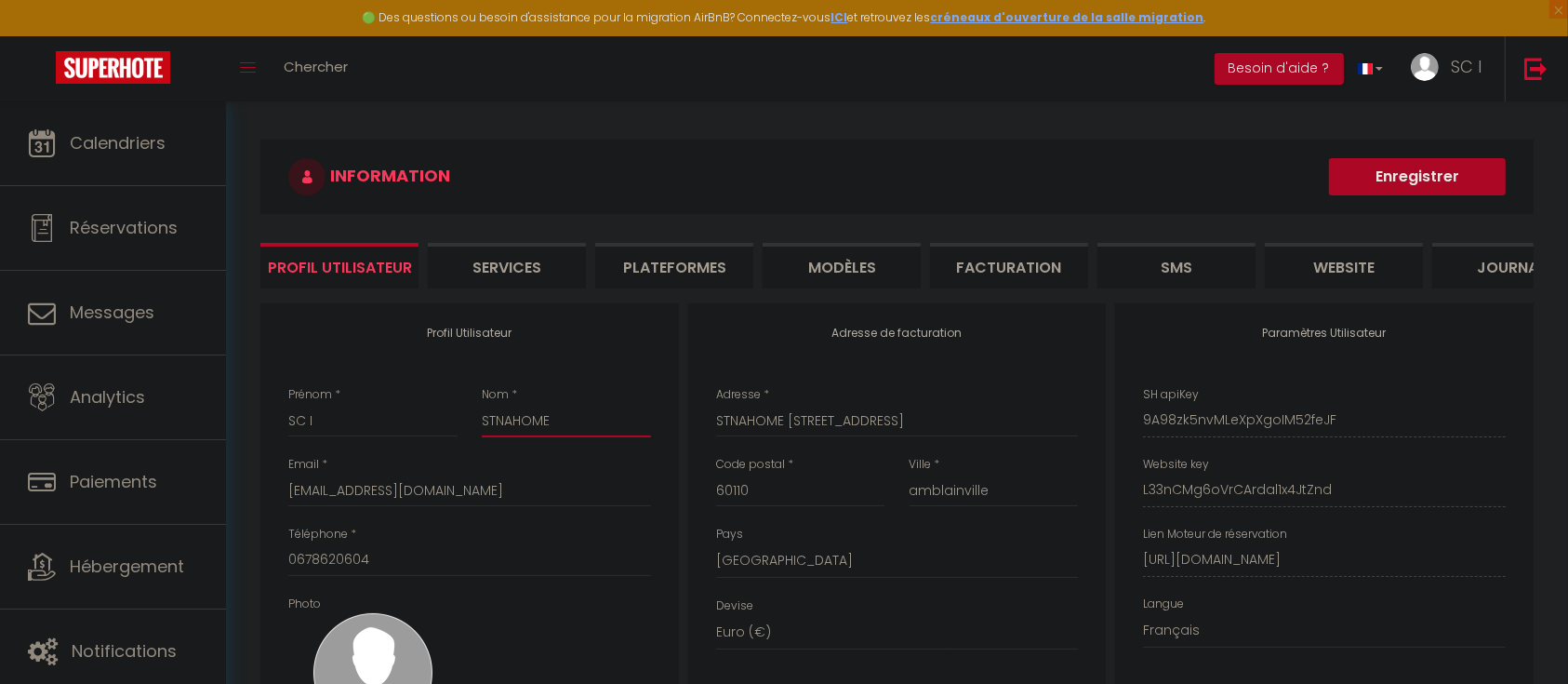
click at [535, 438] on input "STNAHOME" at bounding box center [567, 420] width 169 height 34
click at [534, 438] on input "STNAHOME" at bounding box center [567, 420] width 169 height 34
drag, startPoint x: 534, startPoint y: 441, endPoint x: 478, endPoint y: 222, distance: 226.0
click at [478, 222] on div "INFORMATION Enregistrer" at bounding box center [898, 182] width 1274 height 85
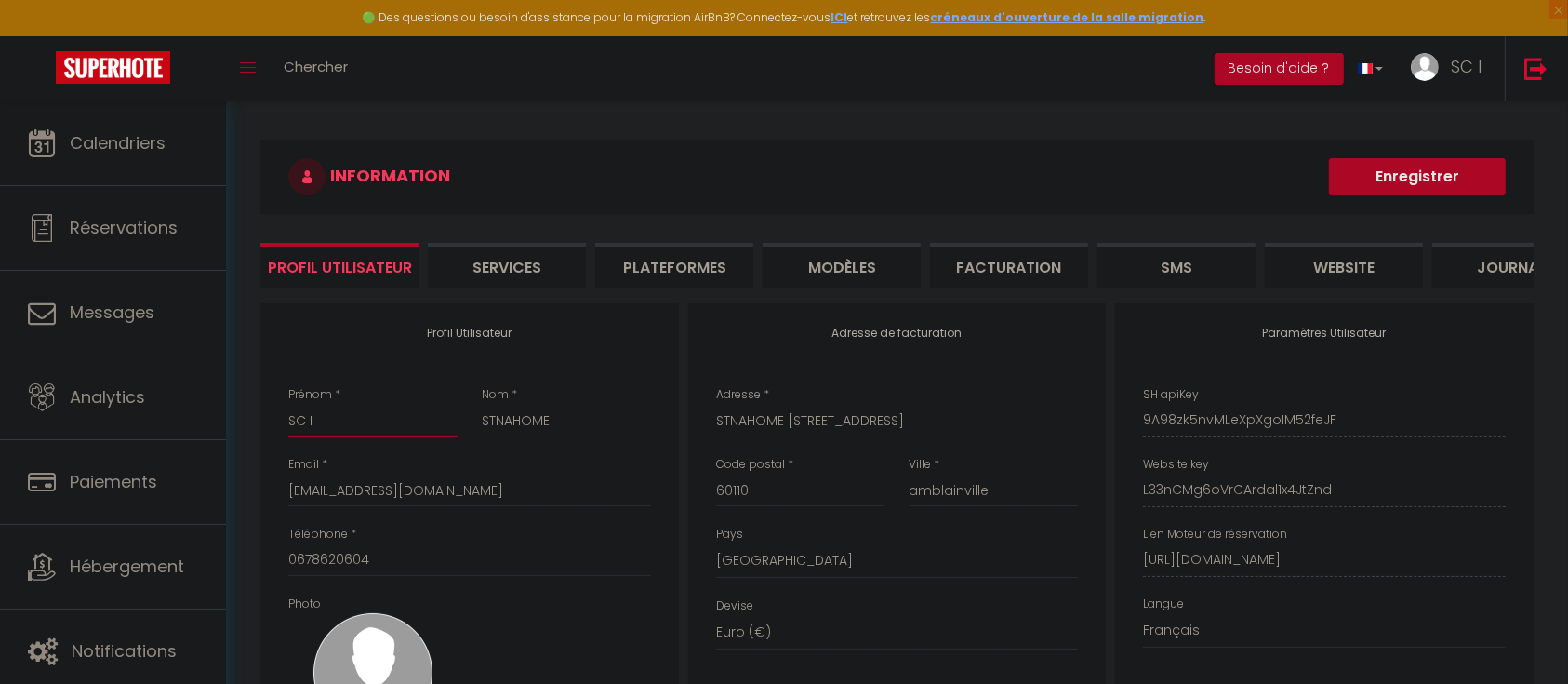
click at [443, 425] on input "SC I" at bounding box center [373, 420] width 169 height 34
drag, startPoint x: 1496, startPoint y: 230, endPoint x: 1513, endPoint y: 203, distance: 31.9
click at [1501, 227] on div "INFORMATION Enregistrer Profil Utilisateur Services Plateformes MODÈLES Factura…" at bounding box center [898, 495] width 1274 height 713
click at [1535, 72] on img at bounding box center [1536, 68] width 23 height 23
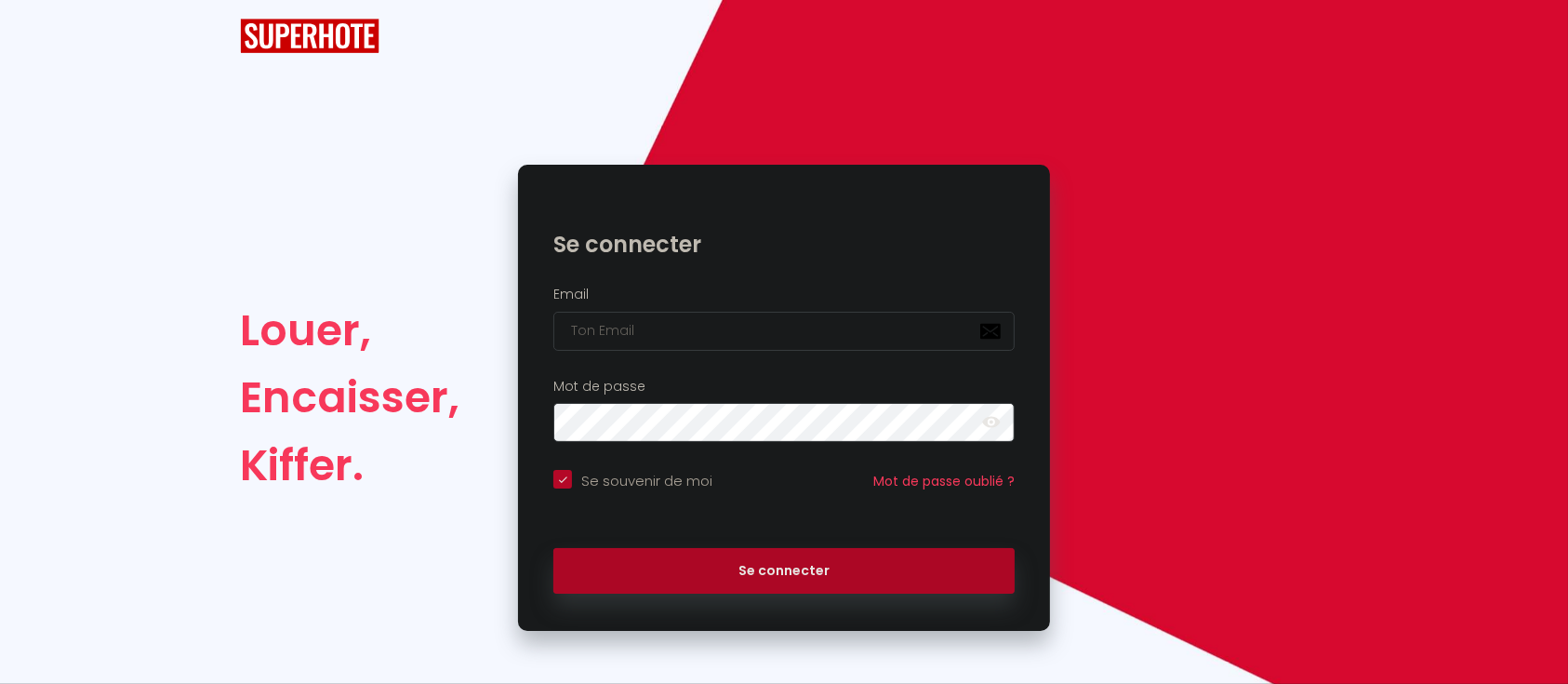
checkbox input "true"
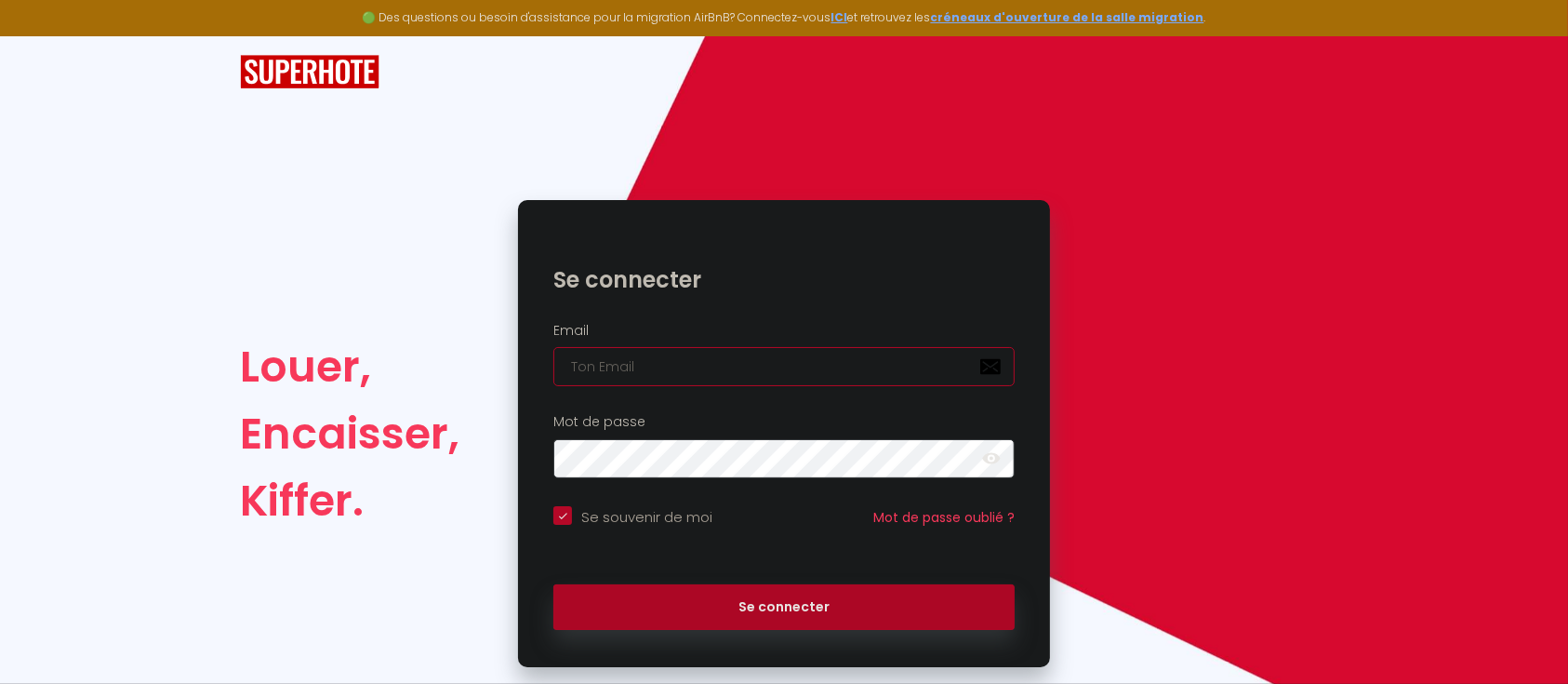
type input "Défault"
checkbox input "true"
drag, startPoint x: 619, startPoint y: 364, endPoint x: 648, endPoint y: 362, distance: 29.1
click at [620, 363] on input "Défault" at bounding box center [784, 367] width 462 height 39
drag, startPoint x: 663, startPoint y: 362, endPoint x: 505, endPoint y: 372, distance: 158.3
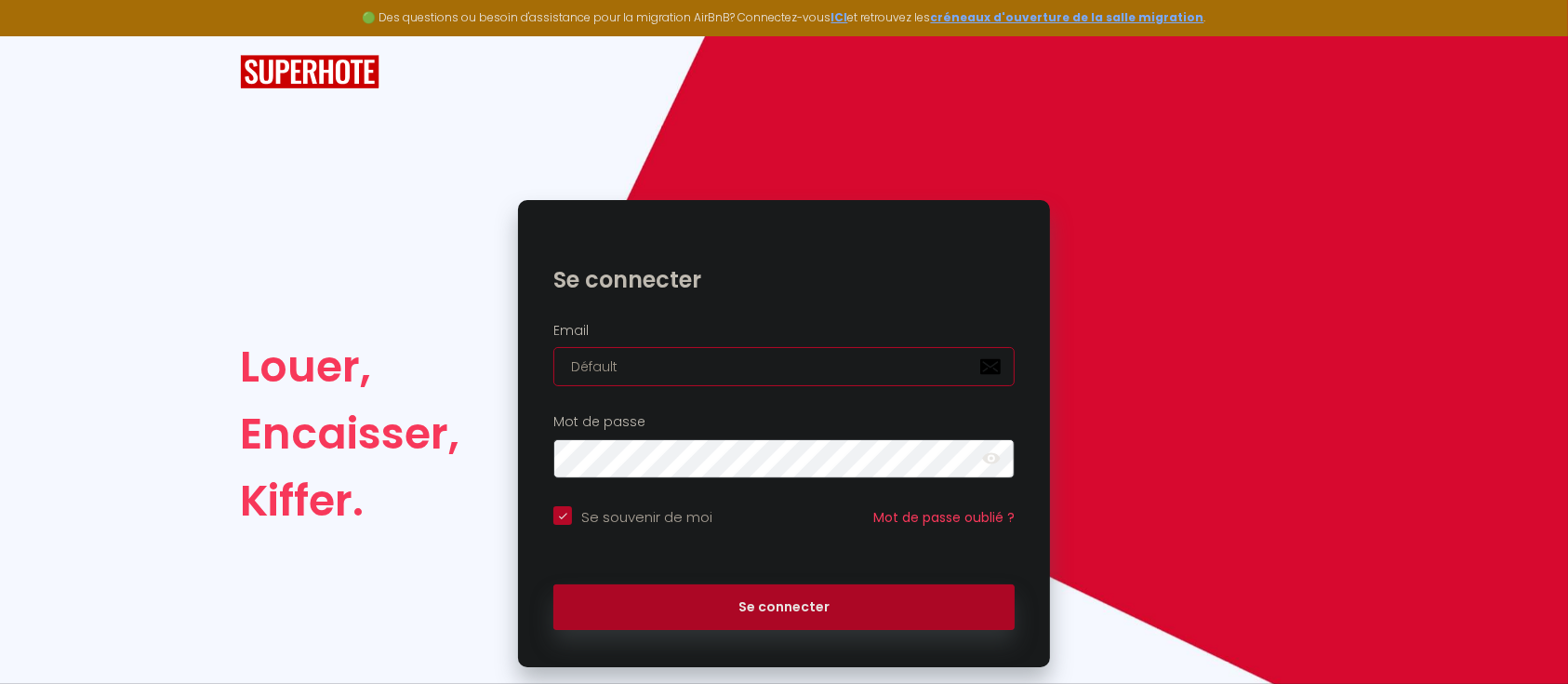
click at [505, 372] on div "Louer, Encaisser, Kiffer. Se connecter Email Défault Mot de passe false Se souv…" at bounding box center [784, 433] width 1113 height 467
paste input "karinetendron@live.fr"
type input "karinetendron@live.fr"
checkbox input "true"
type input "karinetendron@live.fr"
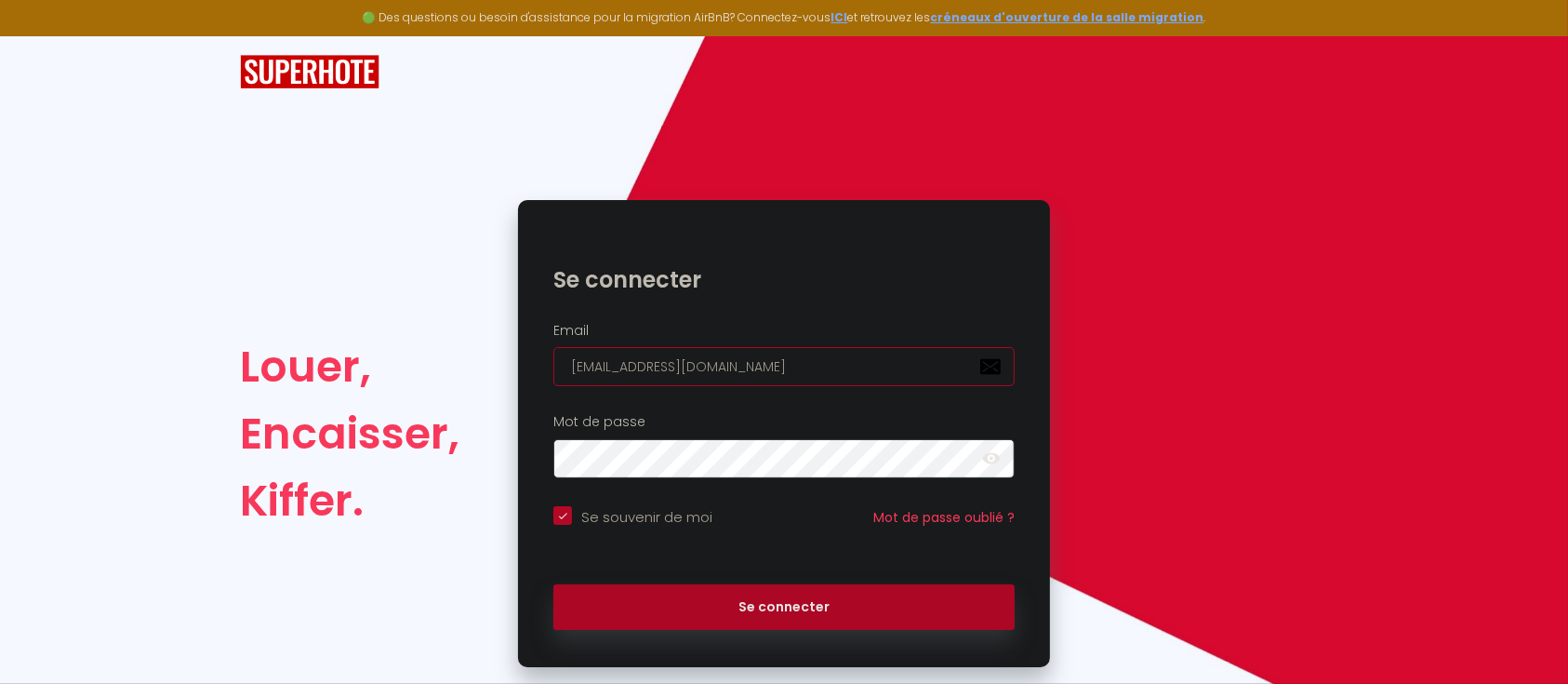
click at [553, 584] on button "Se connecter" at bounding box center [784, 607] width 462 height 46
checkbox input "true"
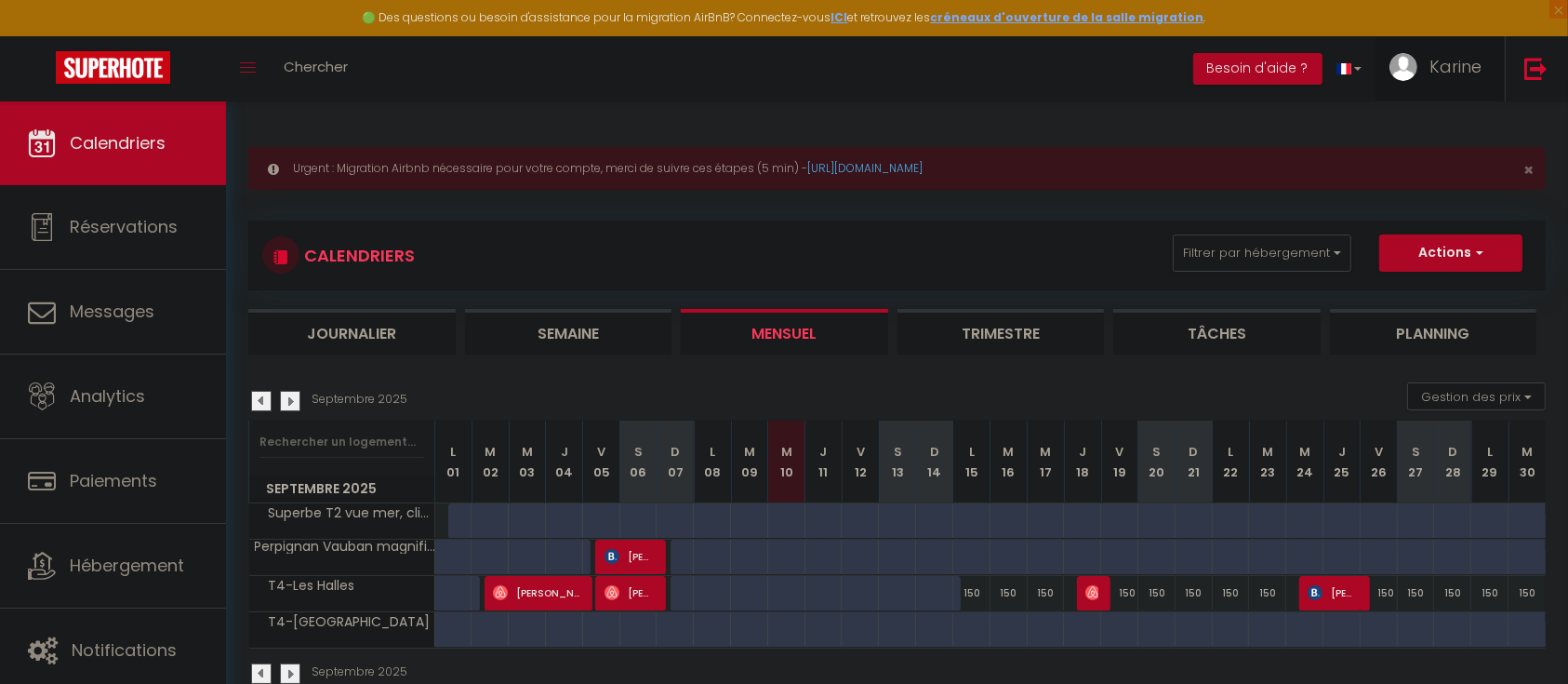
click at [1454, 57] on span "Karine" at bounding box center [1455, 66] width 52 height 23
click at [1392, 138] on link "Paramètres" at bounding box center [1430, 129] width 138 height 32
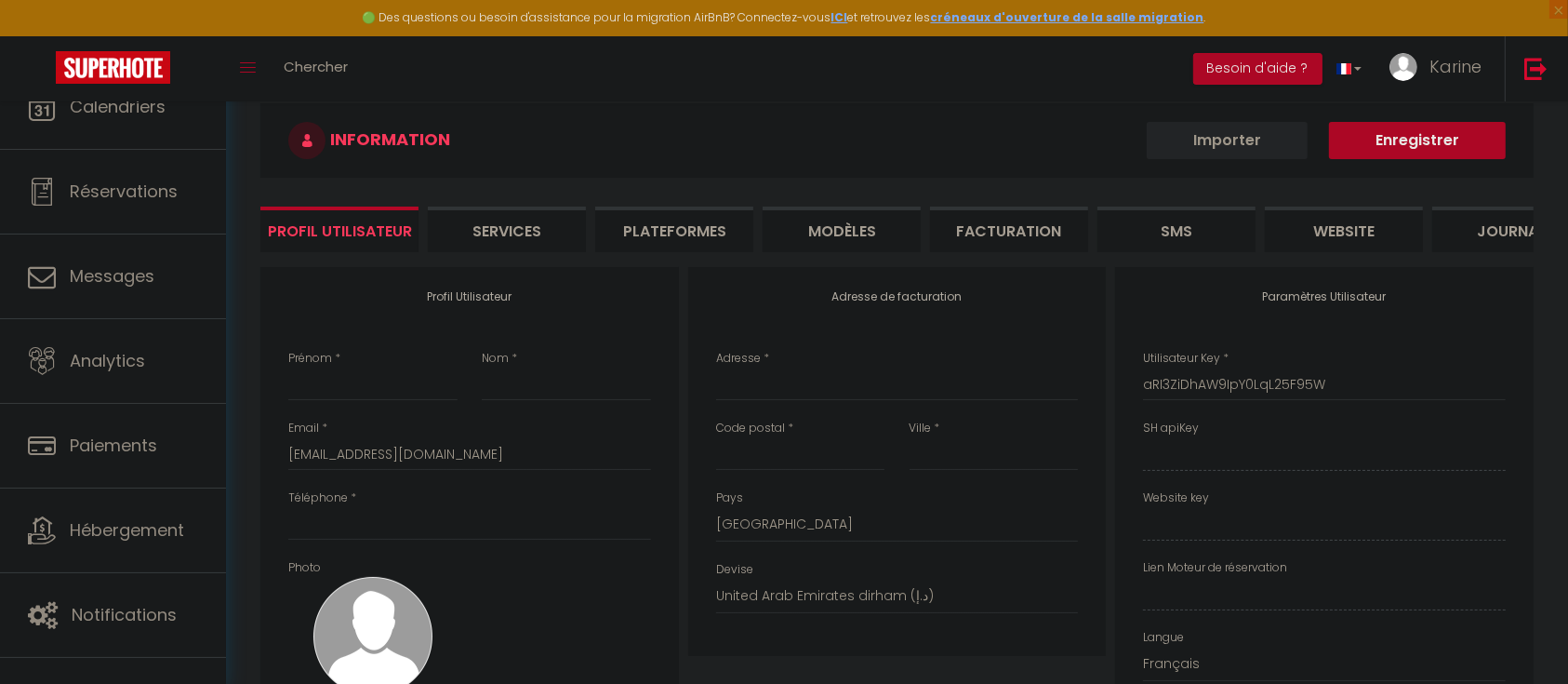
type input "Karine"
type input "Tendron"
type input "0667241211"
type input "14NRUE FLAUBERT"
type input "66000"
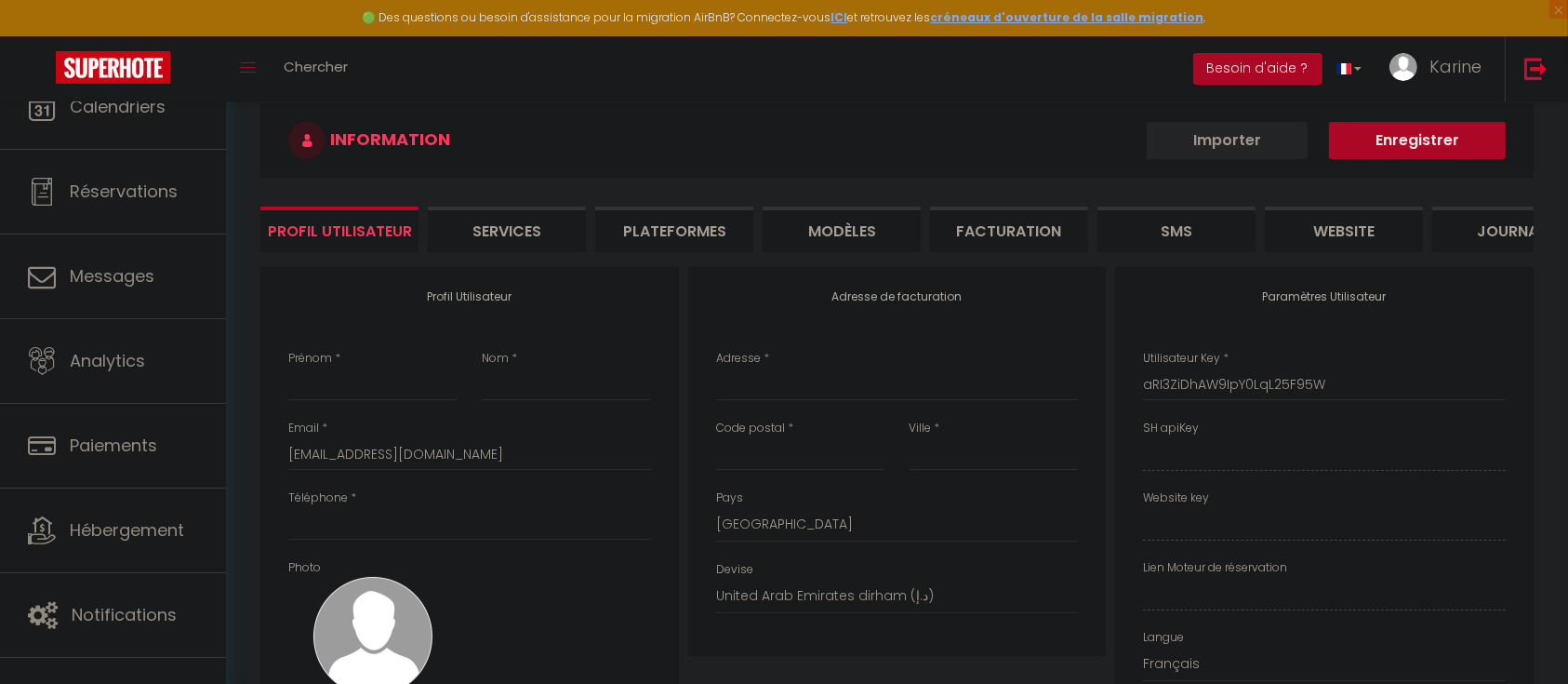
type input "PERPIGNAN"
select select "1"
select select "28"
type input "K1xM3ypb2sUrbnRrxRHR0l76t"
type input "Uzf428GlYOEUmlWu2WTr5Z9TO"
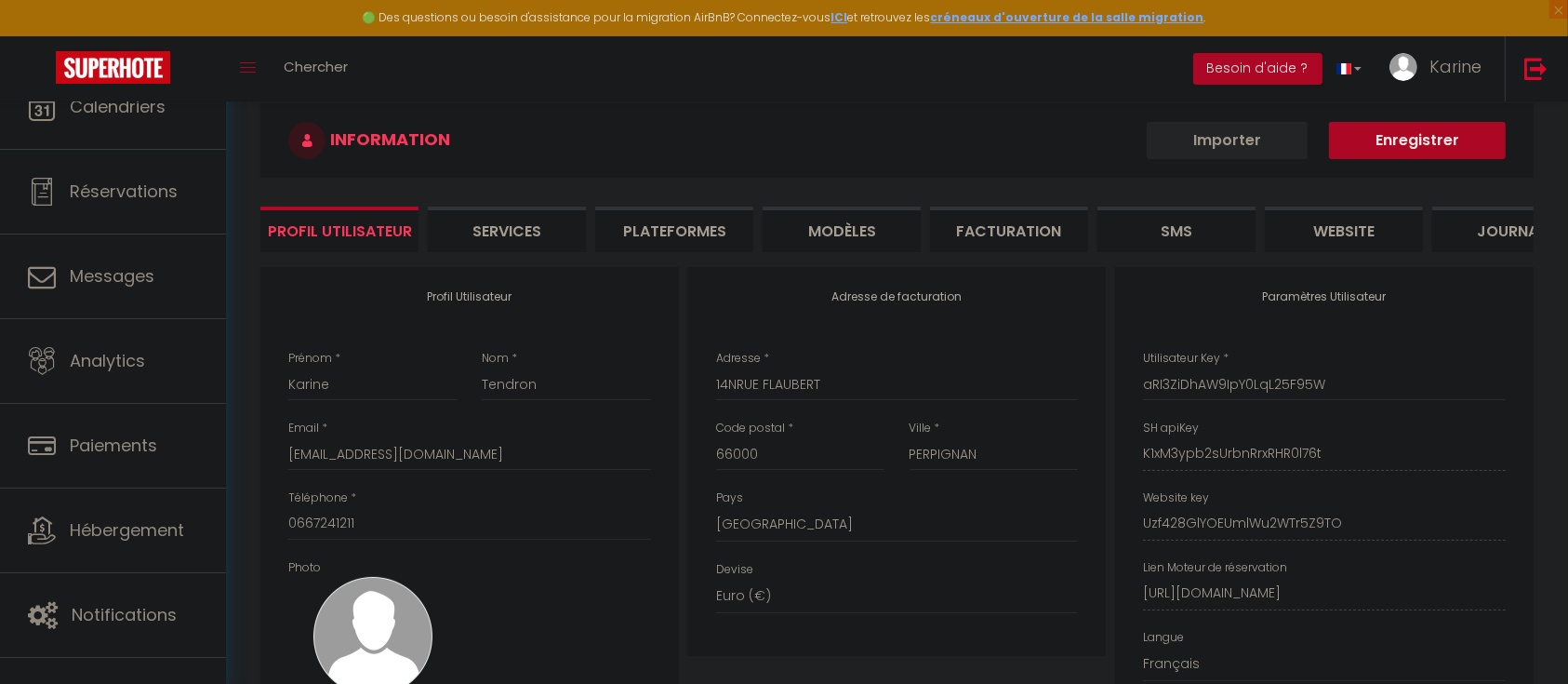
type input "K1xM3ypb2sUrbnRrxRHR0l76t"
type input "Uzf428GlYOEUmlWu2WTr5Z9TO"
type input "https://app.superhote.com/#/get-available-rentals/Uzf428GlYOEUmlWu2WTr5Z9TO"
select select "fr"
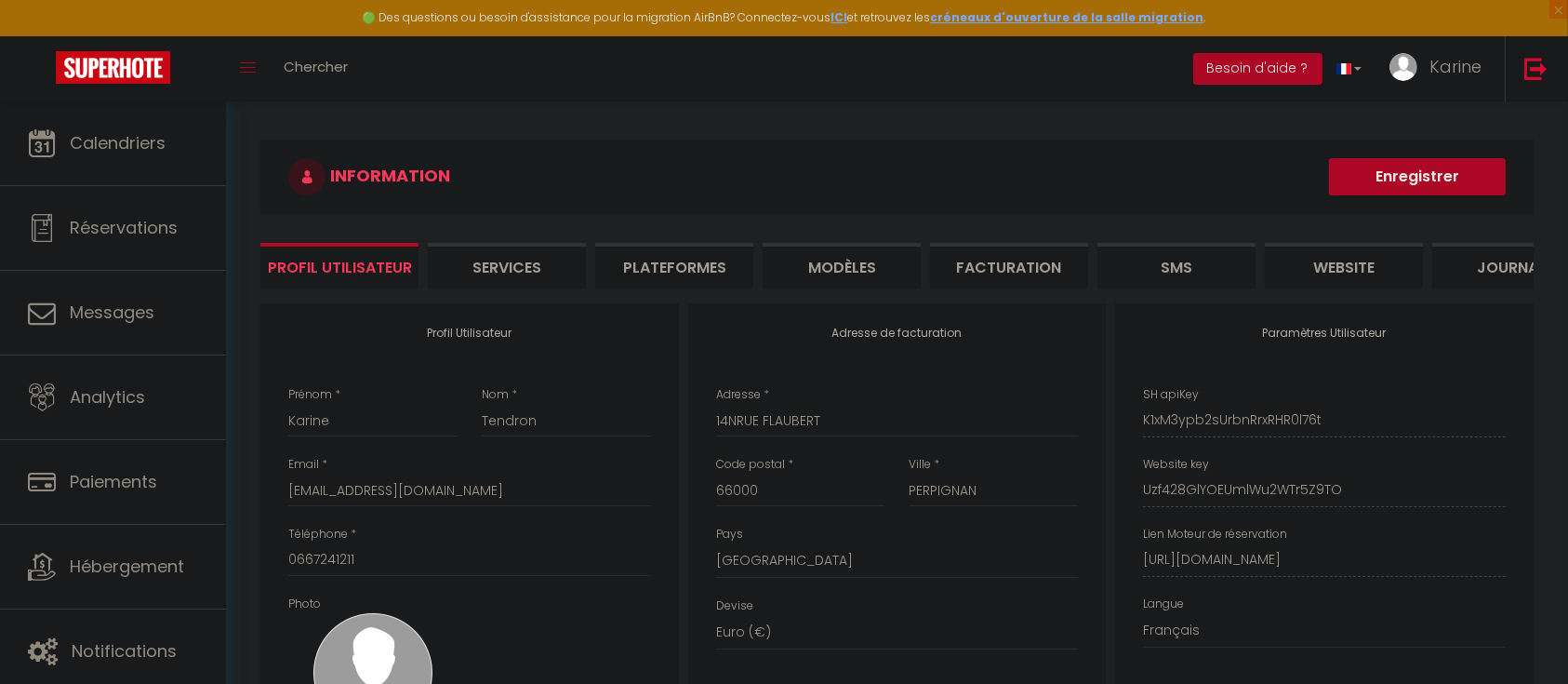
drag, startPoint x: 699, startPoint y: 256, endPoint x: 716, endPoint y: 257, distance: 17.0
click at [700, 256] on li "Plateformes" at bounding box center [674, 265] width 158 height 45
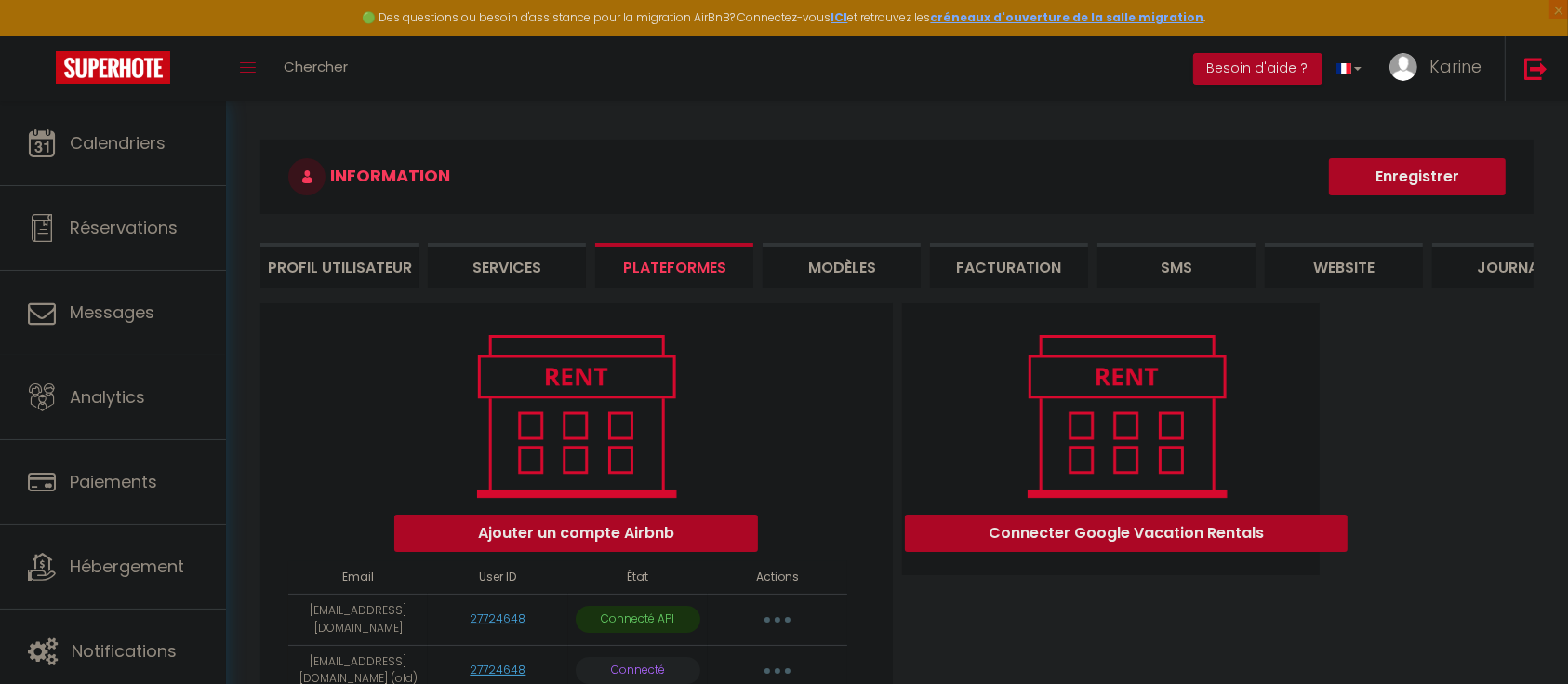
scroll to position [124, 0]
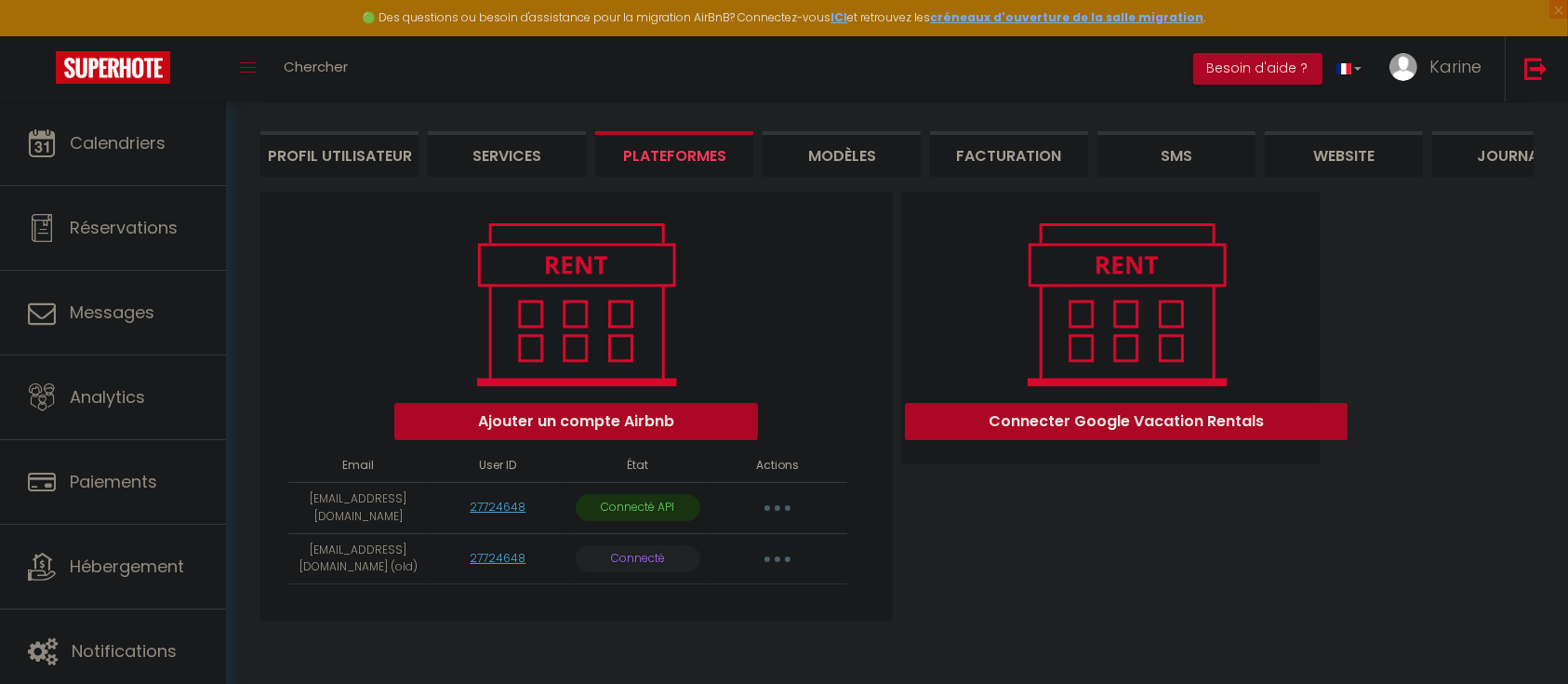
click at [782, 561] on button "button" at bounding box center [777, 559] width 52 height 30
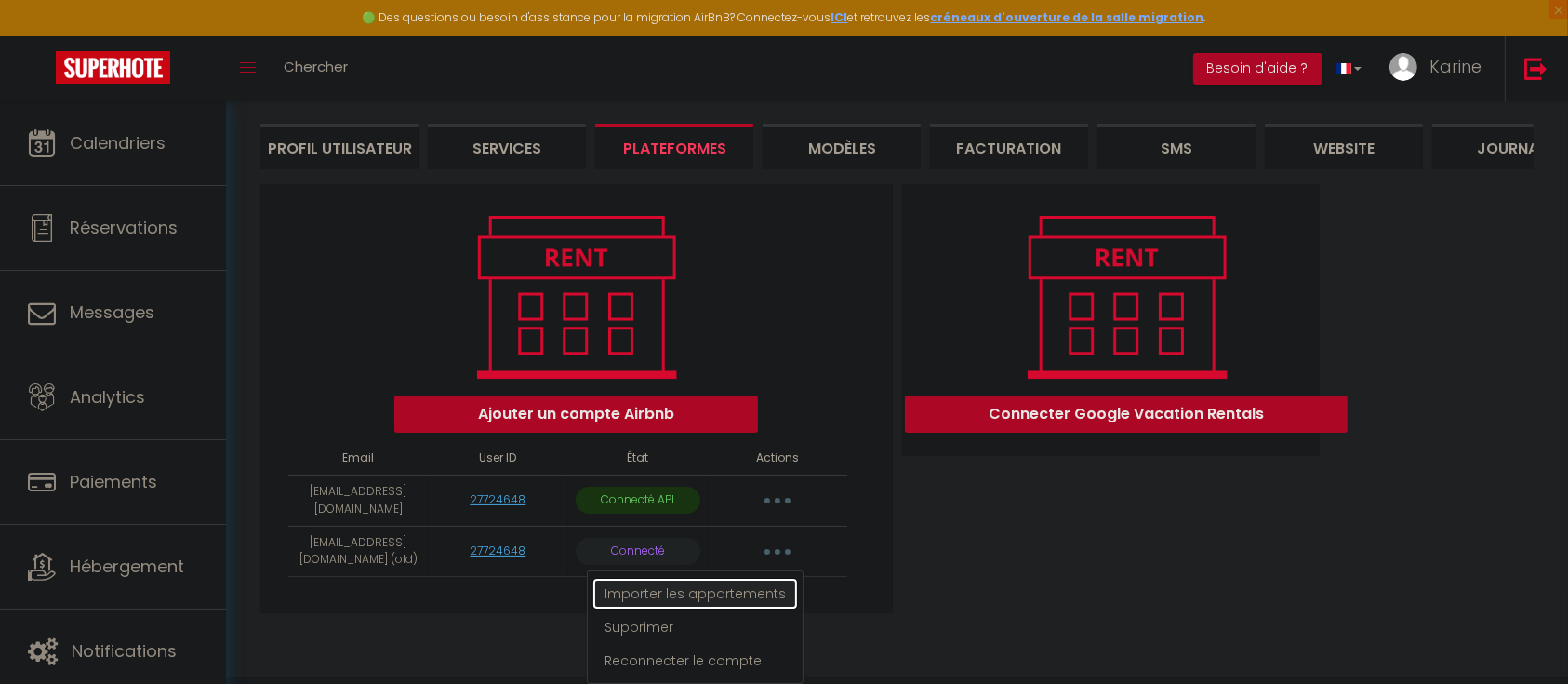
click at [700, 602] on link "Importer les appartements" at bounding box center [695, 594] width 206 height 32
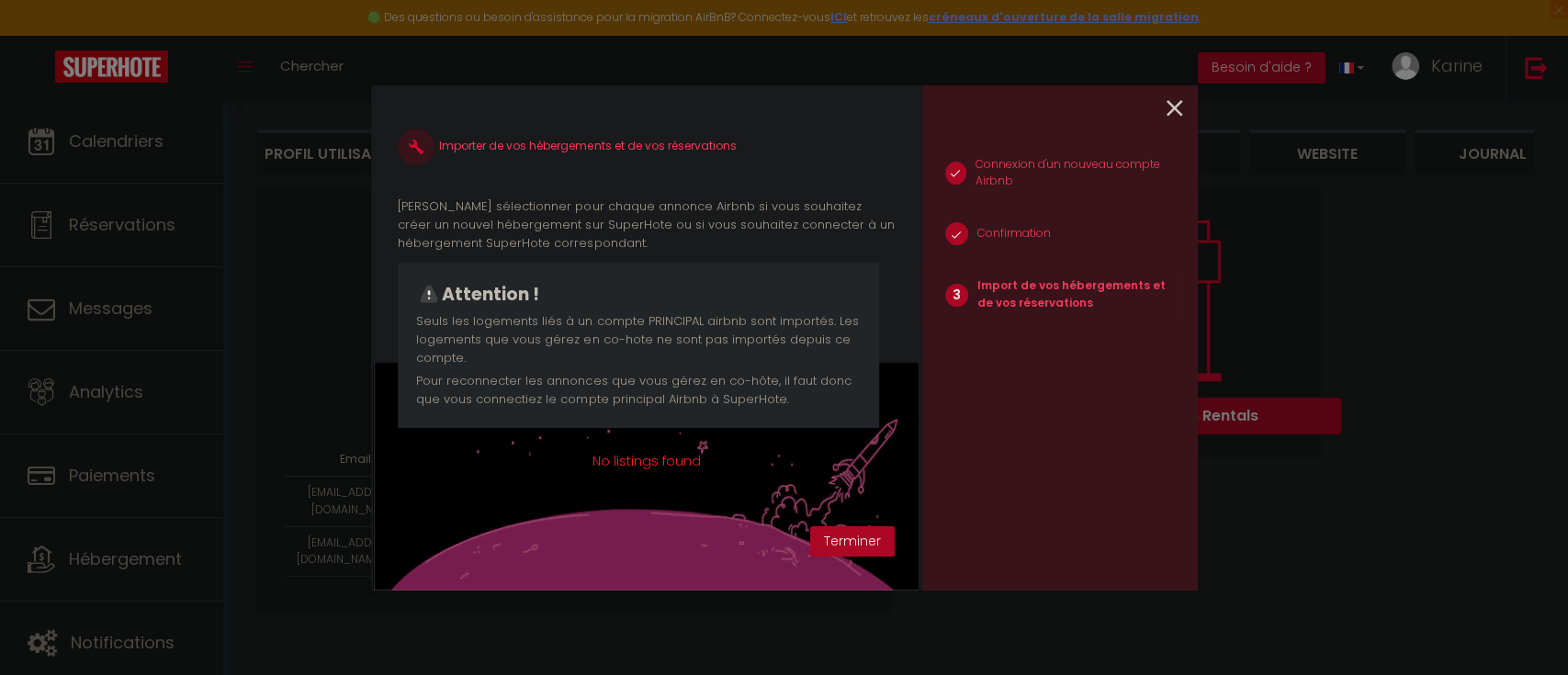
click at [1170, 100] on icon at bounding box center [1174, 108] width 16 height 28
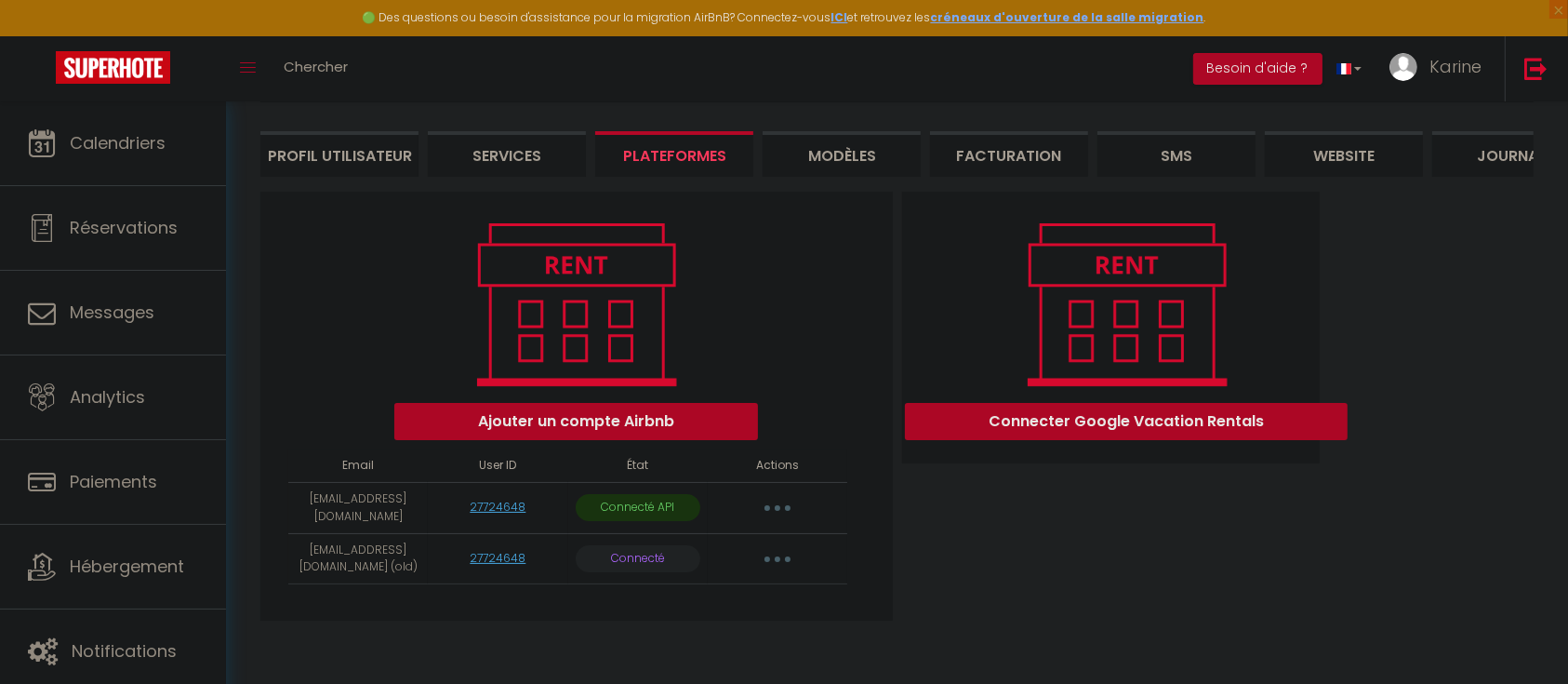
drag, startPoint x: 1418, startPoint y: 441, endPoint x: 1586, endPoint y: 141, distance: 343.8
click at [1434, 424] on div "Ajouter un compte Airbnb Email User ID État Actions karinetendron@live.fr 27724…" at bounding box center [898, 411] width 1283 height 440
click at [1540, 76] on img at bounding box center [1536, 68] width 23 height 23
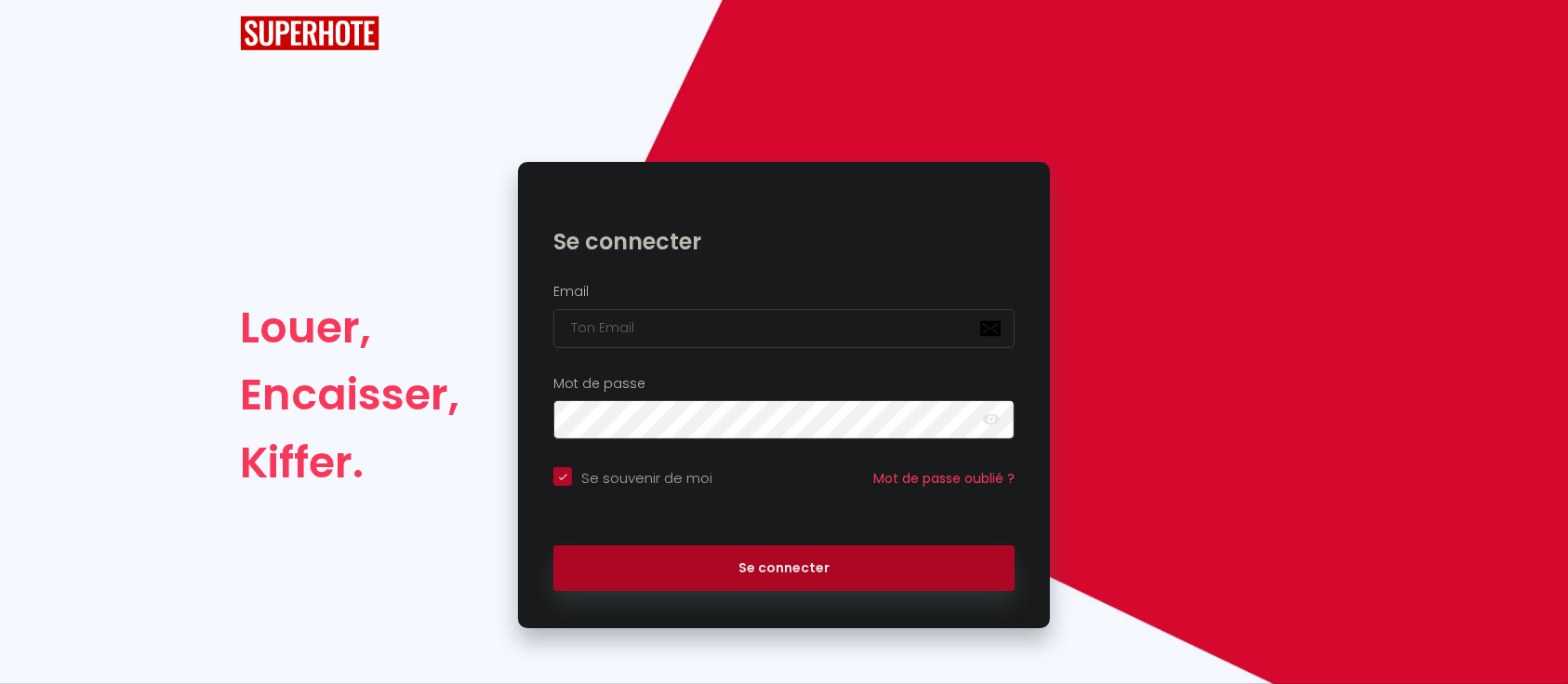
scroll to position [38, 0]
checkbox input "true"
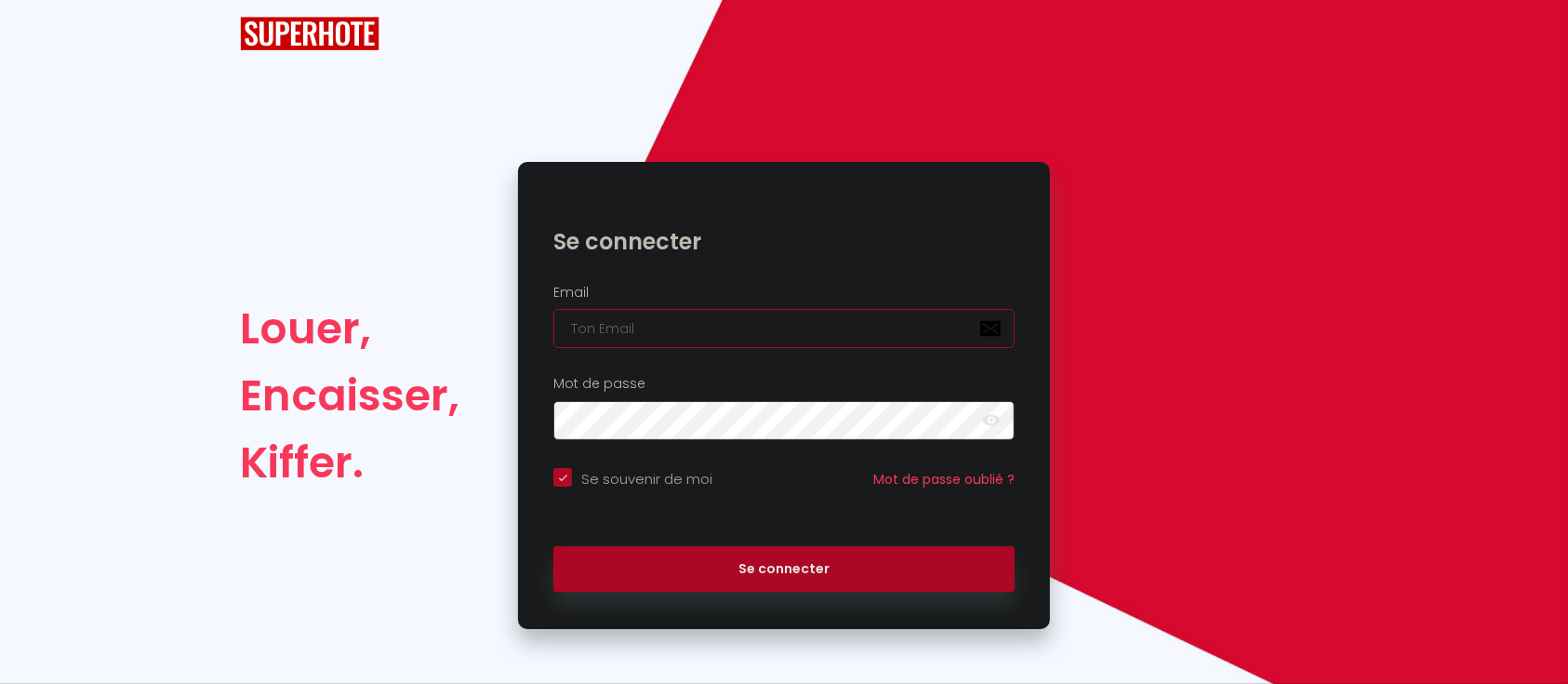
type input "Défault"
checkbox input "true"
drag, startPoint x: 681, startPoint y: 332, endPoint x: 458, endPoint y: 324, distance: 223.1
click at [458, 324] on div "Louer, Encaisser, Kiffer. Se connecter Email Défault Mot de passe false Se souv…" at bounding box center [784, 394] width 1113 height 467
paste input "bpc.conciergerie@gmail.com"
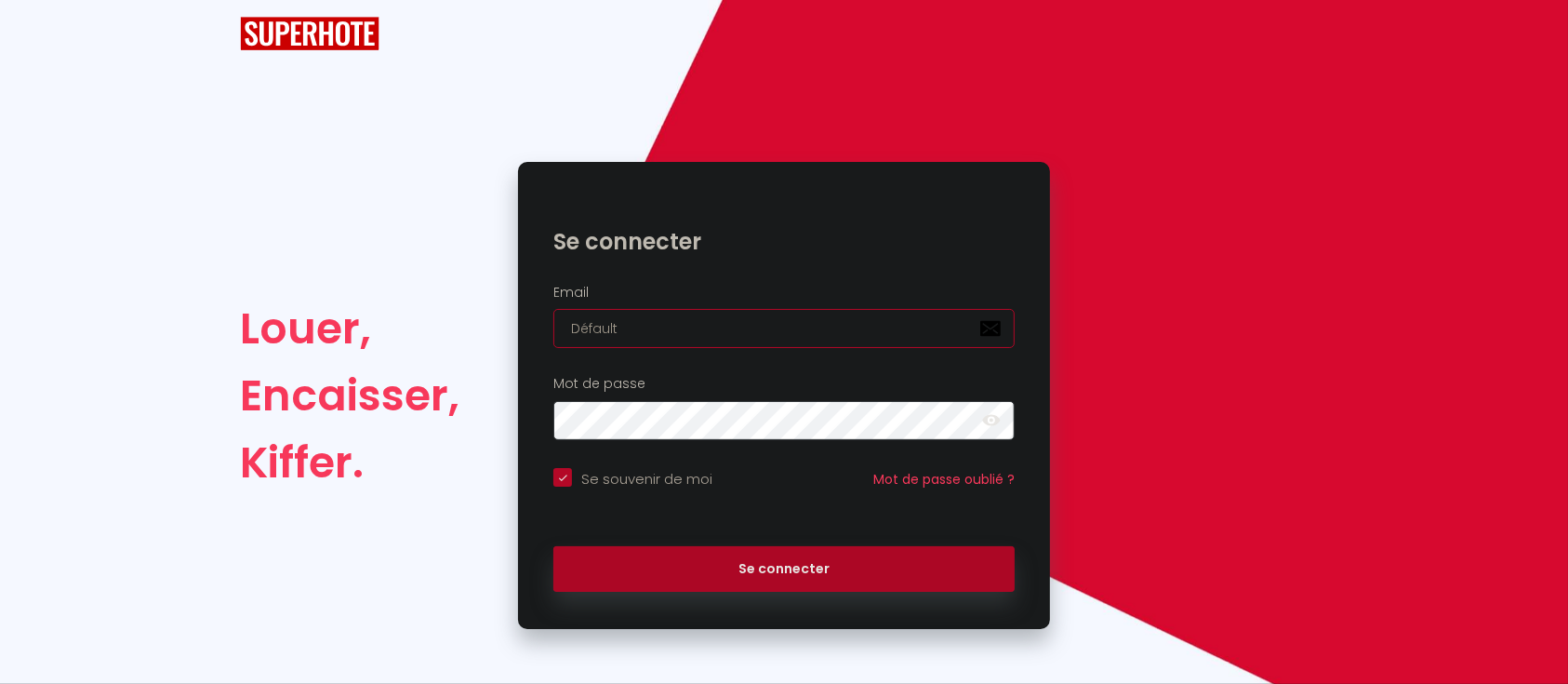
type input "bpc.conciergerie@gmail.com"
checkbox input "true"
type input "bpc.conciergerie@gmail.com"
click at [553, 546] on button "Se connecter" at bounding box center [784, 570] width 462 height 46
checkbox input "true"
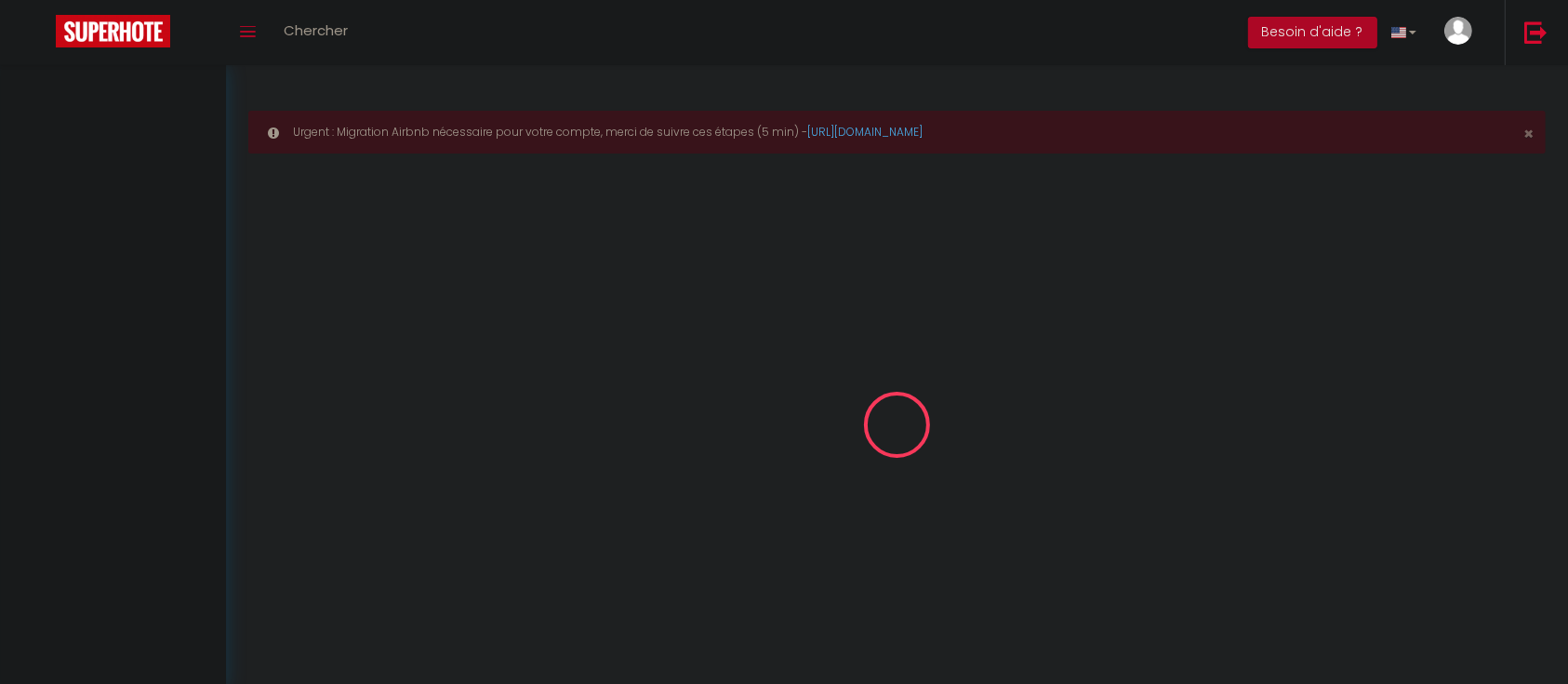
select select
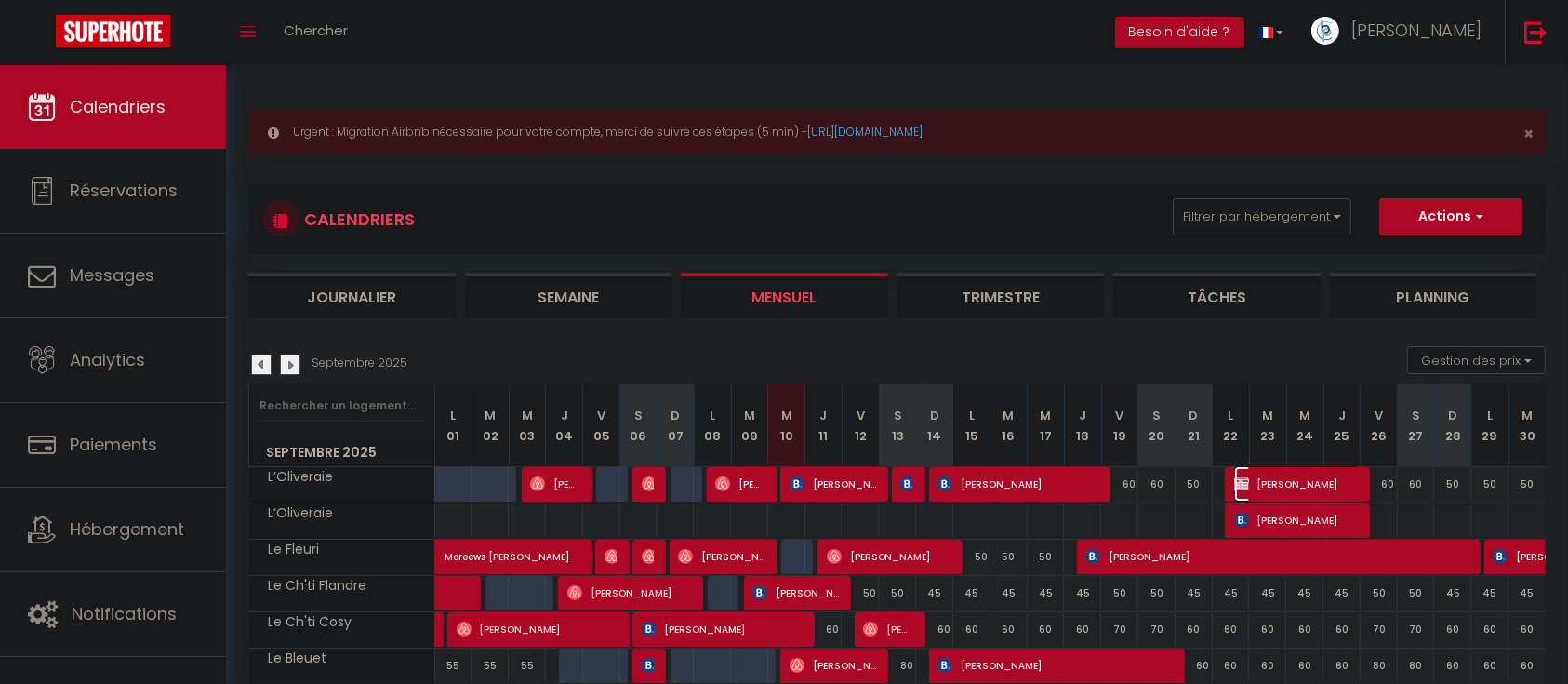
click at [1290, 484] on span "Kimberley Chaumont" at bounding box center [1296, 483] width 124 height 36
select select "OK"
select select "KO"
select select "0"
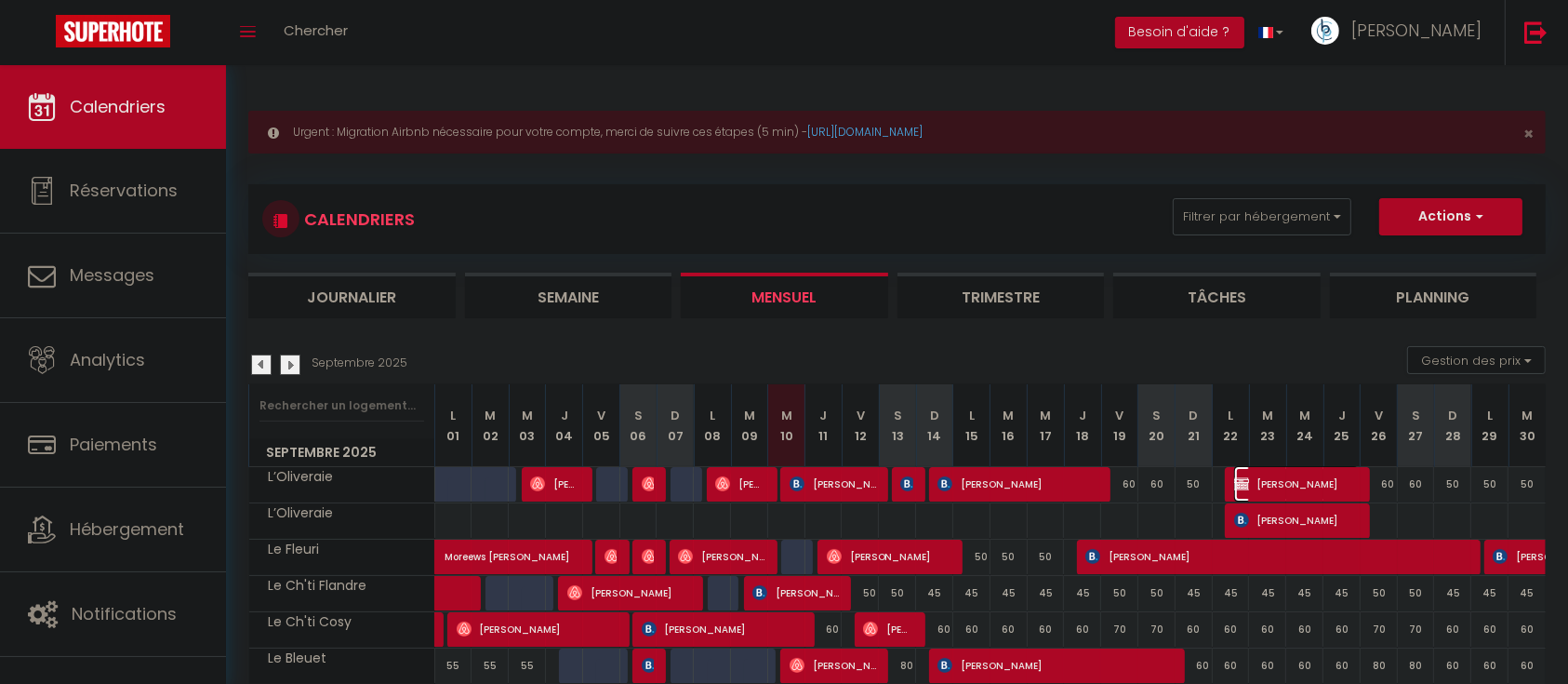
select select "1"
select select
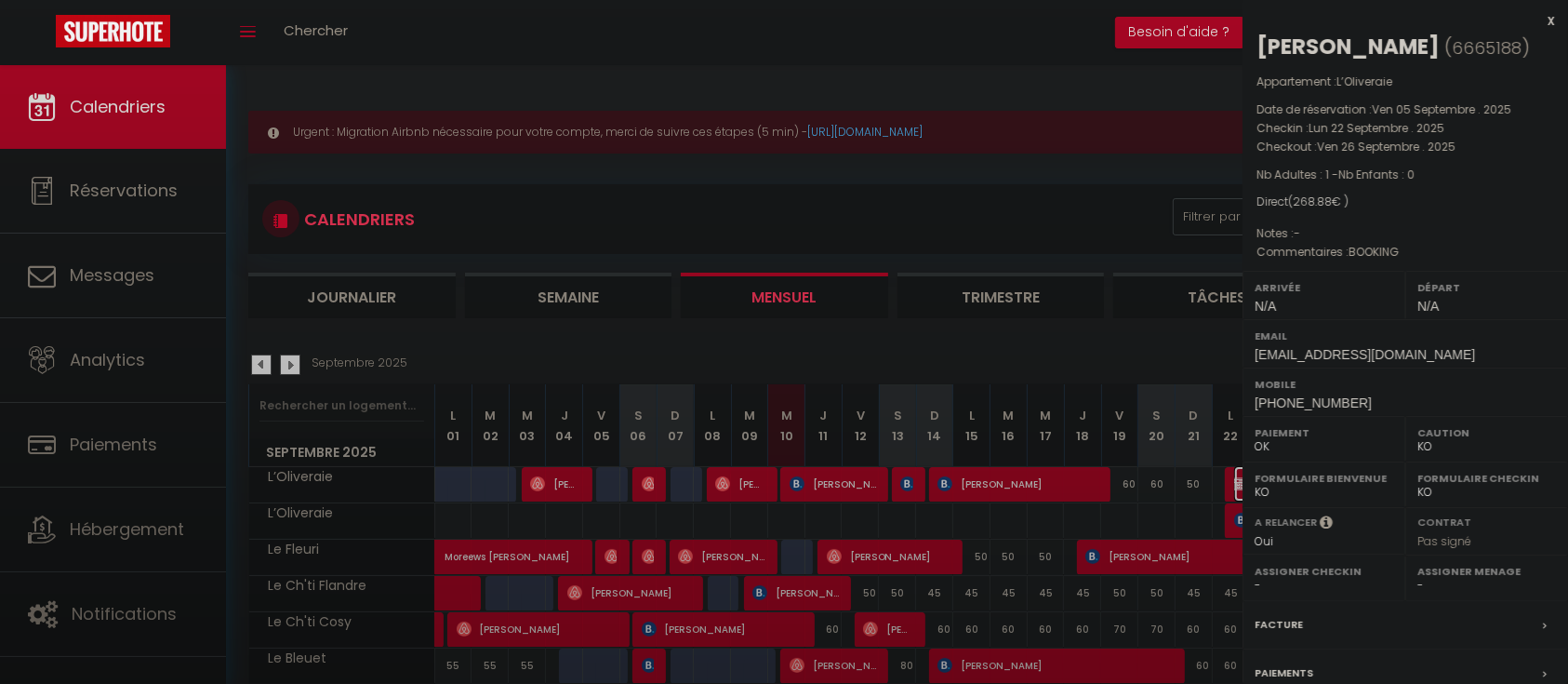
select select "36459"
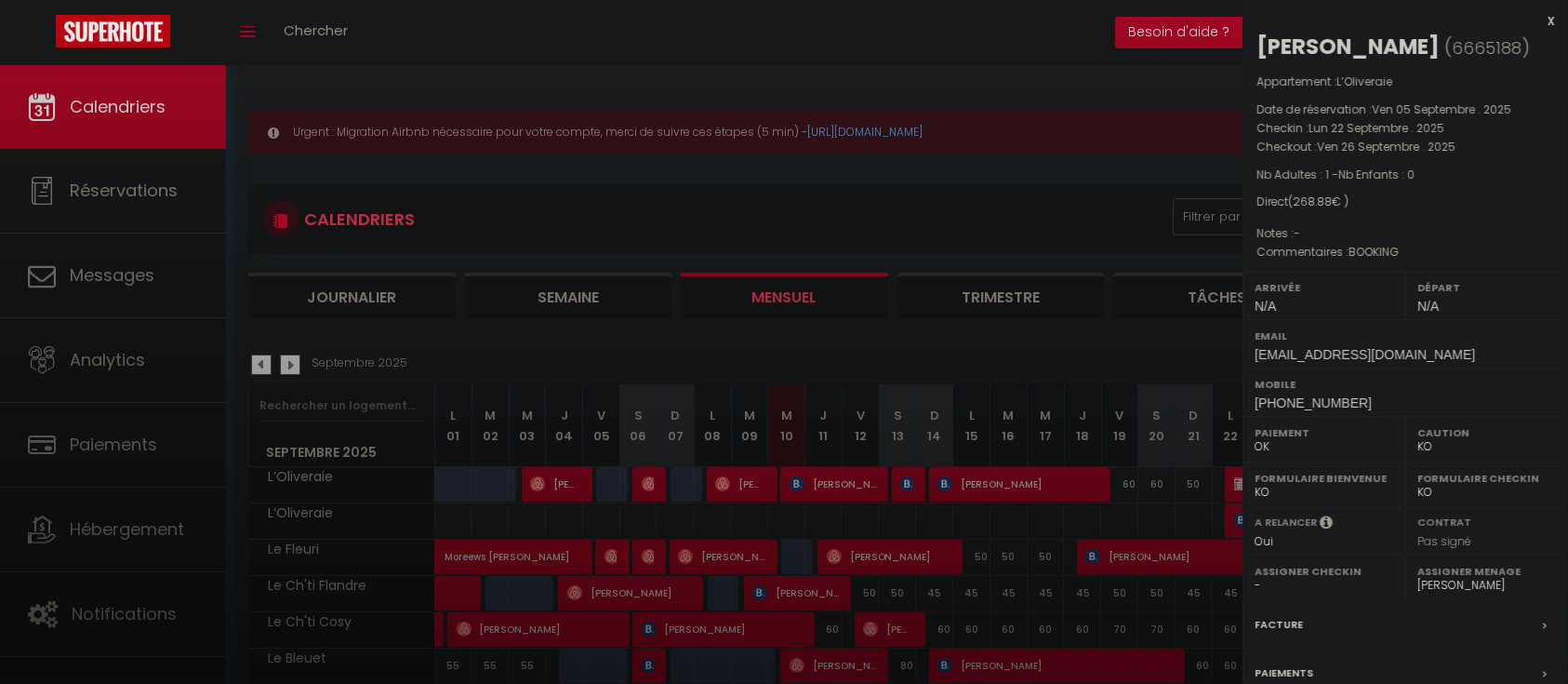
click at [1528, 19] on div "x" at bounding box center [1399, 20] width 312 height 22
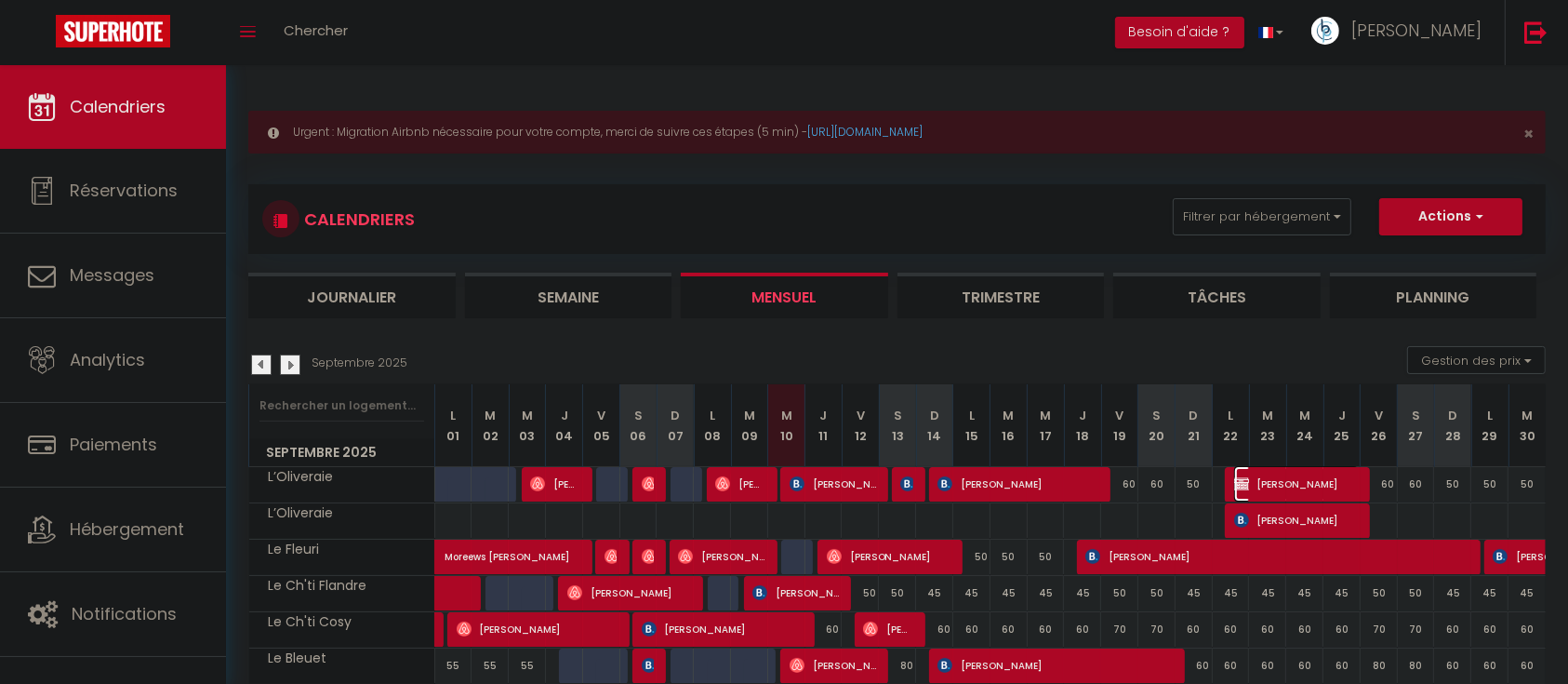
click at [1279, 480] on span "Kimberley Chaumont" at bounding box center [1296, 483] width 124 height 36
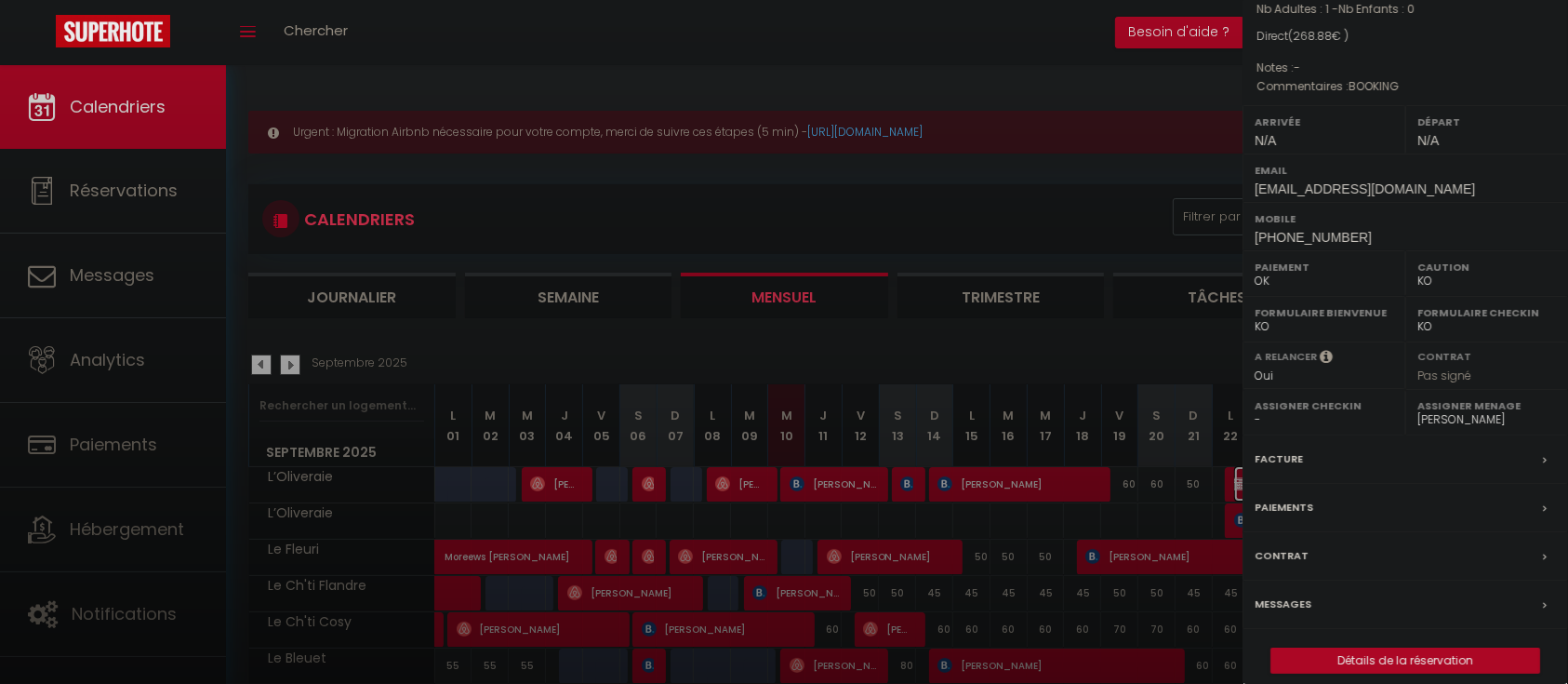
scroll to position [211, 0]
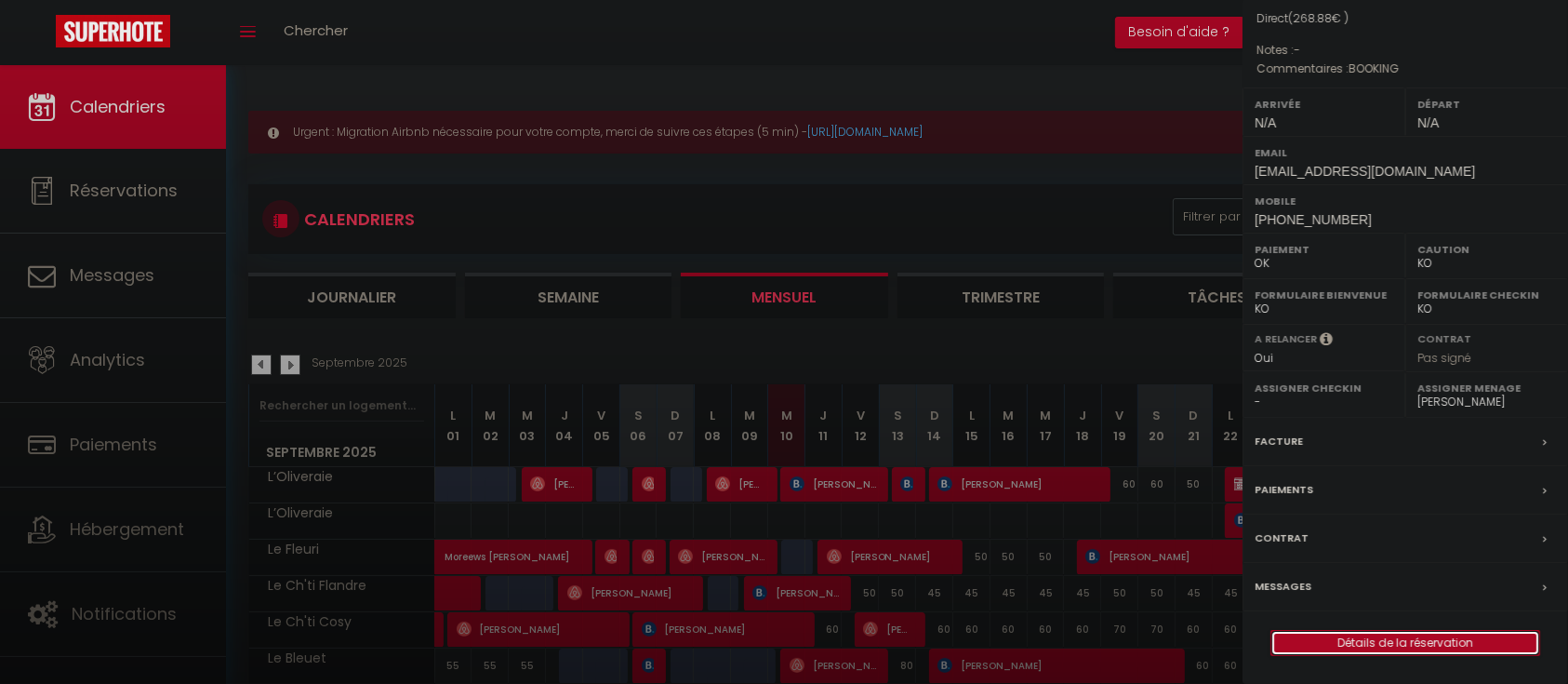
click at [1331, 641] on link "Détails de la réservation" at bounding box center [1405, 643] width 268 height 24
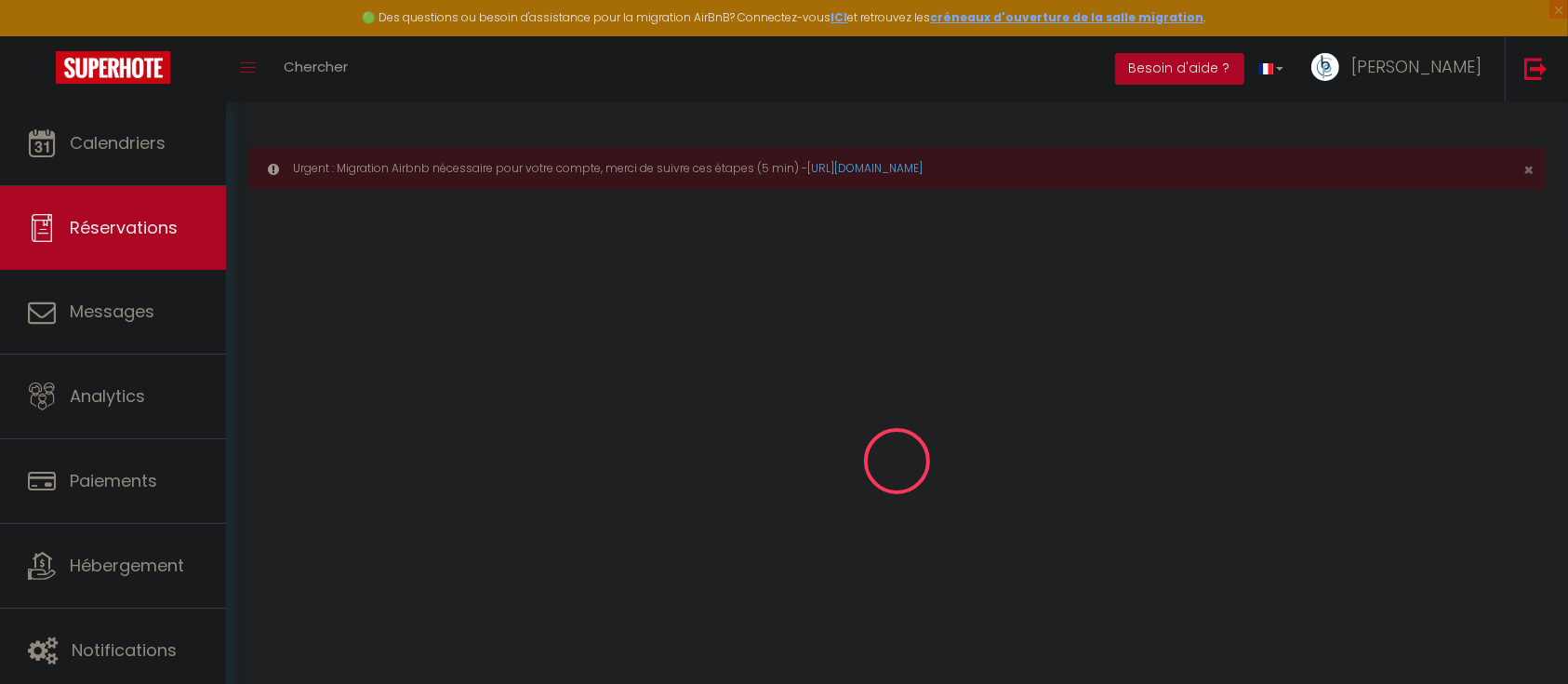
type input "Kimberley"
type input "Chaumont"
type input "kchaum.776918@guest.booking.com"
type input "+33630360663"
select select "FR"
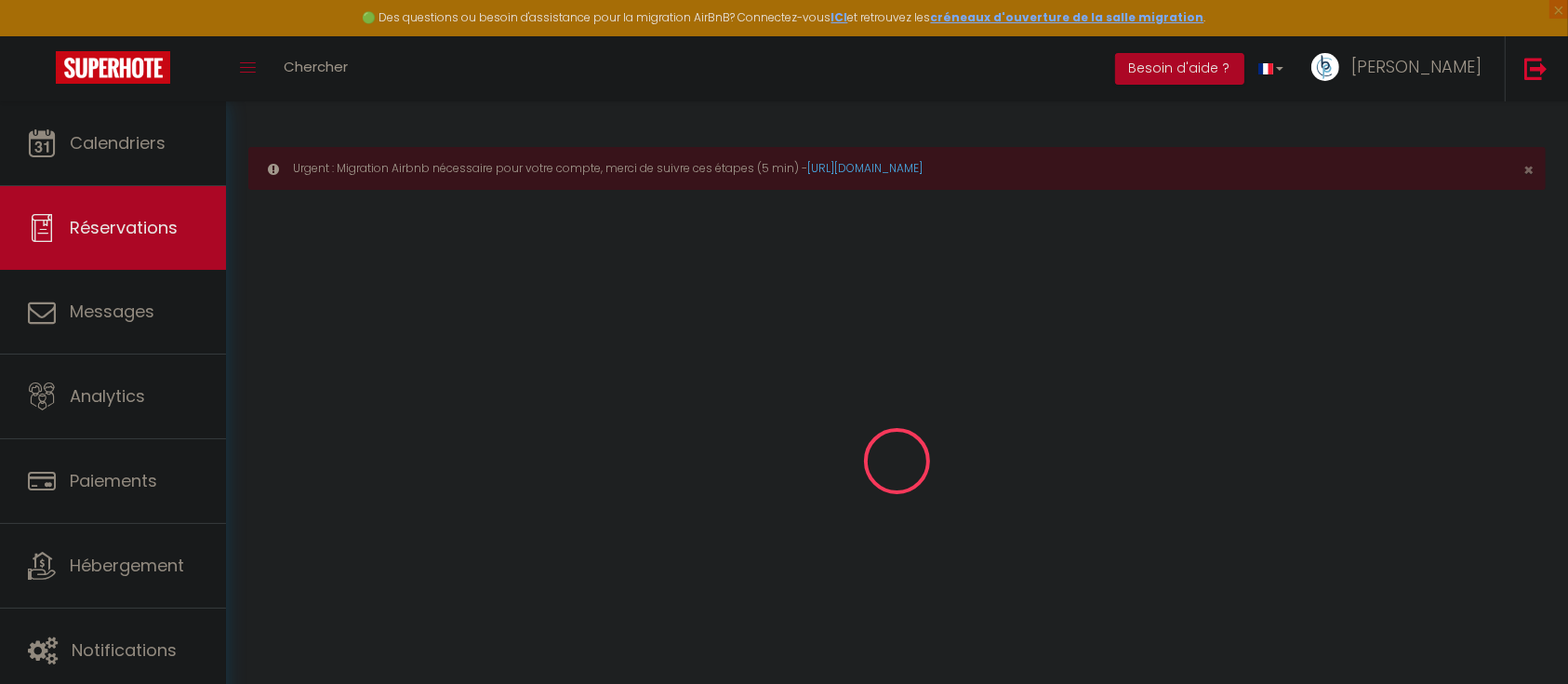
type input "47.45"
select select "39869"
select select "1"
type input "Lun 22 Septembre 2025"
select select
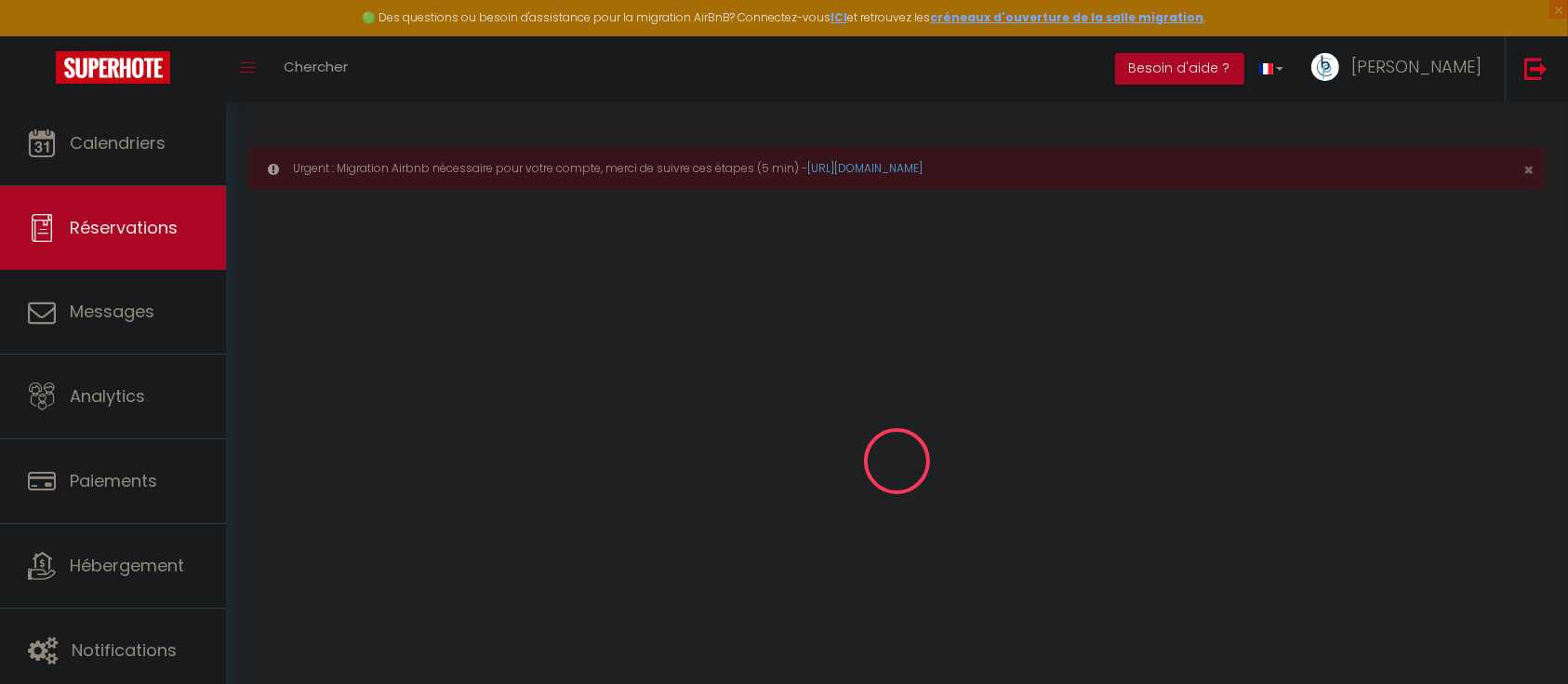
type input "Ven 26 Septembre 2025"
select select
type input "1"
select select "12"
select select
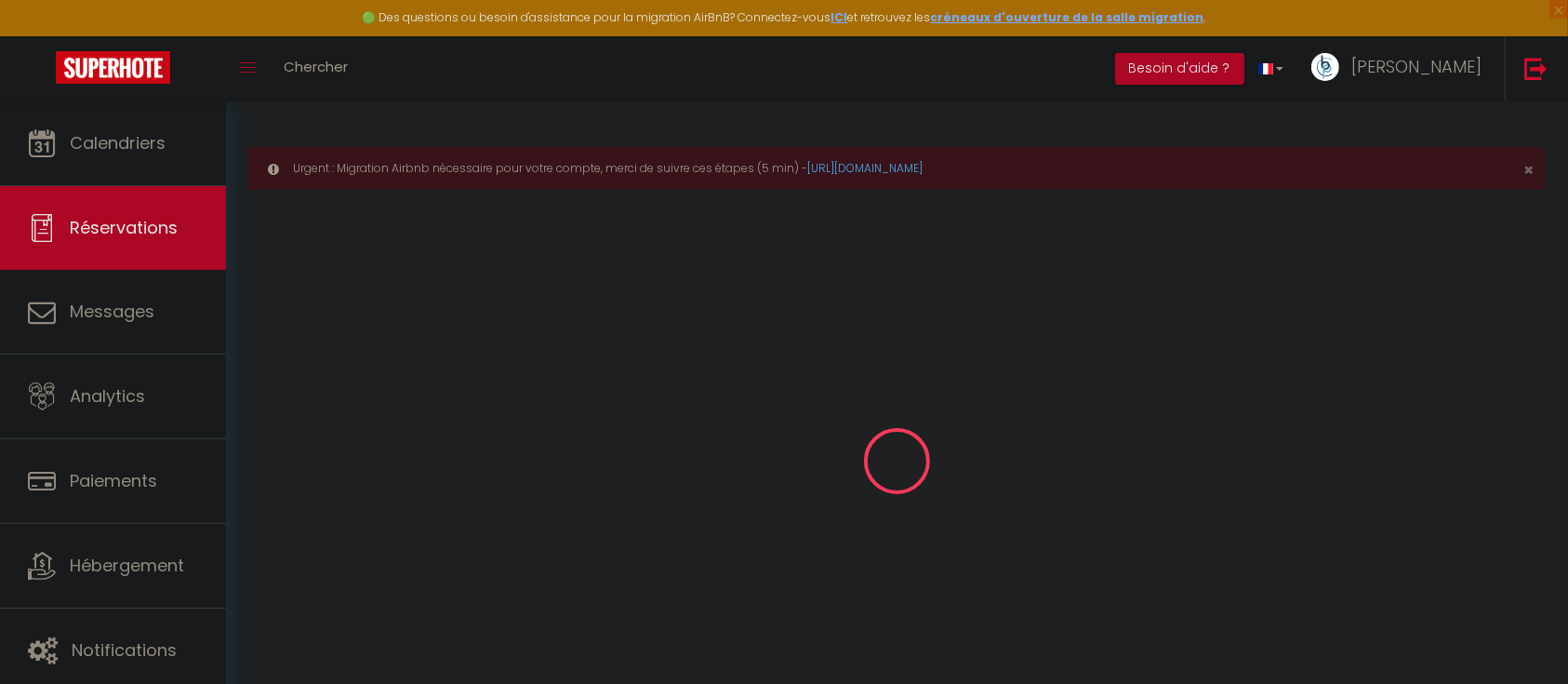
type input "221"
checkbox input "false"
type input "0"
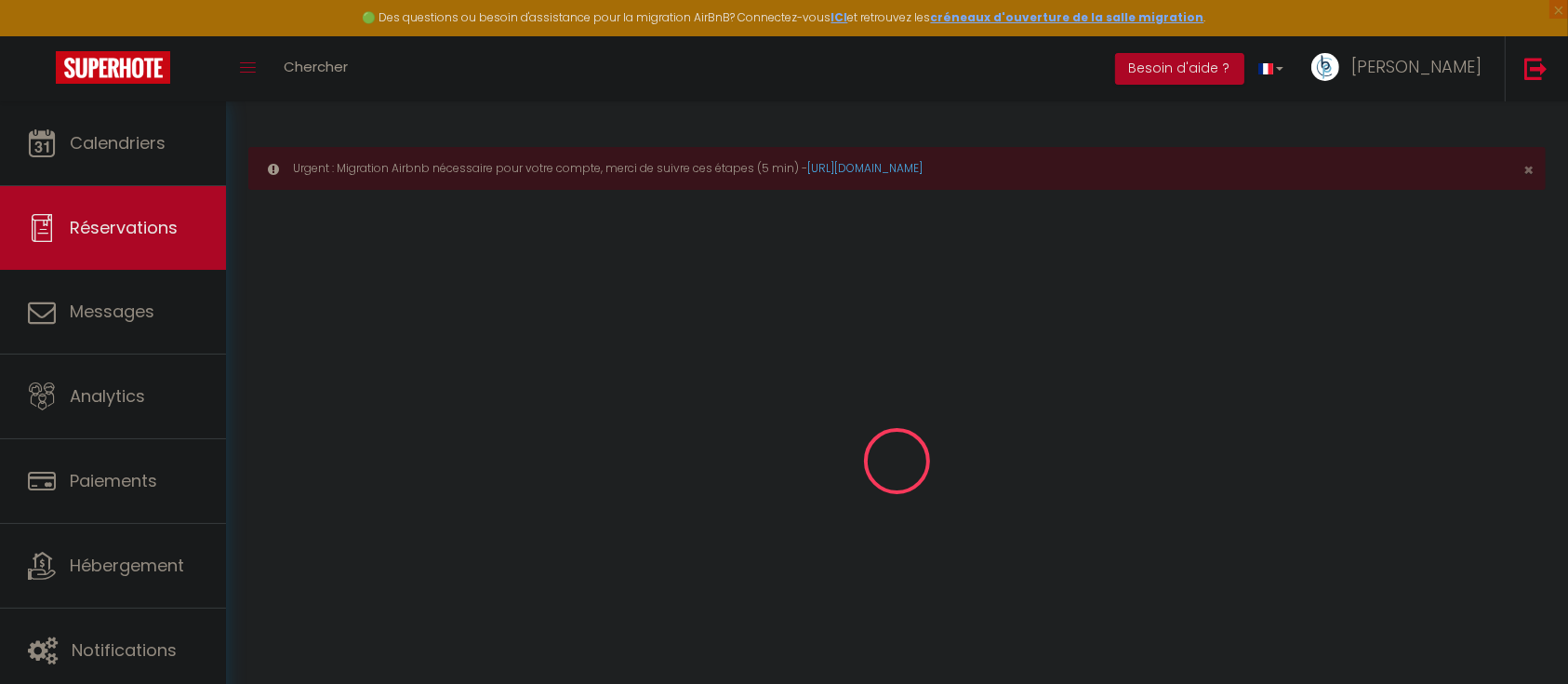
type input "0"
select select
select select "14"
checkbox input "false"
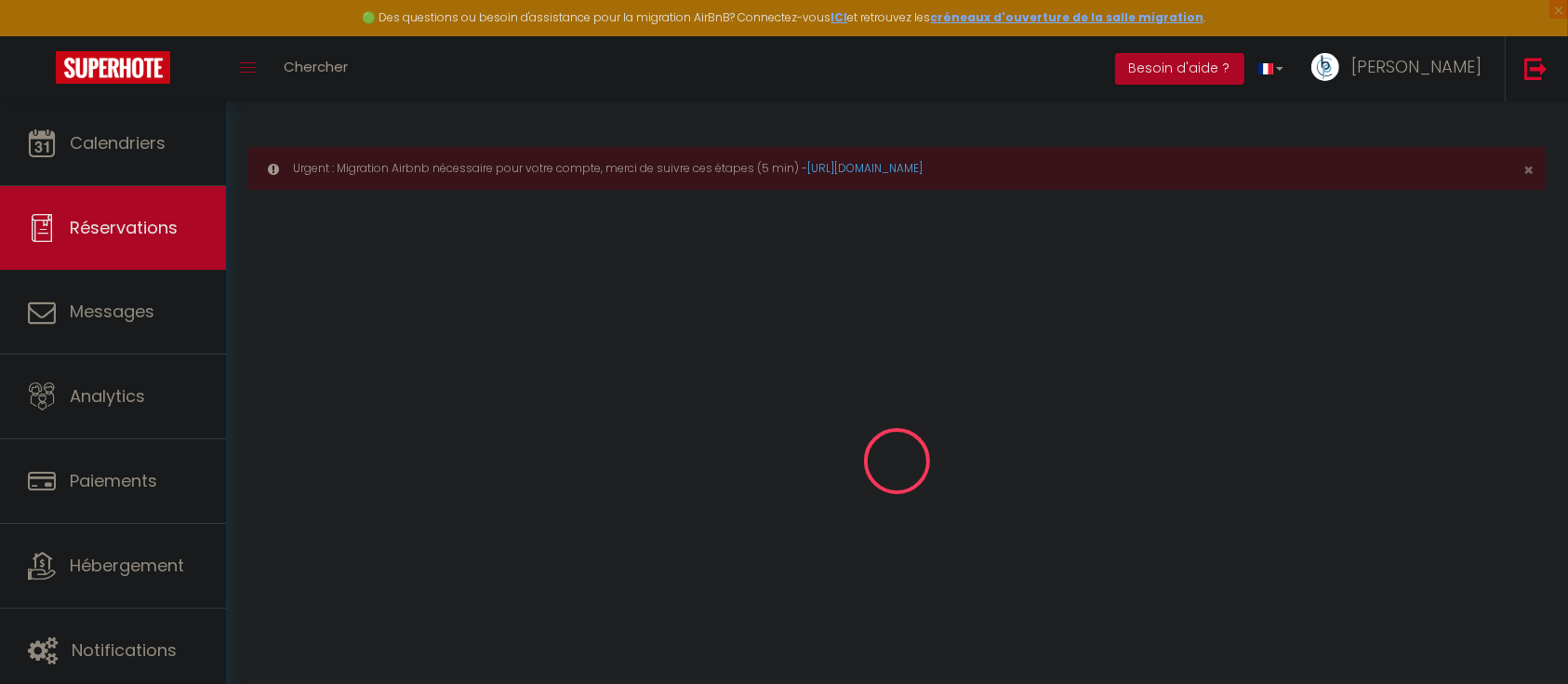
select select
checkbox input "false"
select select
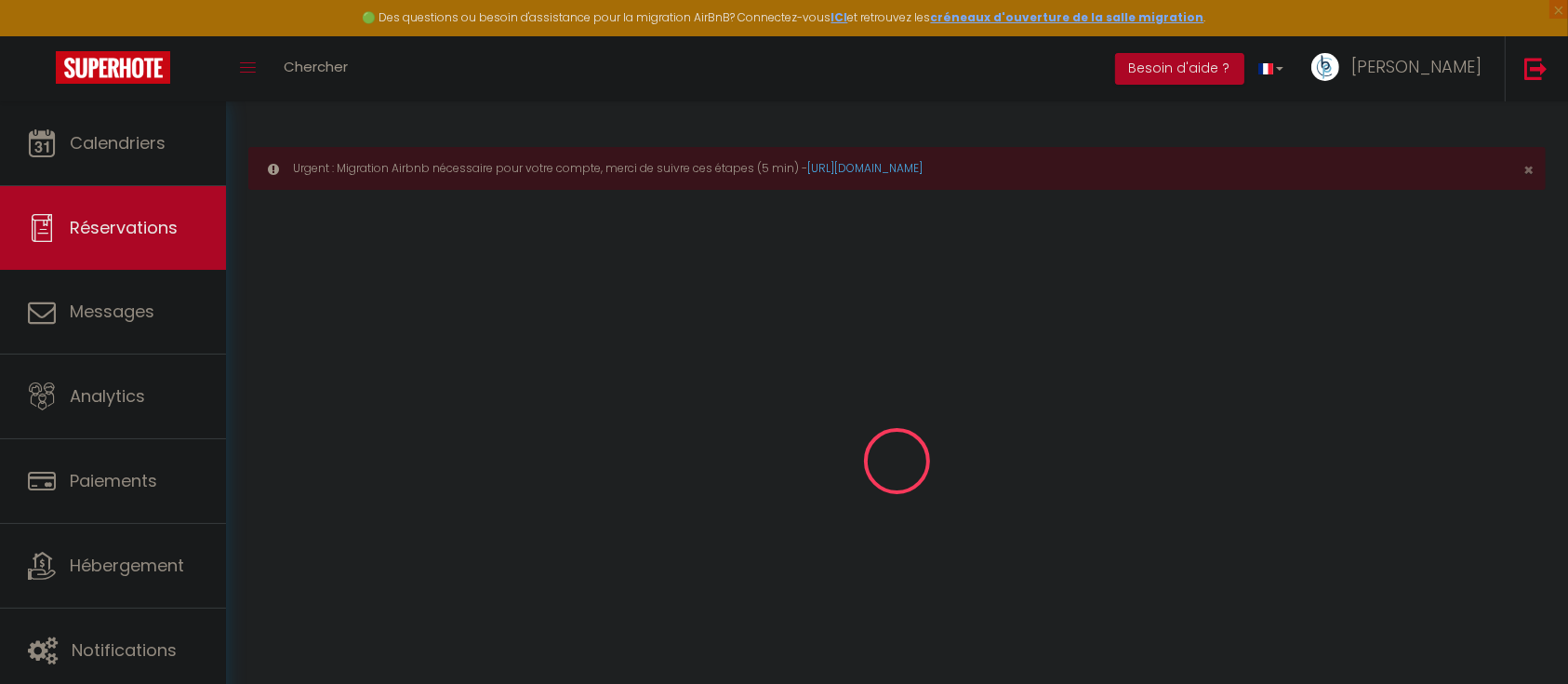
checkbox input "false"
type textarea "BOOKING"
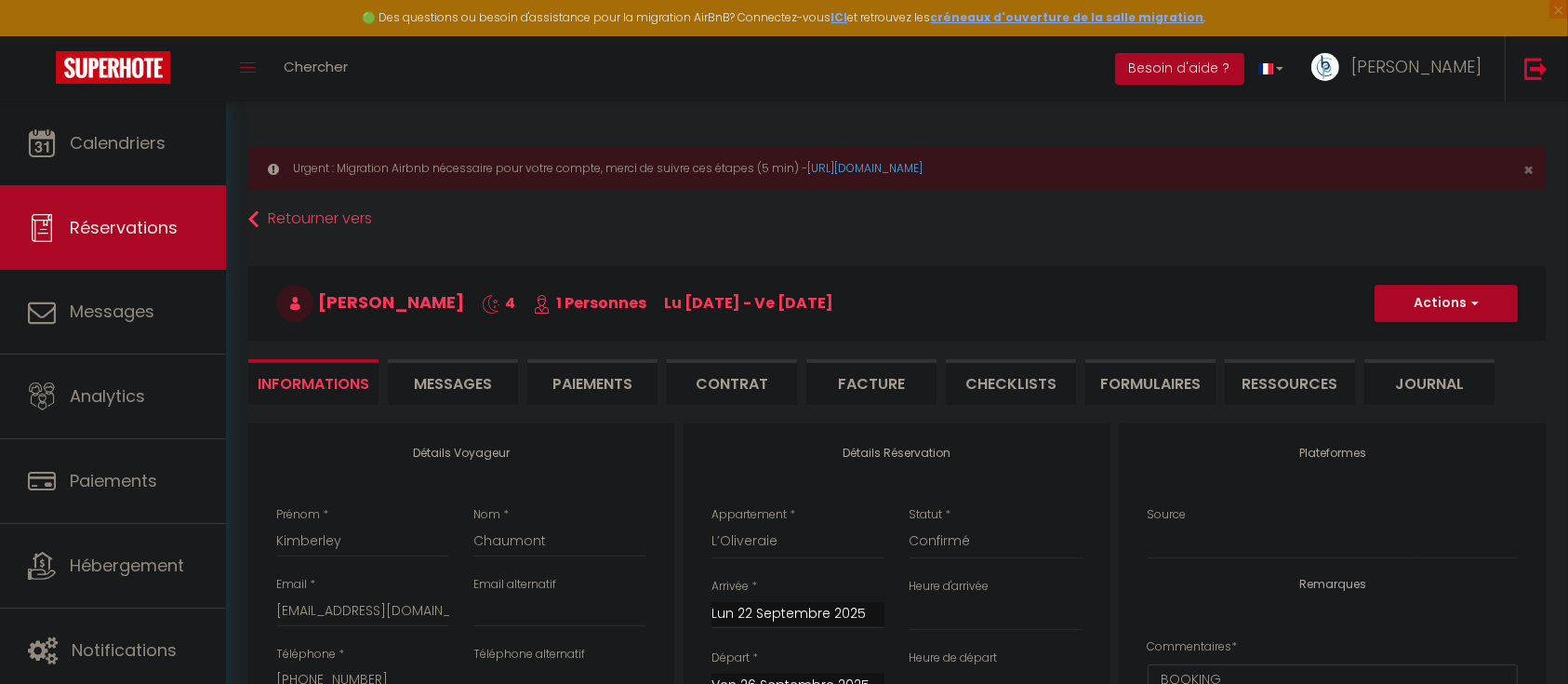
type input "36"
type input "11.88"
select select
checkbox input "false"
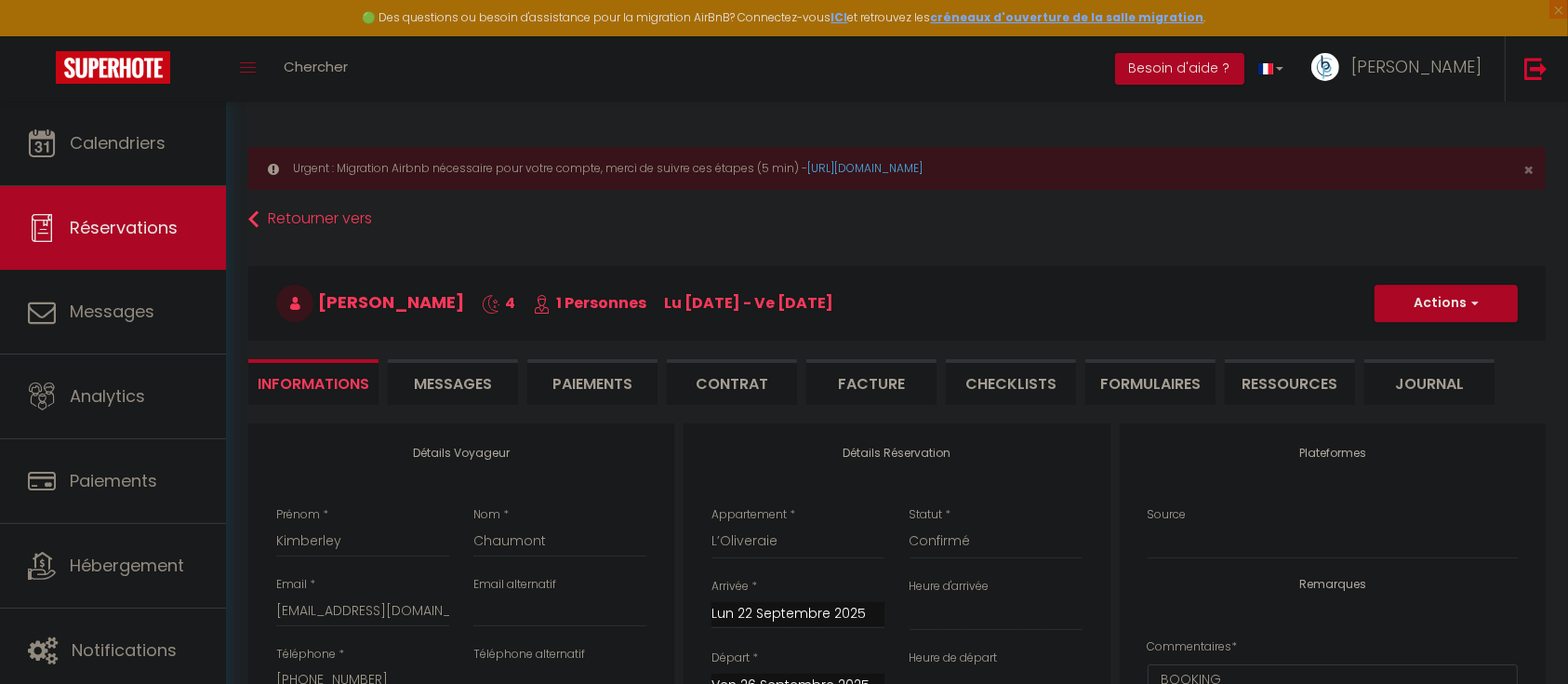
select select
click at [1442, 307] on button "Actions" at bounding box center [1446, 303] width 143 height 38
drag, startPoint x: 1509, startPoint y: 109, endPoint x: 1547, endPoint y: 78, distance: 49.0
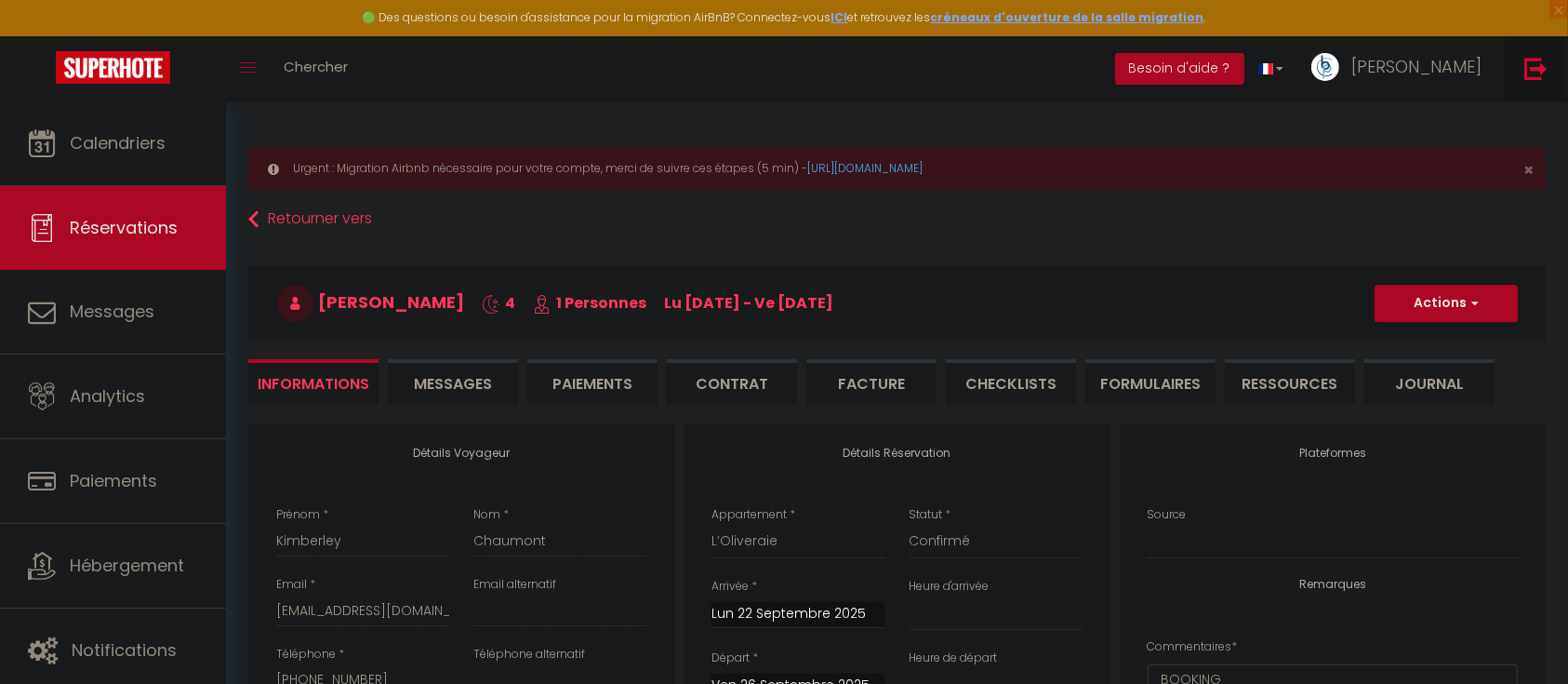
click at [1549, 70] on link at bounding box center [1536, 69] width 62 height 65
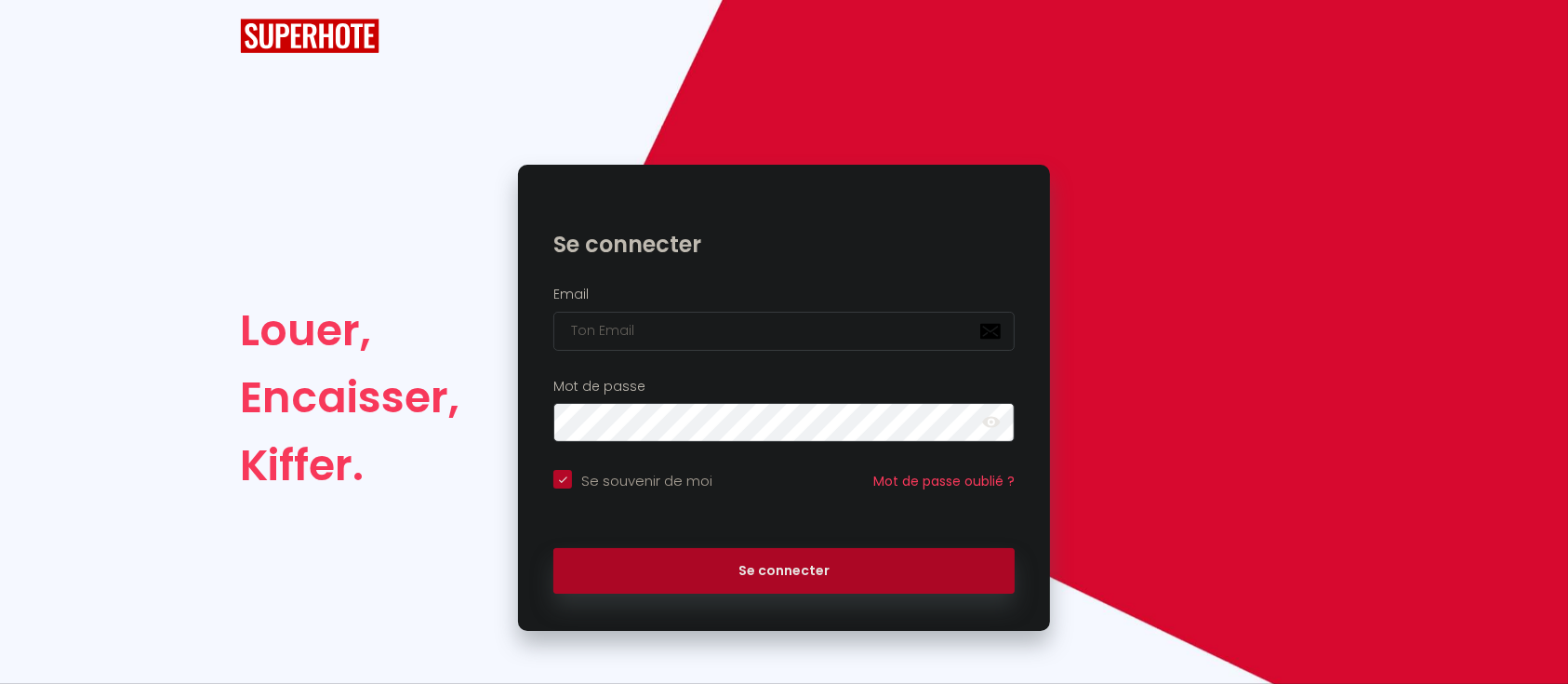
checkbox input "true"
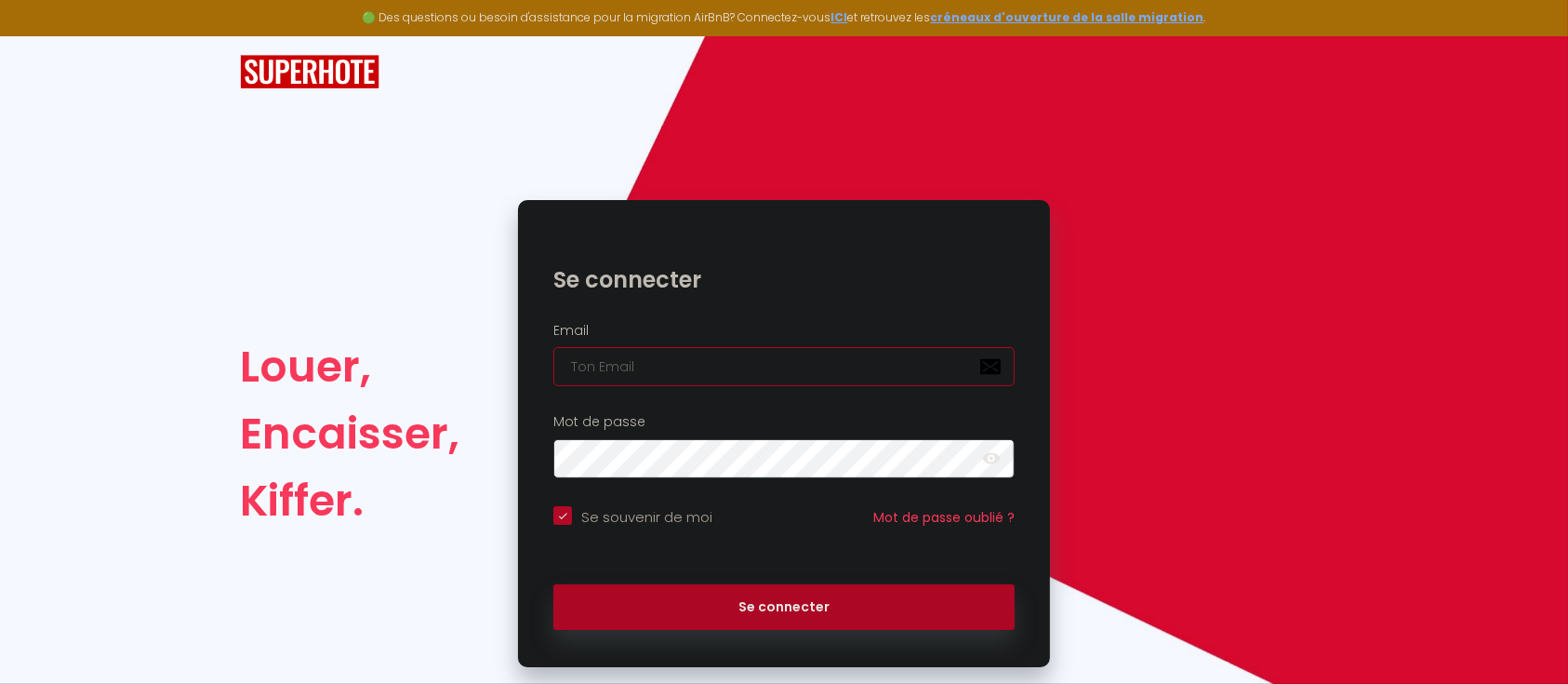
type input "Défault"
checkbox input "true"
drag, startPoint x: 771, startPoint y: 377, endPoint x: 387, endPoint y: 391, distance: 384.3
click at [387, 391] on div "Louer, Encaisser, Kiffer. Se connecter Email Défault Mot de passe false Se souv…" at bounding box center [784, 433] width 1113 height 467
paste input "mabouhag.bnb@gmail.com"
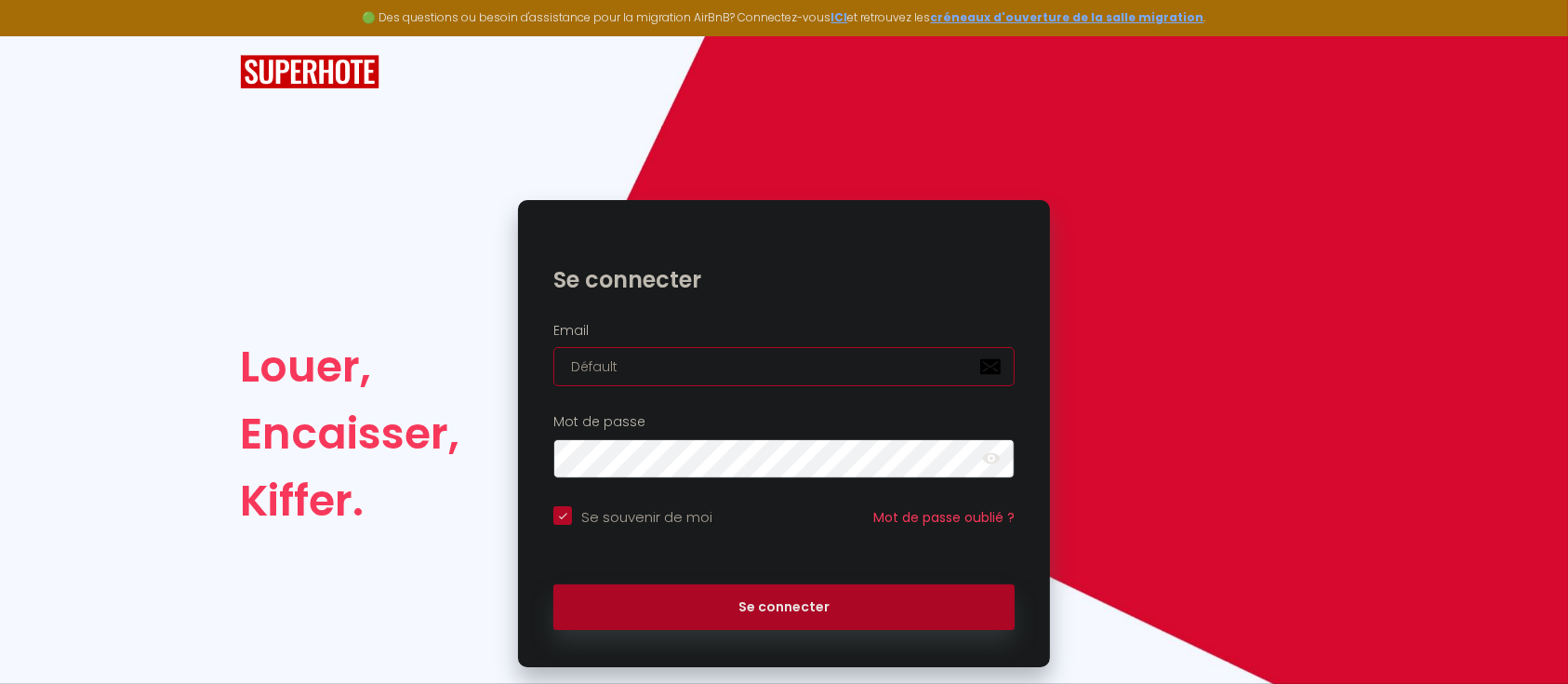
type input "mabouhag.bnb@gmail.com"
checkbox input "true"
type input "mabouhag.bnb@gmail.com"
click at [553, 584] on button "Se connecter" at bounding box center [784, 607] width 462 height 46
checkbox input "true"
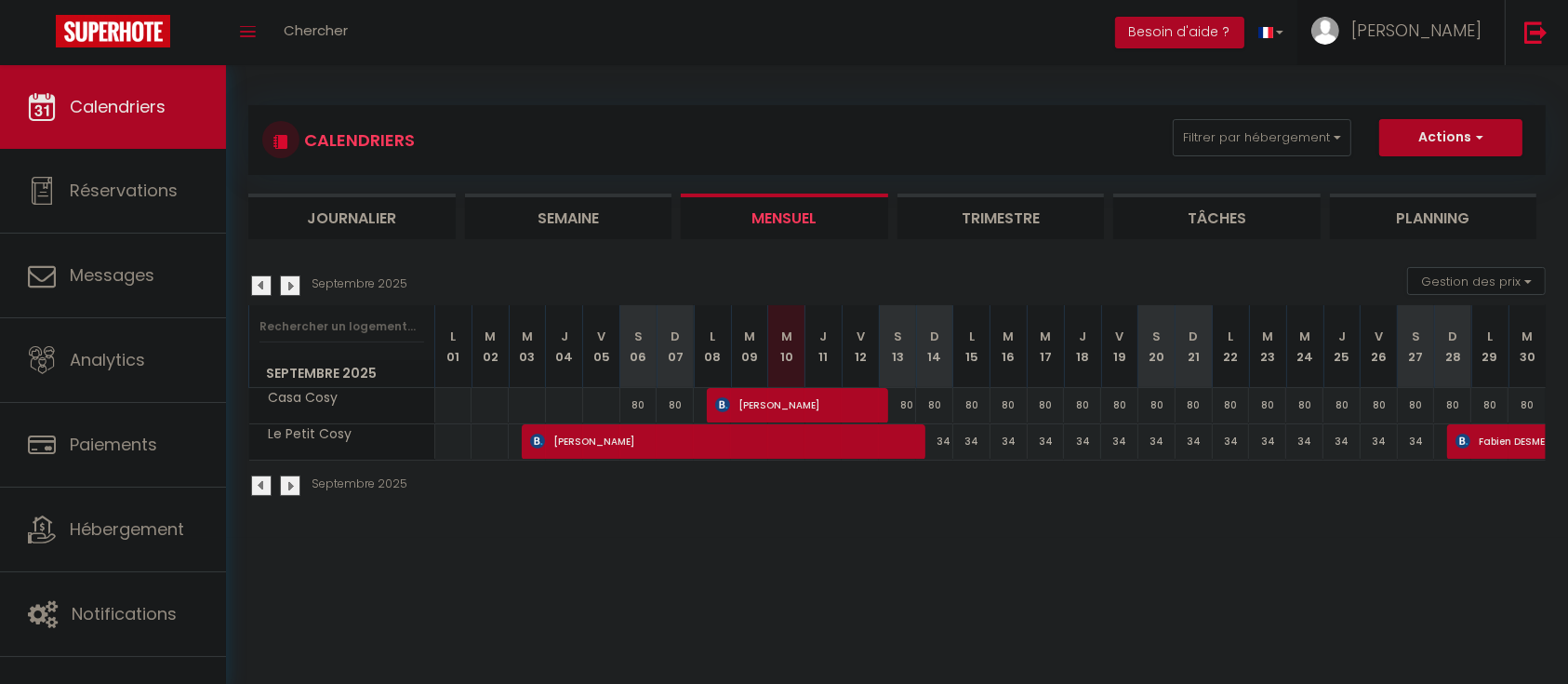
click at [1437, 45] on link "mohamed" at bounding box center [1402, 33] width 208 height 65
click at [1425, 79] on link "Paramètres" at bounding box center [1430, 92] width 138 height 32
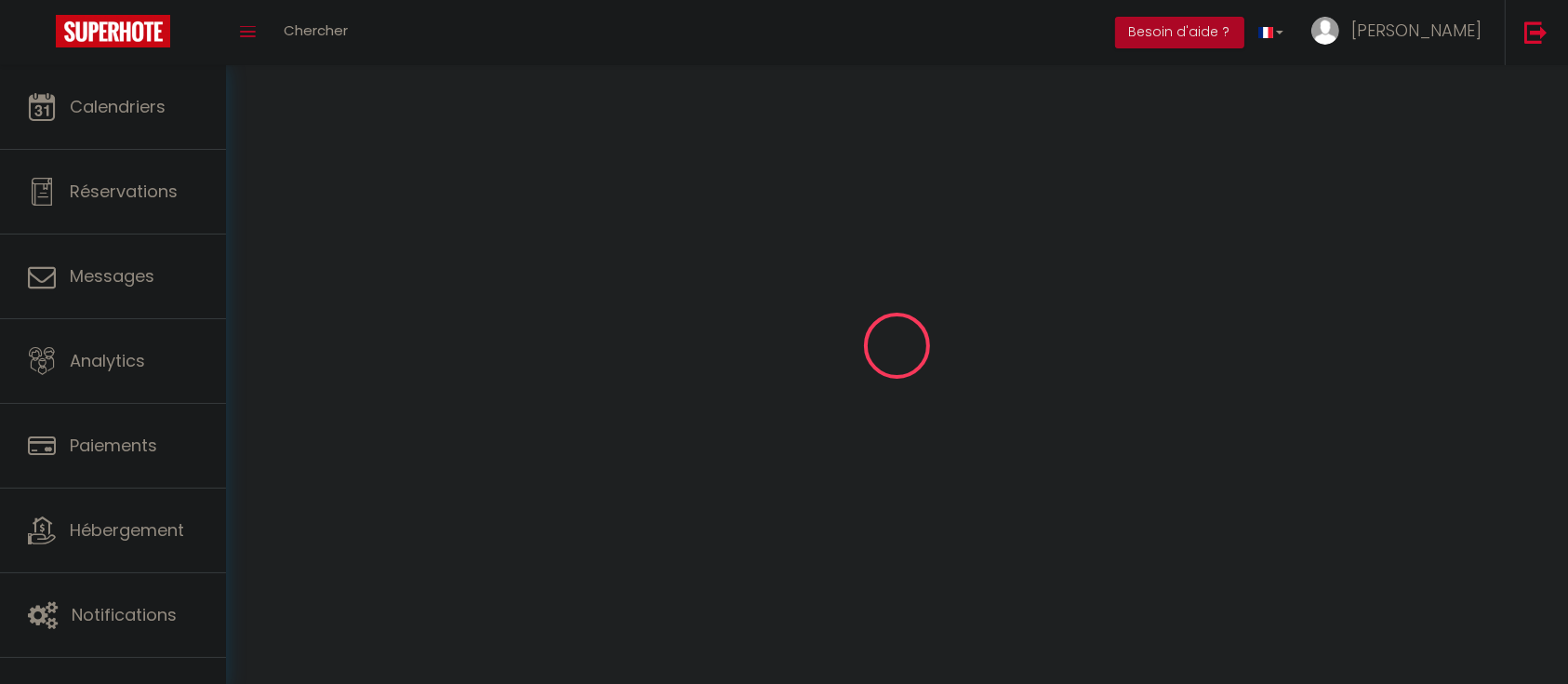
type input "mohamed"
type input "abou hagar"
type input "+33620060706"
type input "4 impasse louise farrenc"
type input "79000"
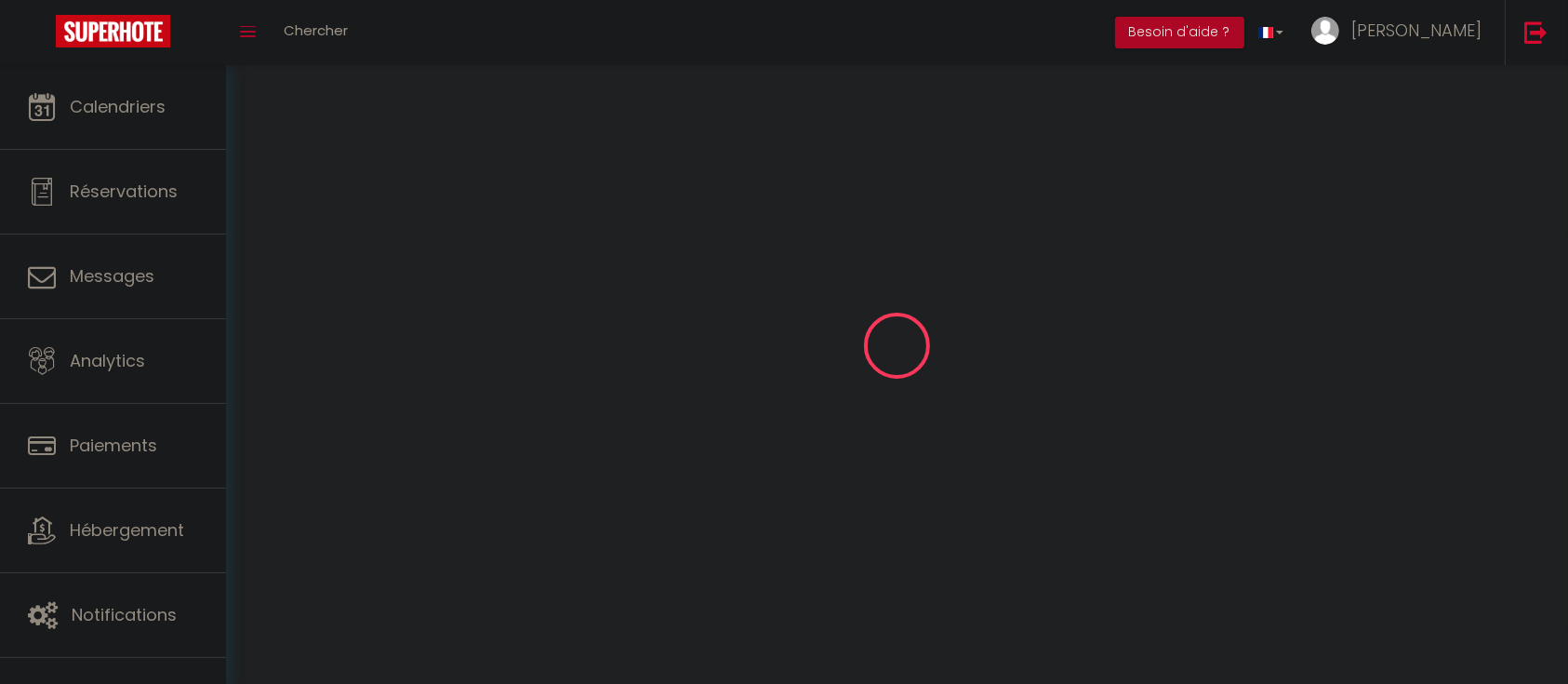
type input "niort"
type input "8K6QYwwQYxDphvIv1CM2NRscB"
type input "BuAhBCW8W4a8zsXnFrQDpbO8C"
type input "https://app.superhote.com/#/get-available-rentals/BuAhBCW8W4a8zsXnFrQDpbO8C"
select select "1"
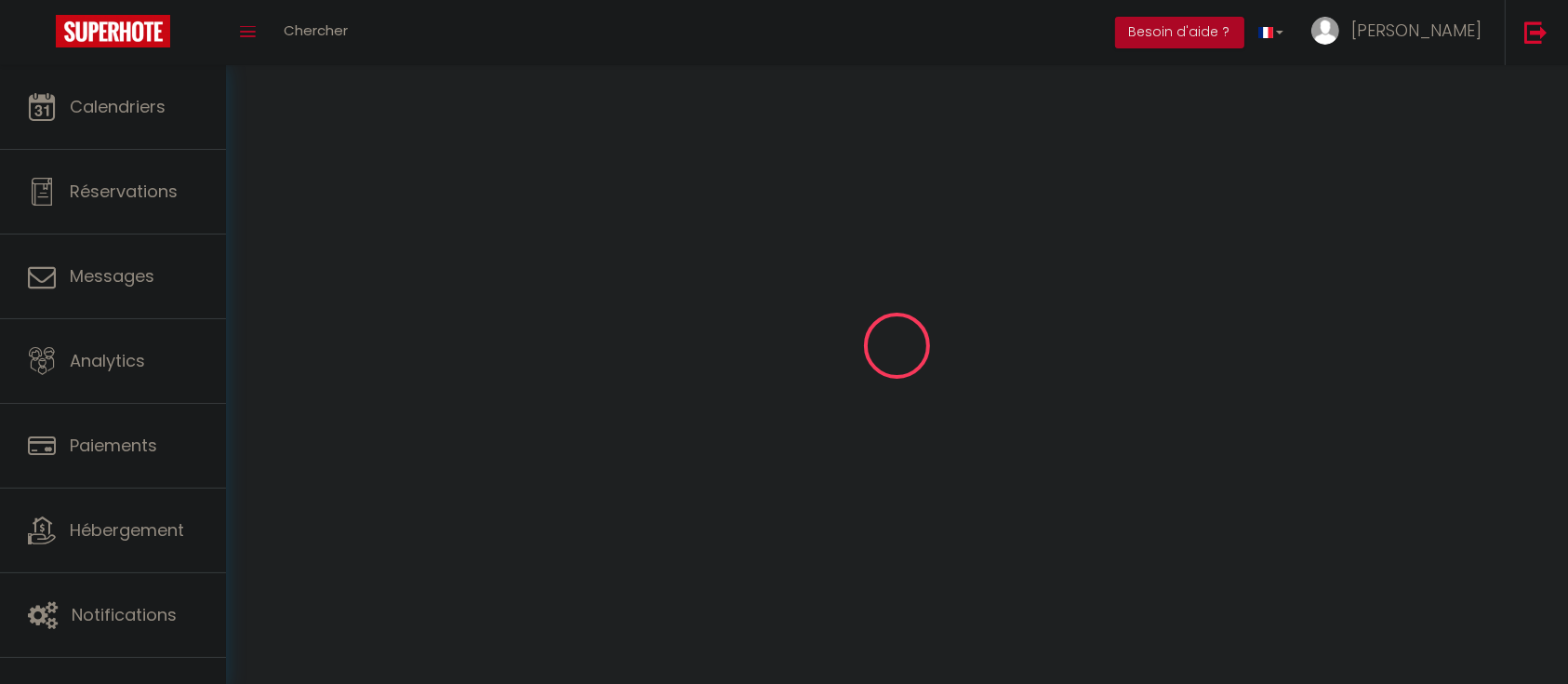
select select "28"
select select "fr"
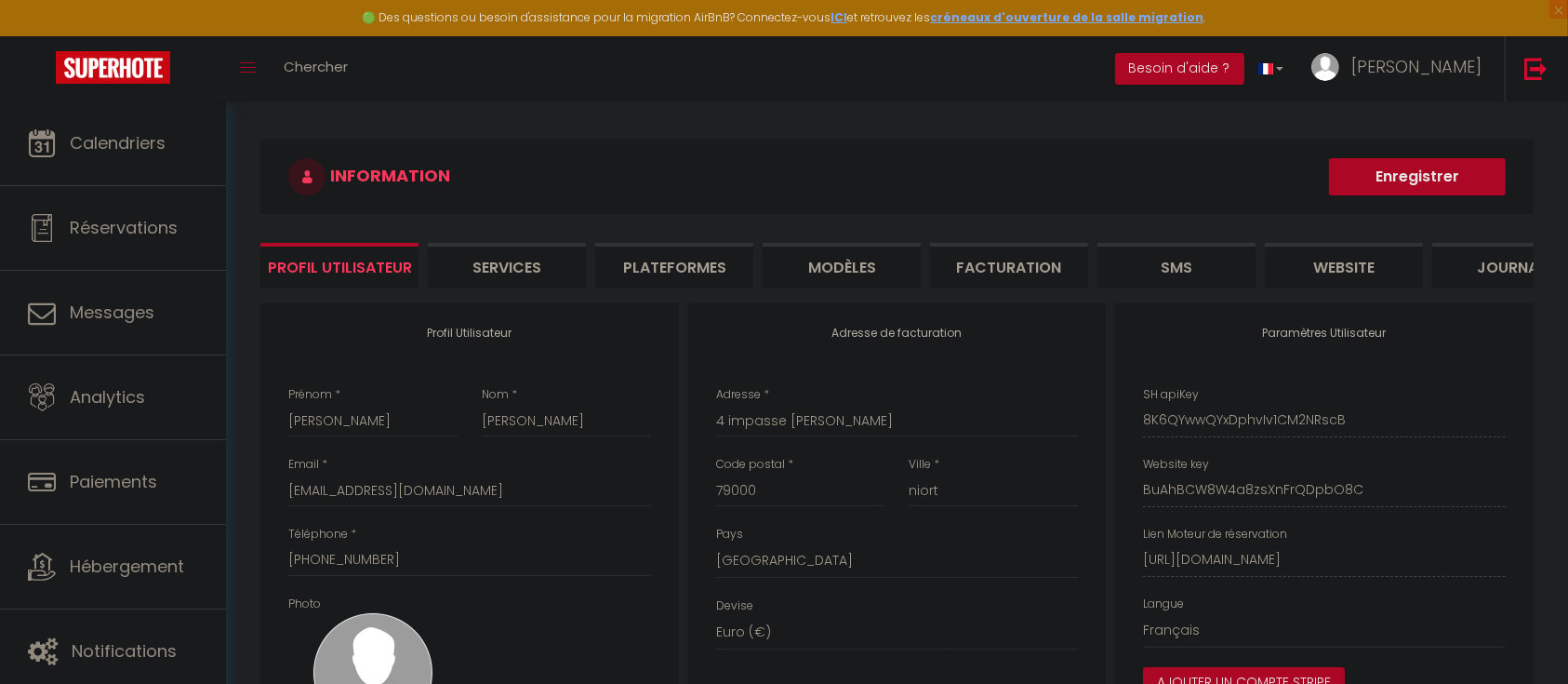
click at [692, 268] on li "Plateformes" at bounding box center [674, 265] width 158 height 45
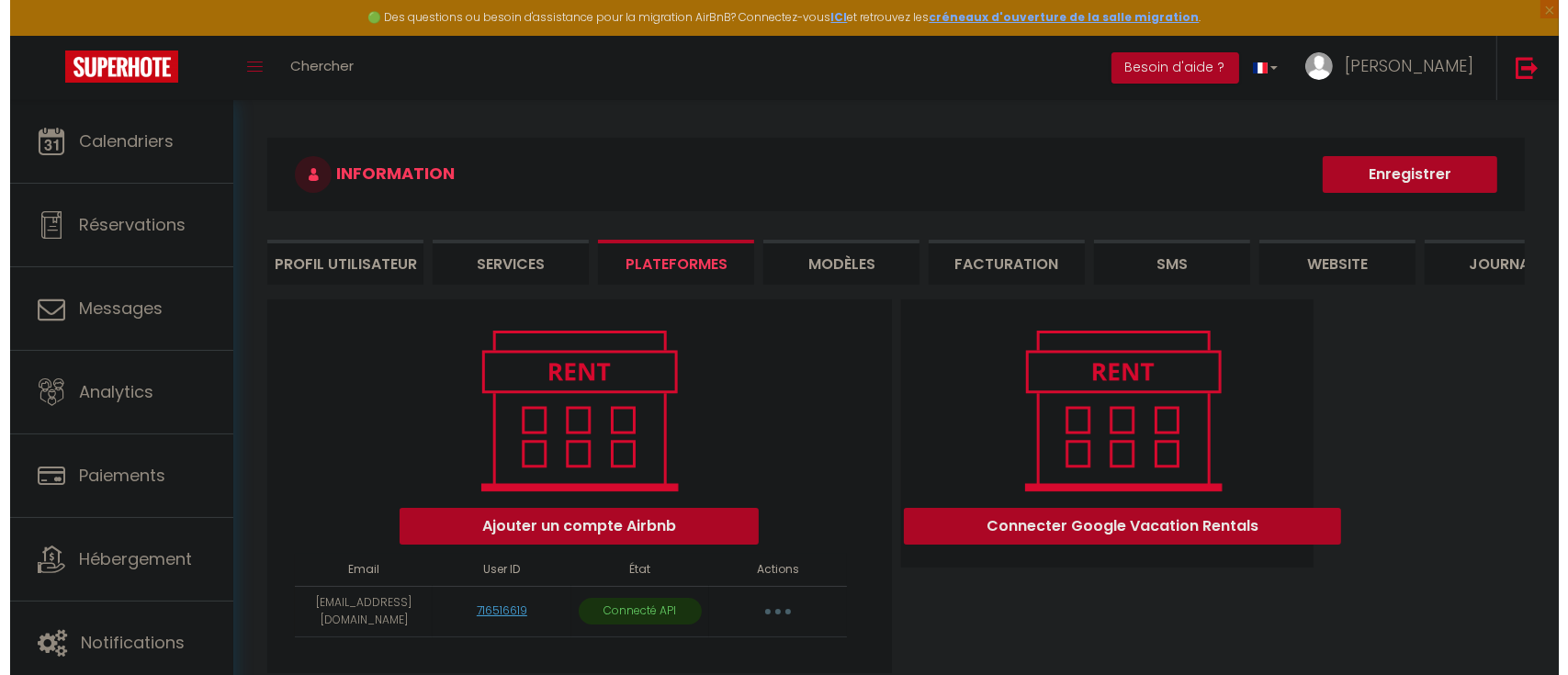
scroll to position [100, 0]
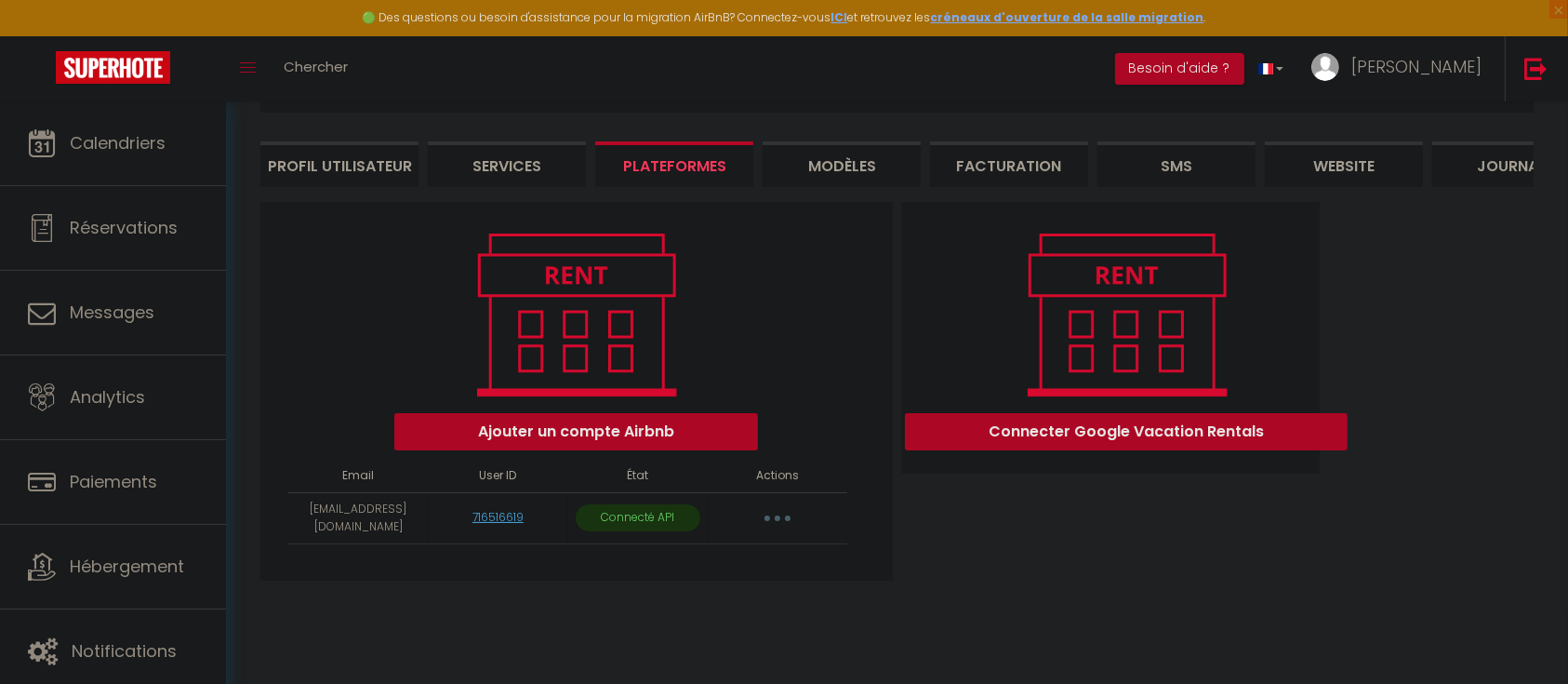
click at [778, 533] on button "button" at bounding box center [777, 518] width 52 height 30
click at [741, 566] on link "Importer les appartements" at bounding box center [695, 560] width 206 height 32
select select "76650"
select select "76862"
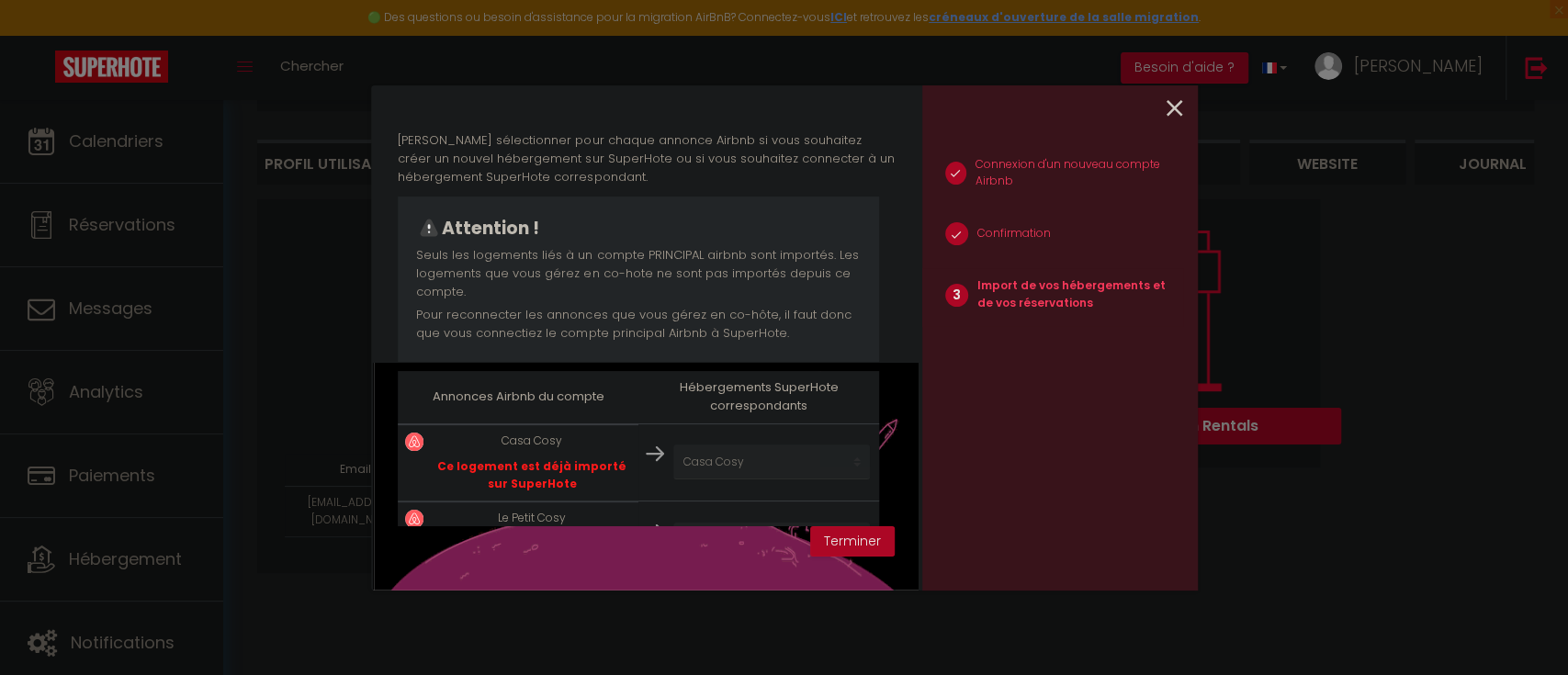
scroll to position [131, 0]
